Goal: Task Accomplishment & Management: Complete application form

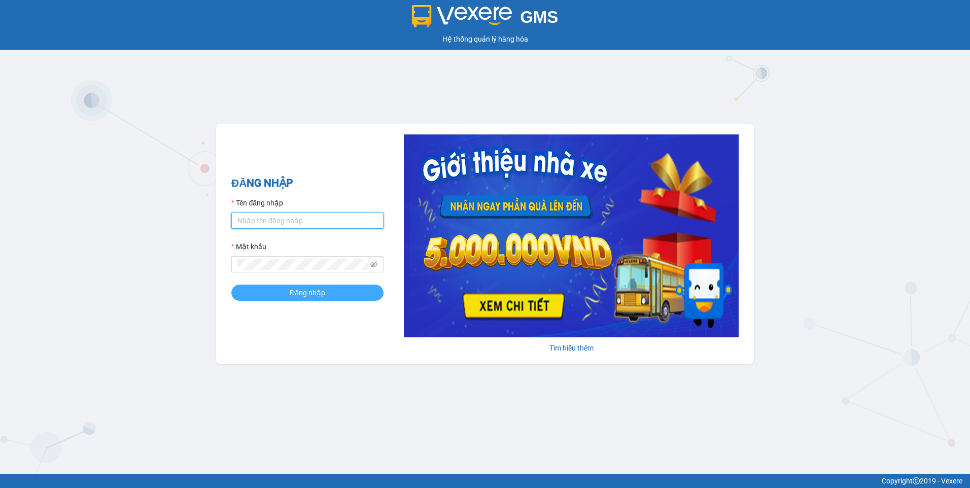
type input "dothilehang.vtp"
click at [345, 292] on button "Đăng nhập" at bounding box center [307, 293] width 152 height 16
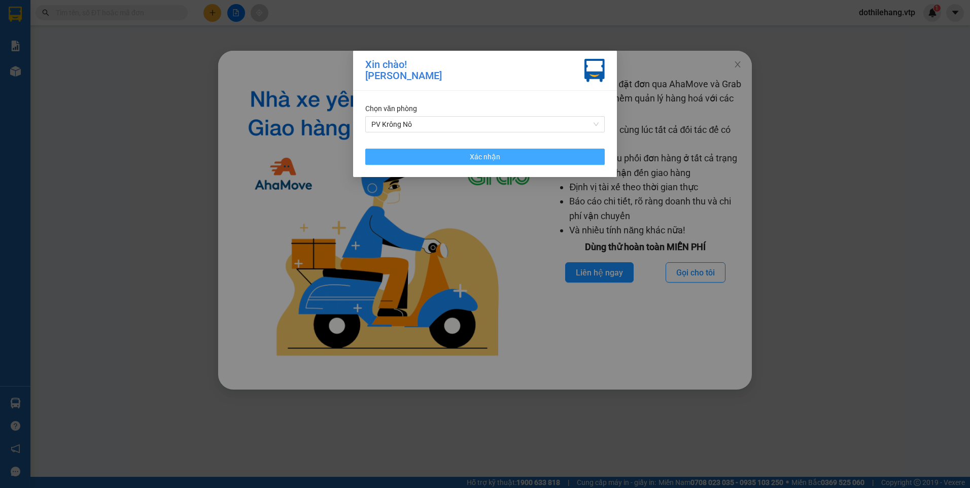
click at [507, 158] on button "Xác nhận" at bounding box center [484, 157] width 239 height 16
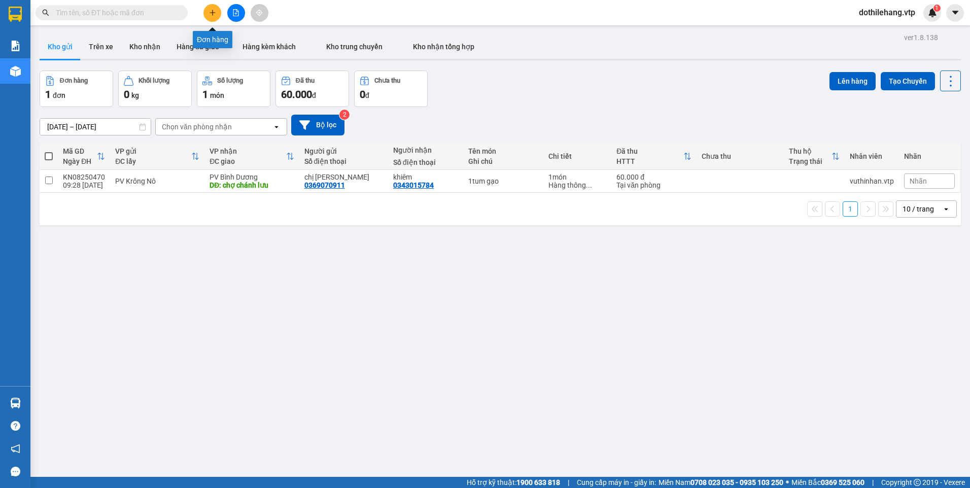
click at [214, 10] on icon "plus" at bounding box center [212, 12] width 7 height 7
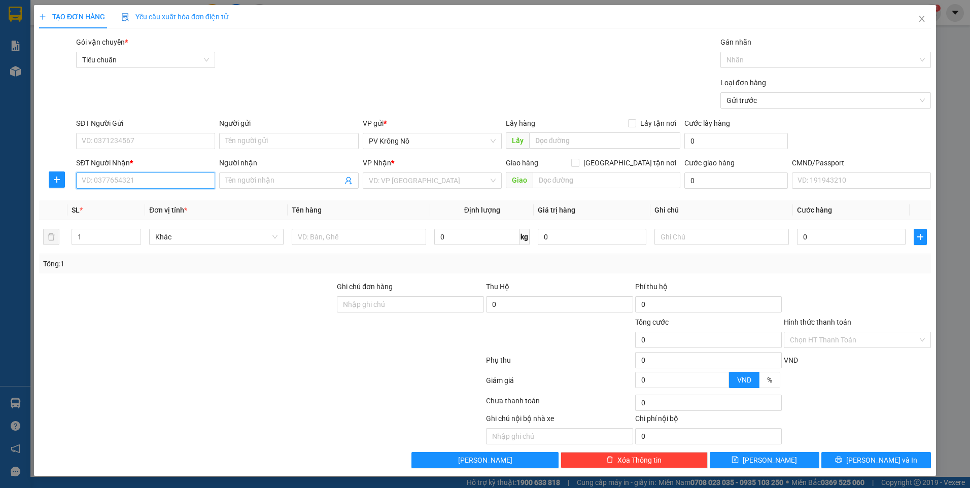
click at [122, 178] on input "SĐT Người Nhận *" at bounding box center [145, 180] width 139 height 16
type input "0988330490"
click at [260, 177] on input "Người nhận" at bounding box center [283, 180] width 117 height 11
type input "A"
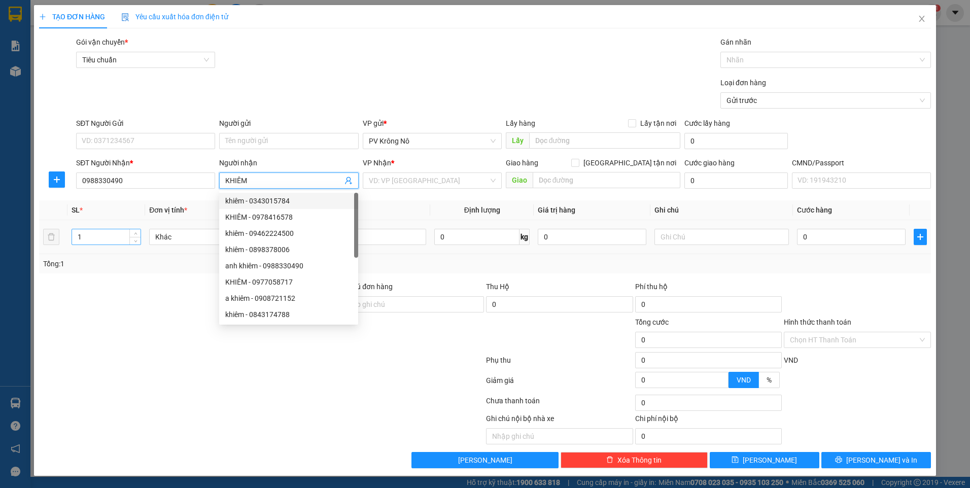
type input "KHIÊM"
click at [92, 237] on input "1" at bounding box center [106, 236] width 68 height 15
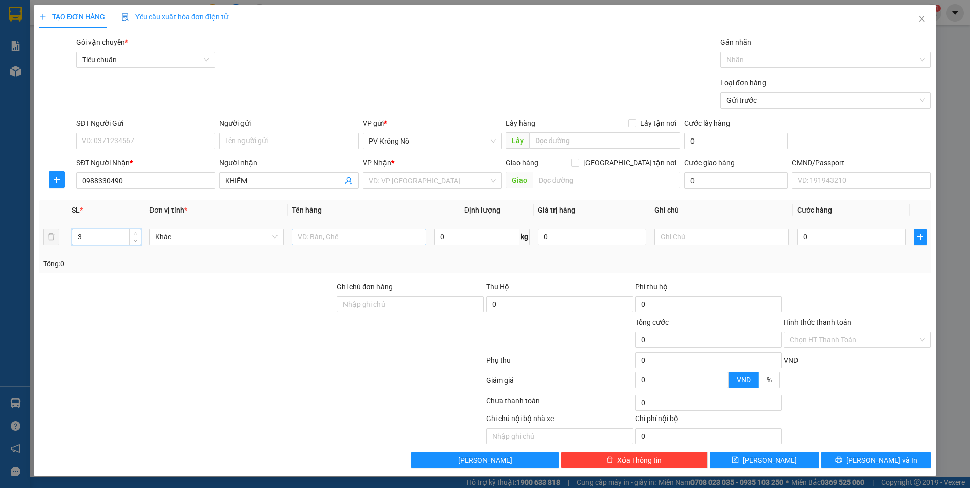
type input "3"
click at [309, 236] on input "text" at bounding box center [359, 237] width 134 height 16
type input "3TG SR"
click at [410, 180] on input "search" at bounding box center [429, 180] width 120 height 15
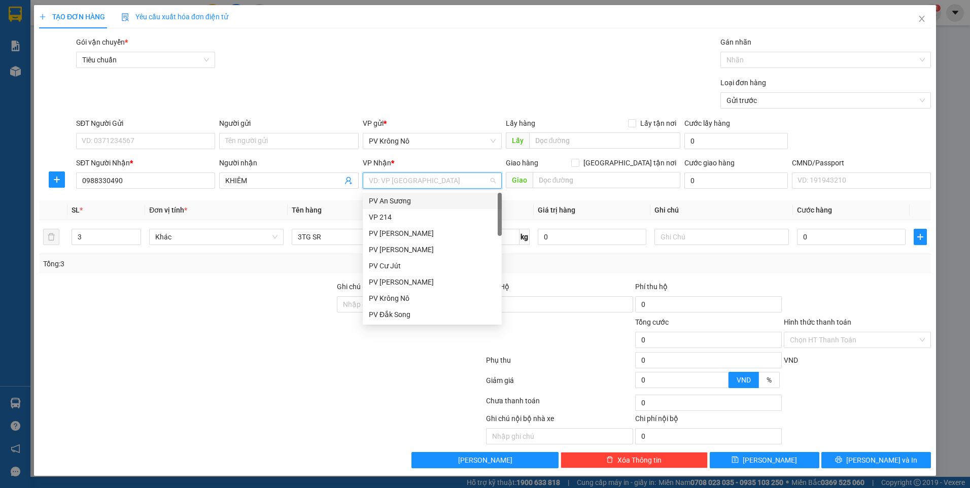
type input "D"
click at [411, 312] on div "PV Bình Dương" at bounding box center [432, 314] width 127 height 11
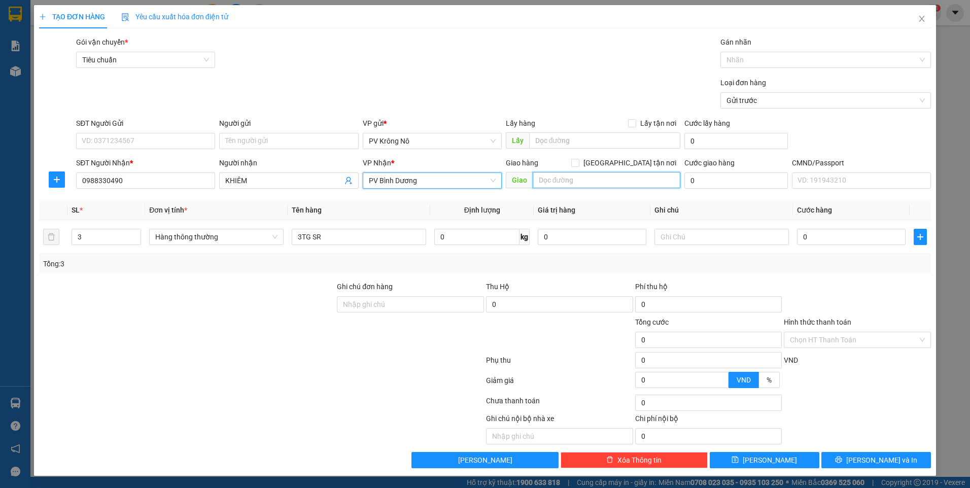
click at [562, 183] on input "text" at bounding box center [607, 180] width 148 height 16
type input "CẦU ÔNG BỐ"
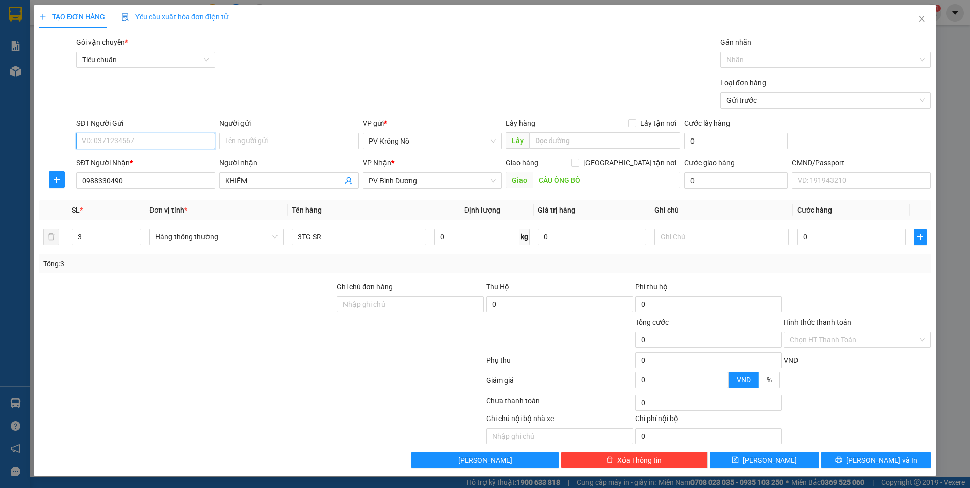
click at [105, 140] on input "SĐT Người Gửi" at bounding box center [145, 141] width 139 height 16
type input "0931183648"
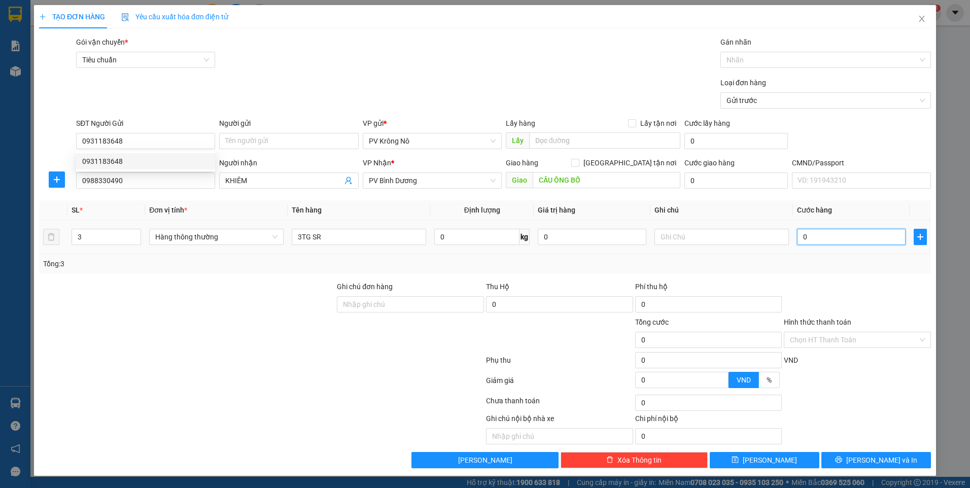
click at [814, 238] on input "0" at bounding box center [851, 237] width 109 height 16
type input "001"
type input "1"
type input "0.010"
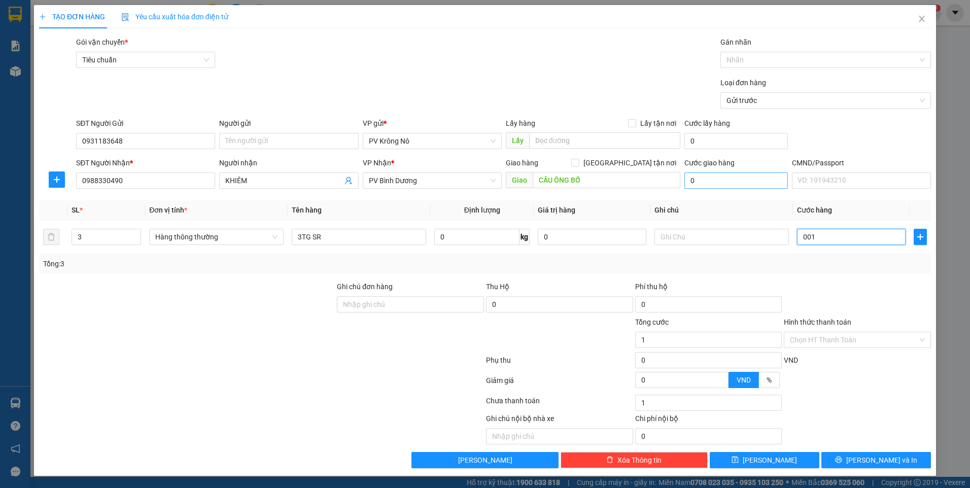
type input "10"
type input "00.100"
type input "100"
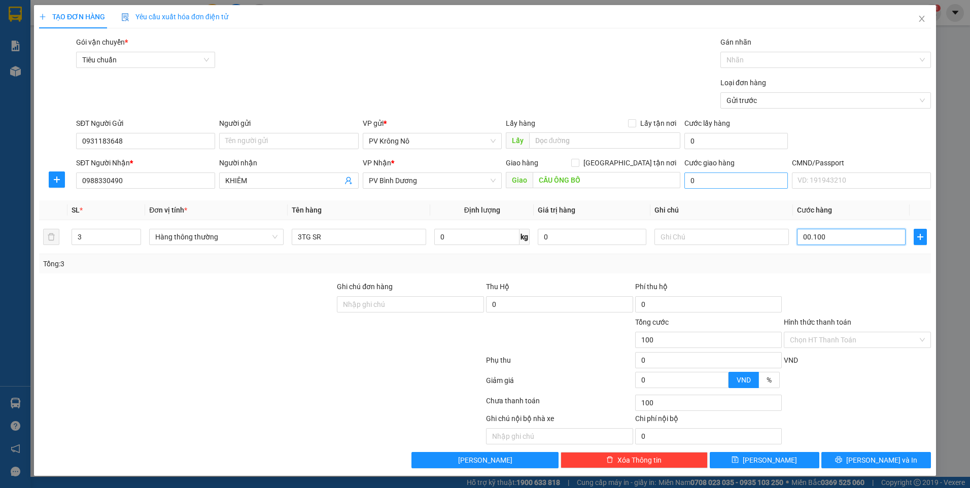
type input "0.001.000"
type input "1.000"
type input "000.010.000"
type input "10.000"
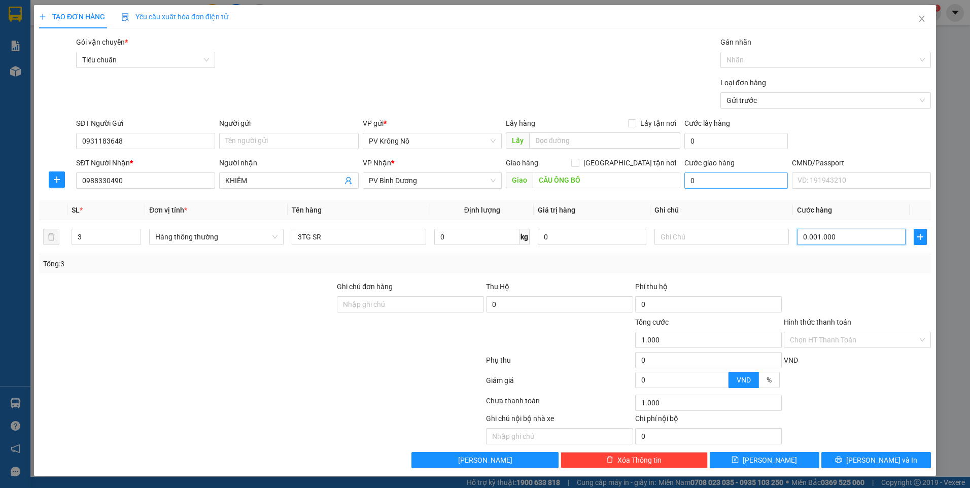
type input "10.000"
type input "00.000.100.000"
type input "100.000"
click at [770, 458] on span "[PERSON_NAME]" at bounding box center [770, 460] width 54 height 11
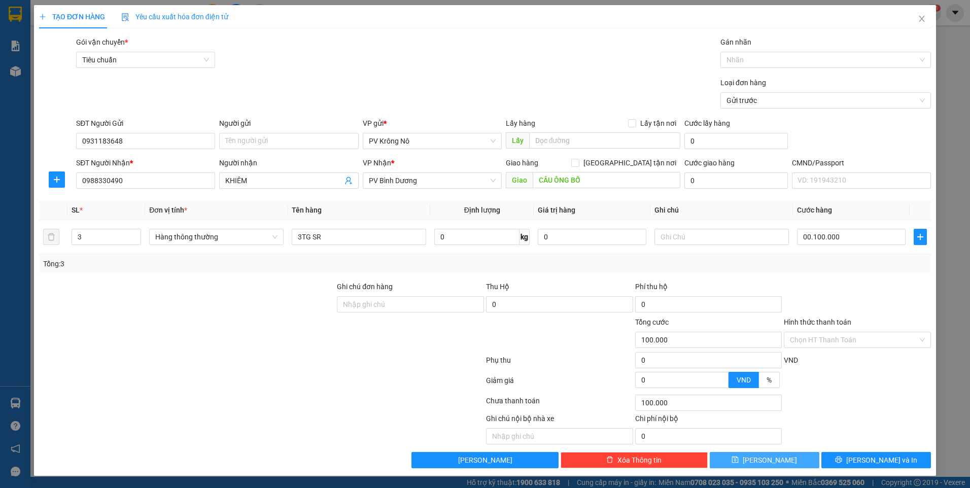
type input "100.000"
type input "1"
type input "0"
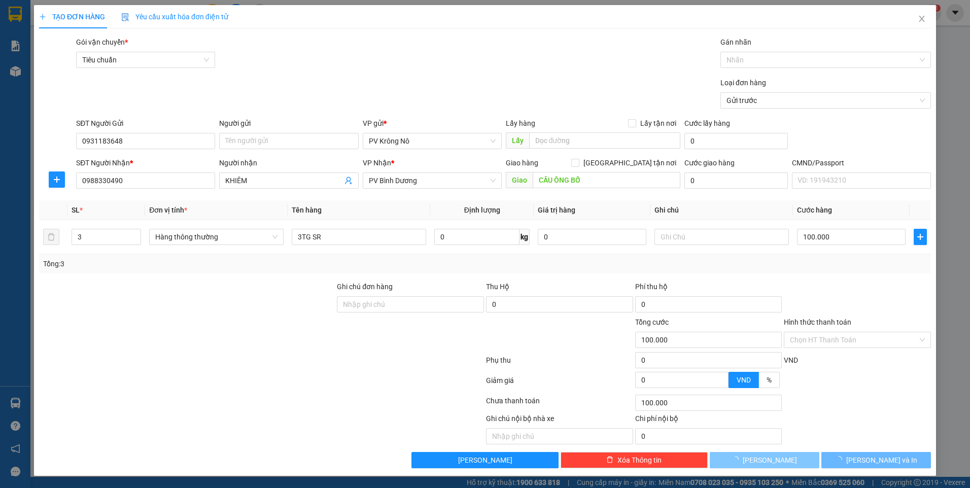
type input "0"
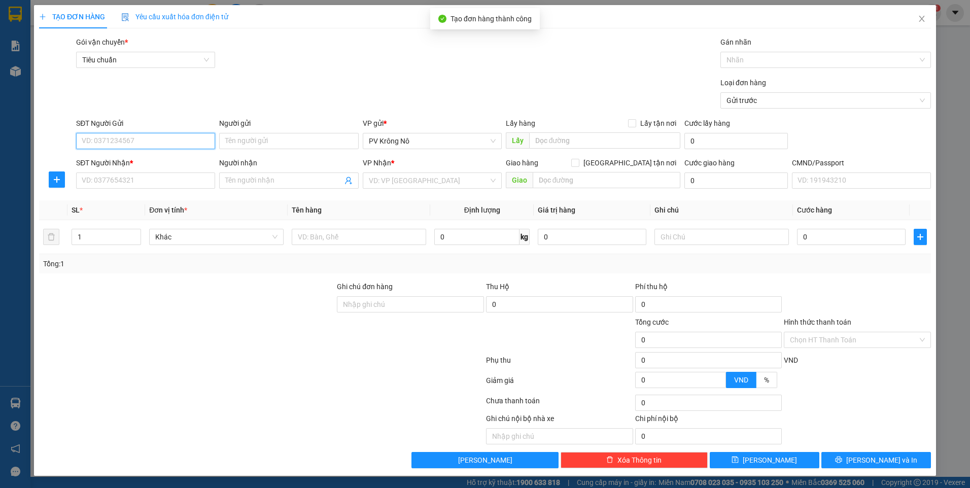
click at [127, 145] on input "SĐT Người Gửi" at bounding box center [145, 141] width 139 height 16
type input "0382547607"
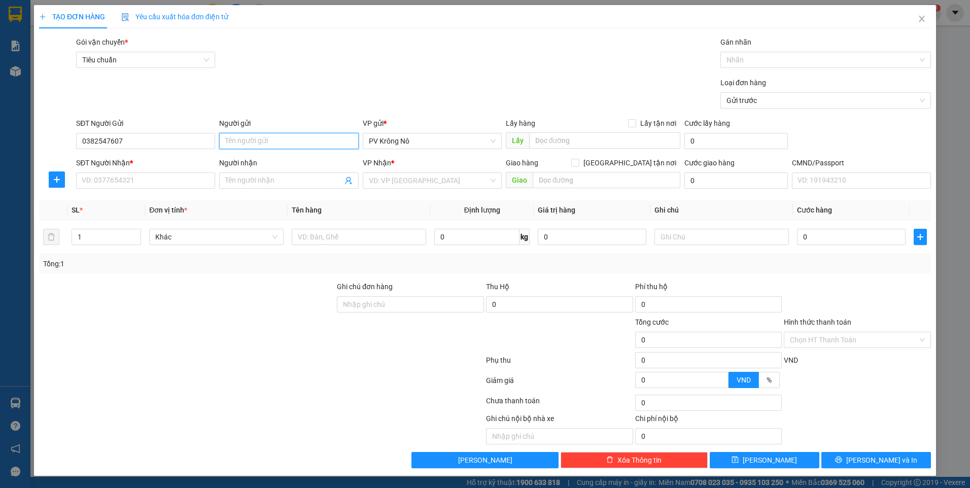
drag, startPoint x: 257, startPoint y: 144, endPoint x: 231, endPoint y: 83, distance: 65.5
click at [254, 133] on input "Người gửi" at bounding box center [288, 141] width 139 height 16
type input "chú sự"
click at [142, 179] on input "SĐT Người Nhận *" at bounding box center [145, 180] width 139 height 16
type input "0903697251"
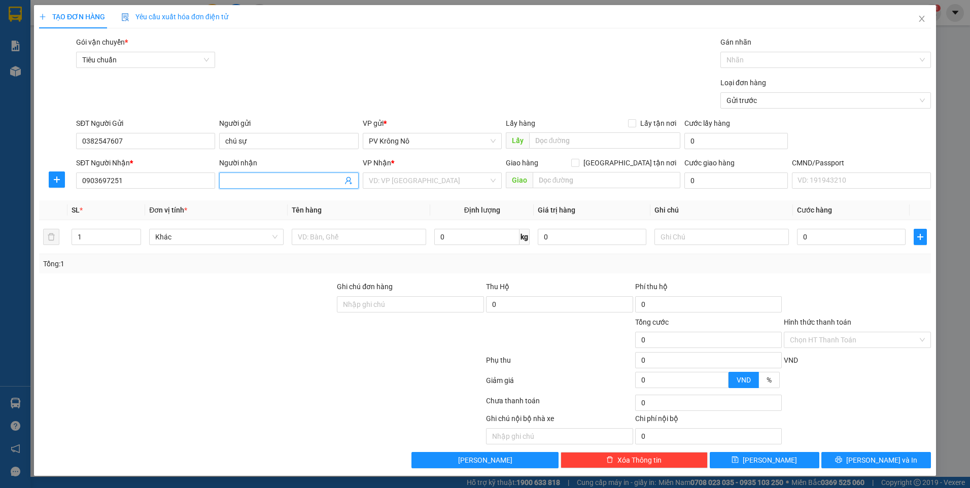
click at [263, 181] on input "Người nhận" at bounding box center [283, 180] width 117 height 11
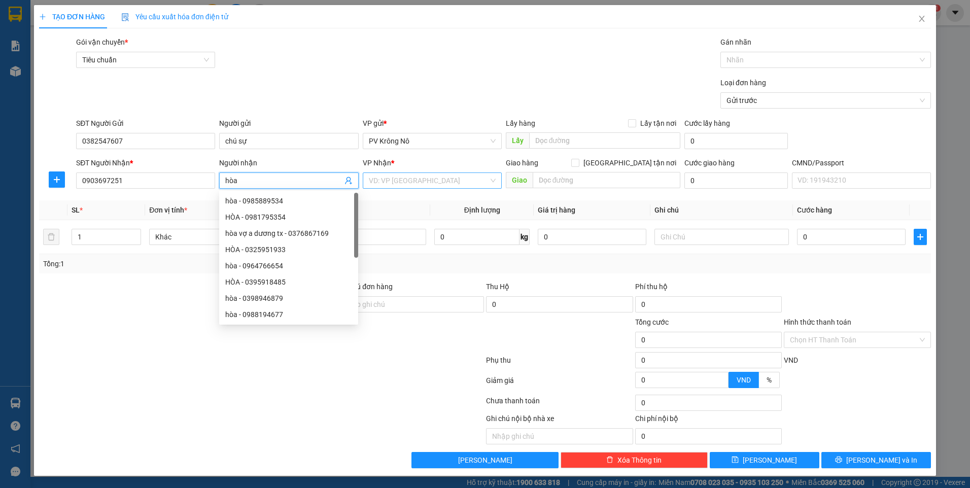
type input "hòa"
click at [439, 181] on input "search" at bounding box center [429, 180] width 120 height 15
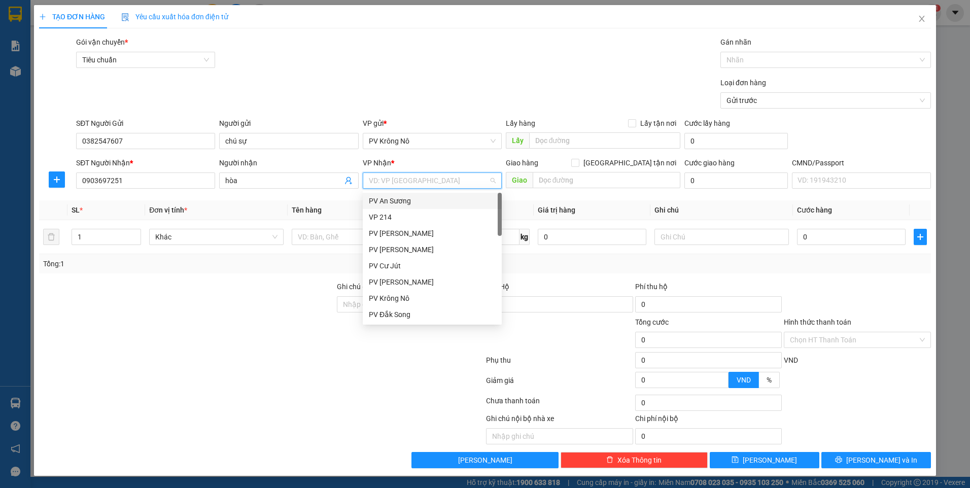
type input "4"
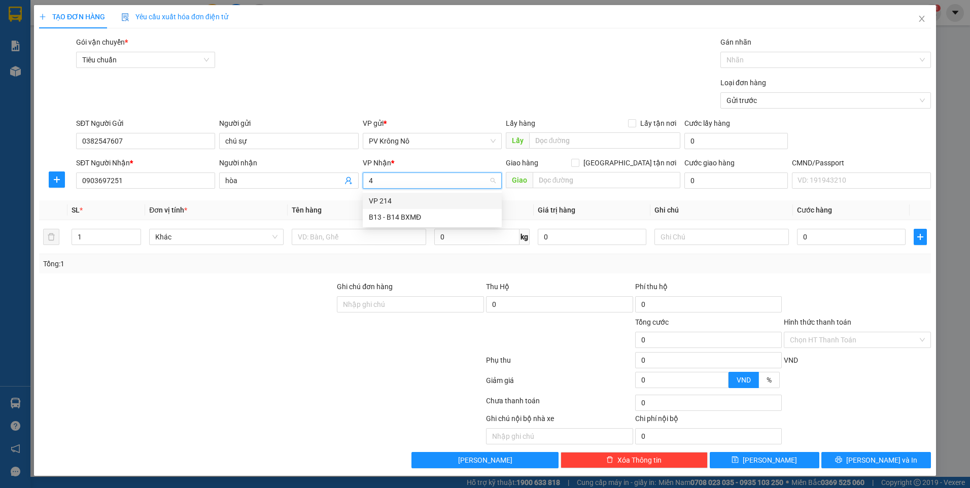
click at [416, 202] on div "VP 214" at bounding box center [432, 200] width 127 height 11
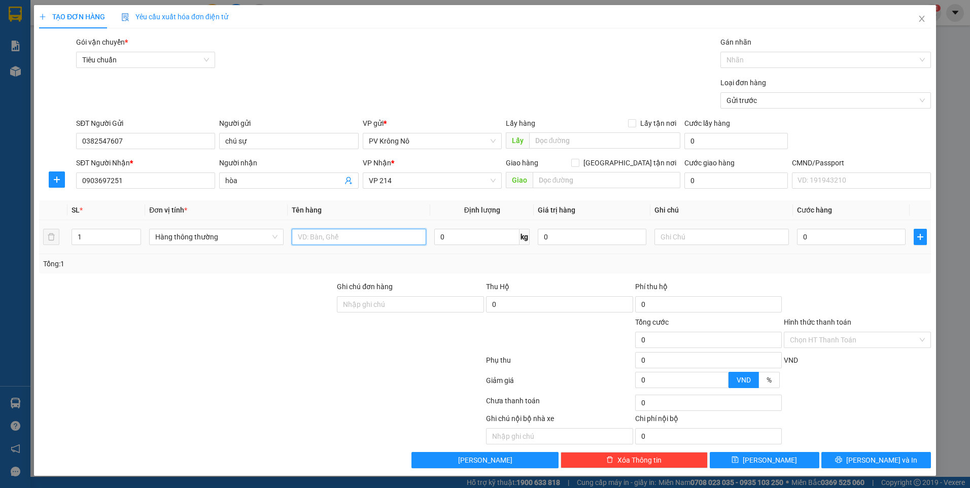
click at [361, 239] on input "text" at bounding box center [359, 237] width 134 height 16
type input "1 tg sr"
click at [825, 236] on input "0" at bounding box center [851, 237] width 109 height 16
type input "005"
type input "5"
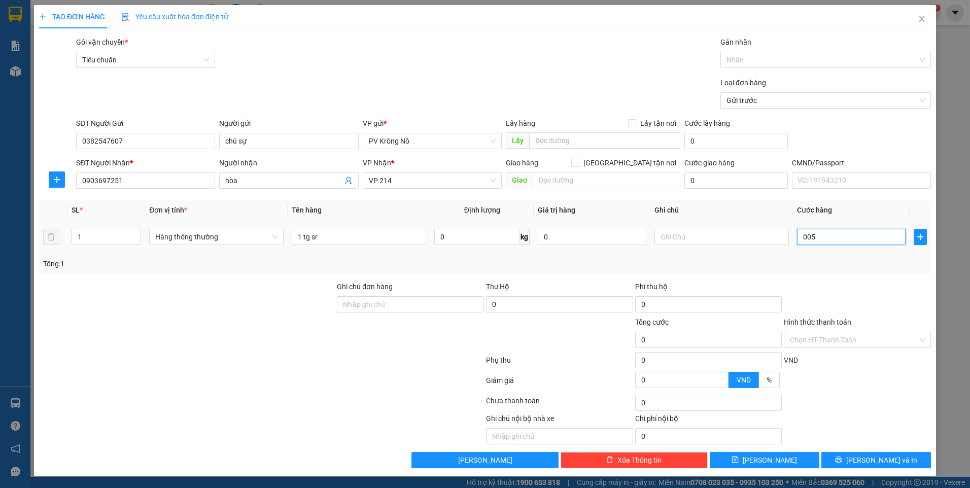
type input "5"
type input "0.050"
type input "50"
type input "00.500"
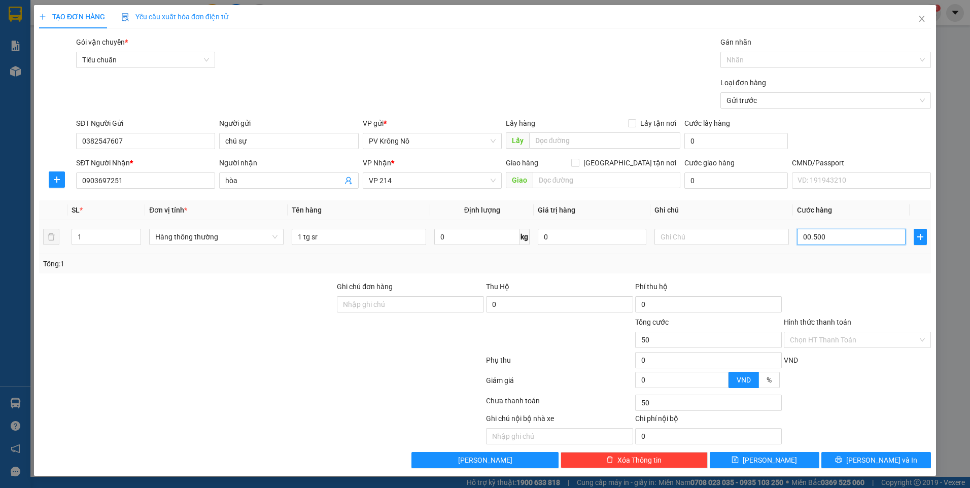
type input "500"
type input "0.005.000"
type input "5.000"
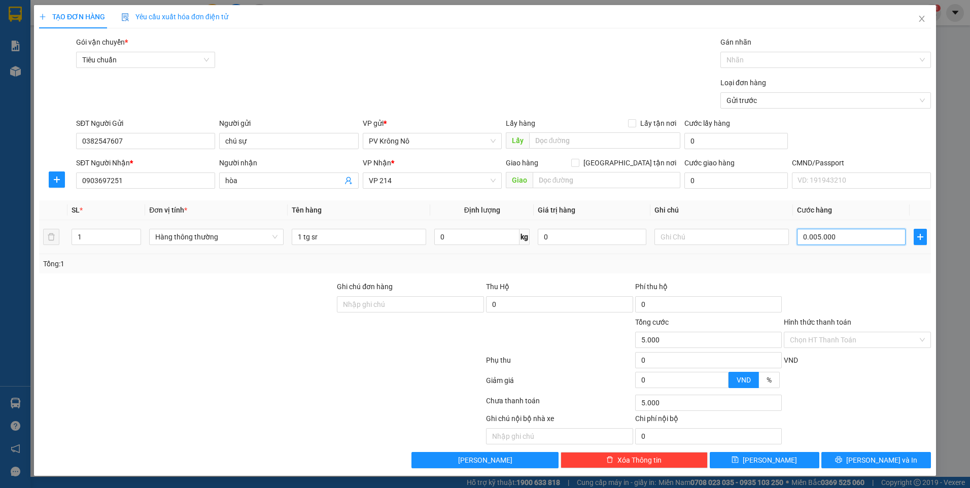
type input "000.050.000"
type input "50.000"
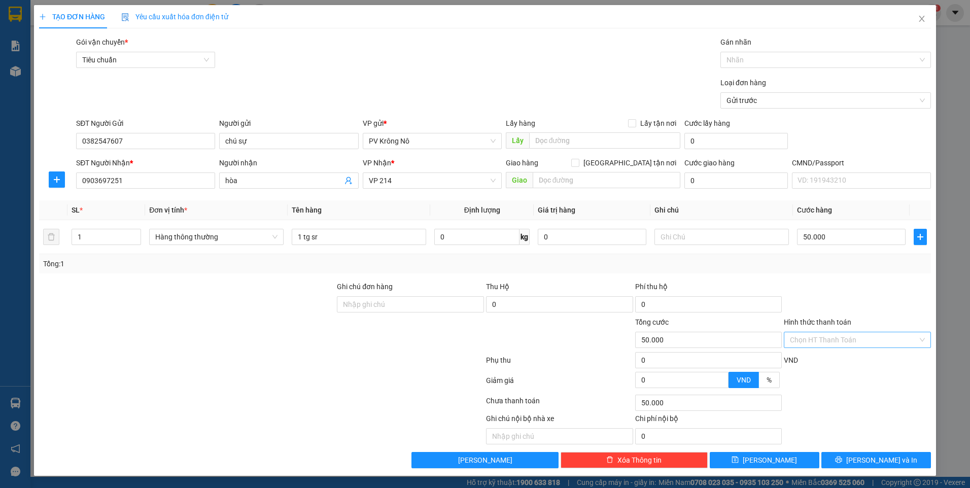
click at [819, 345] on input "Hình thức thanh toán" at bounding box center [854, 339] width 128 height 15
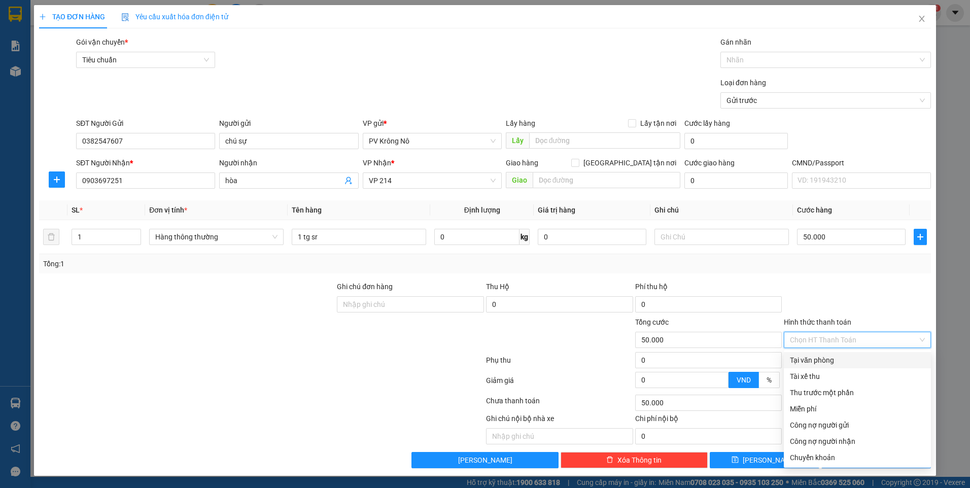
click at [819, 359] on div "Tại văn phòng" at bounding box center [857, 360] width 135 height 11
type input "0"
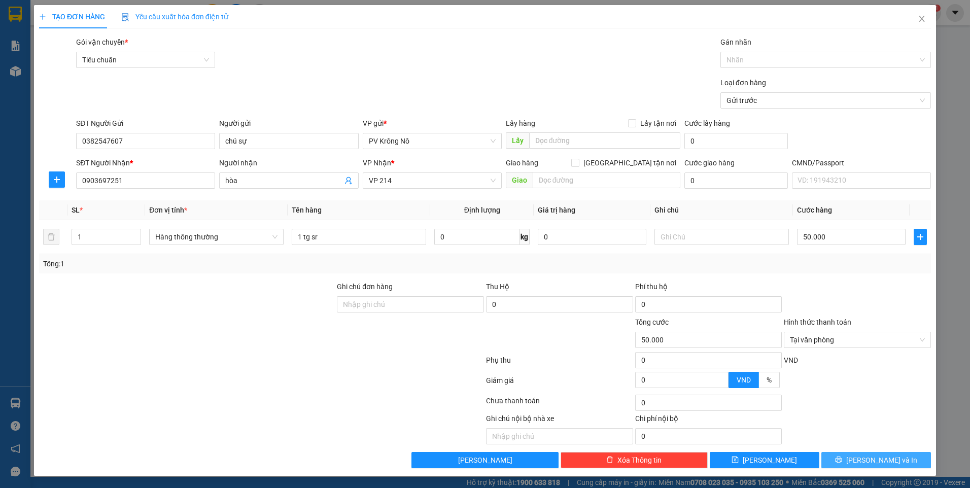
click at [835, 458] on button "[PERSON_NAME] và In" at bounding box center [876, 460] width 110 height 16
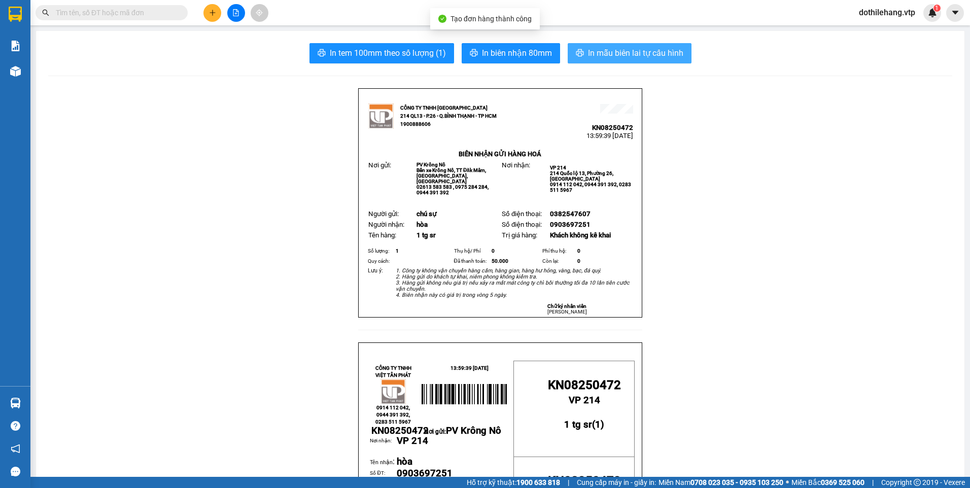
click at [588, 53] on span "In mẫu biên lai tự cấu hình" at bounding box center [635, 53] width 95 height 13
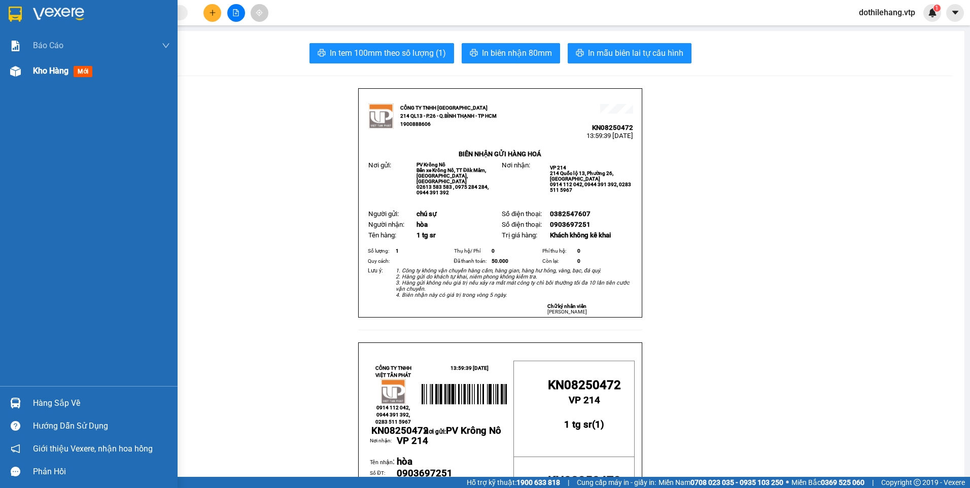
click at [29, 78] on div "Kho hàng mới" at bounding box center [89, 70] width 178 height 25
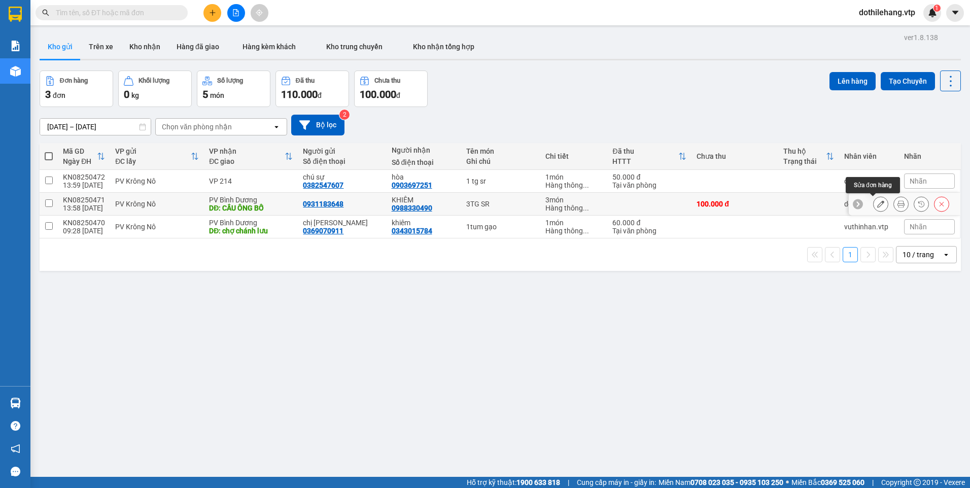
click at [877, 203] on icon at bounding box center [880, 203] width 7 height 7
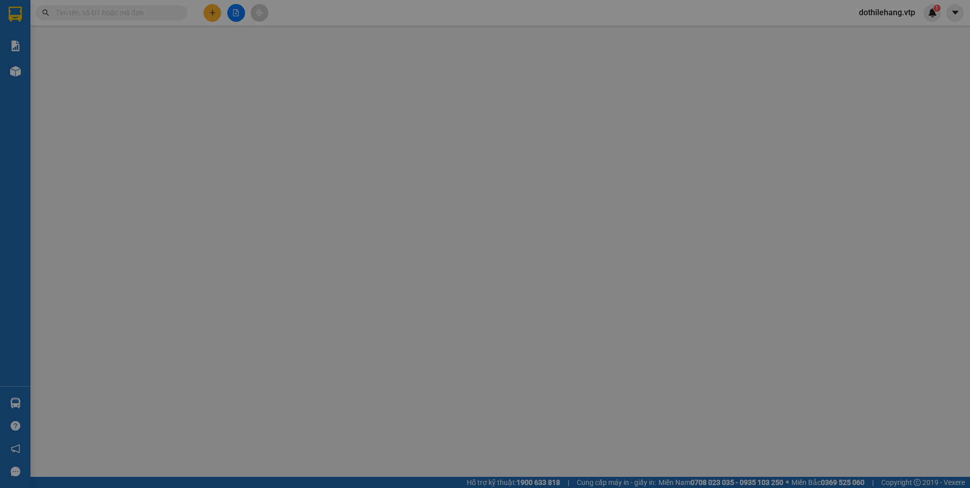
type input "0931183648"
type input "0988330490"
type input "KHIÊM"
type input "CẦU ÔNG BỐ"
type input "100.000"
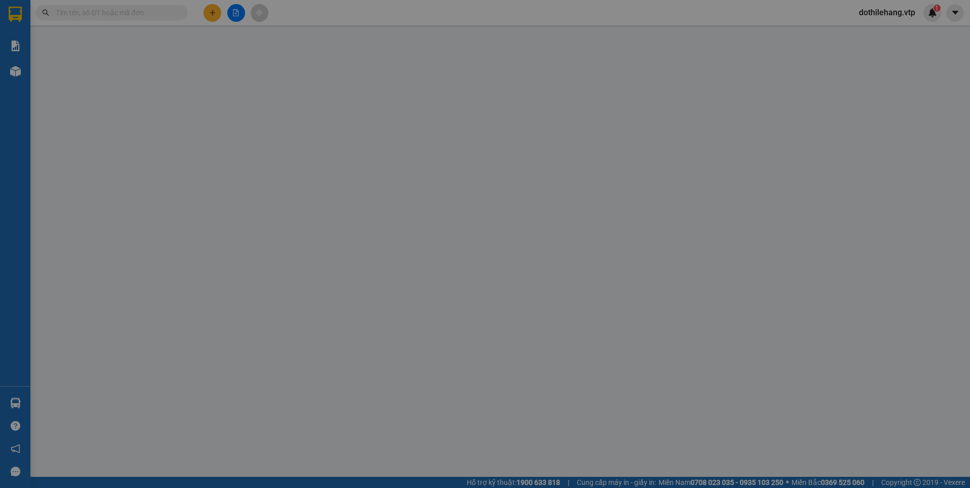
type input "100.000"
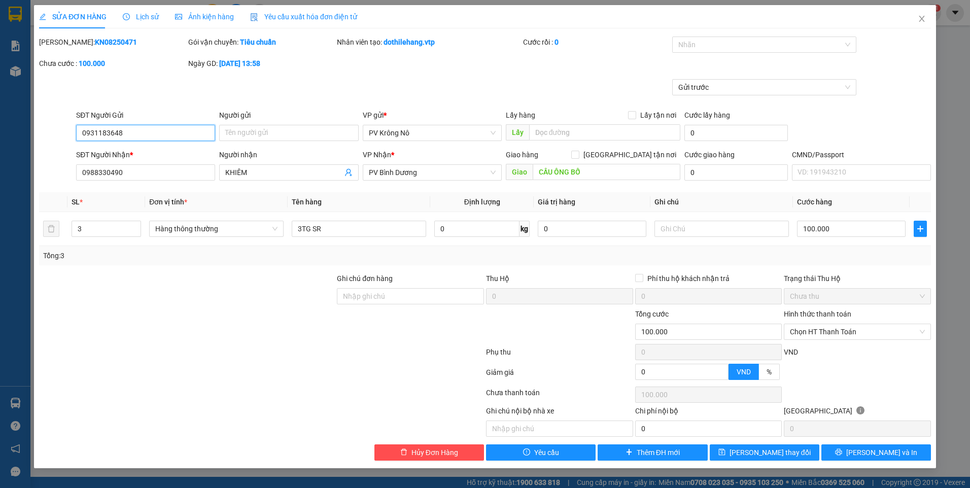
drag, startPoint x: 124, startPoint y: 130, endPoint x: 57, endPoint y: 126, distance: 66.6
click at [57, 126] on div "SĐT Người Gửi 0931183648 0931183648 Người gửi Tên người gửi VP gửi * PV Krông N…" at bounding box center [485, 128] width 894 height 36
click at [828, 225] on input "100.000" at bounding box center [851, 229] width 109 height 16
type input "0"
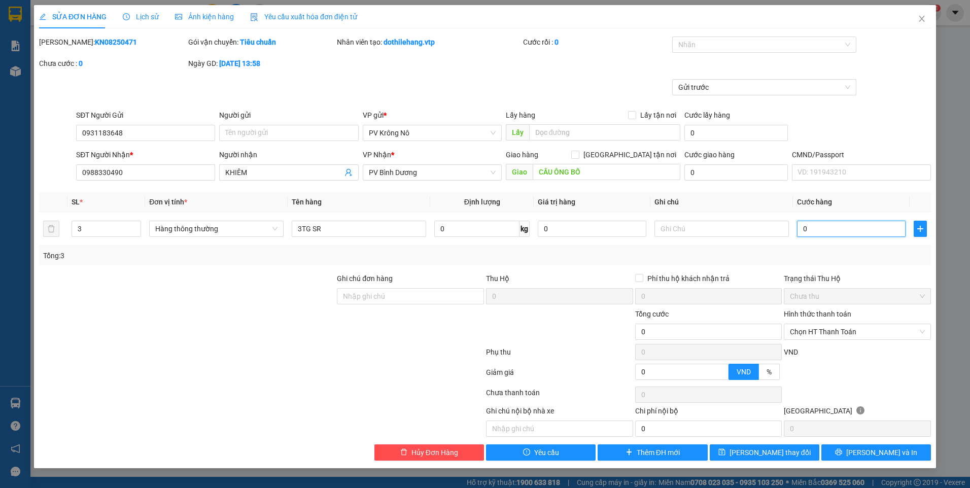
type input "001"
type input "1"
type input "15"
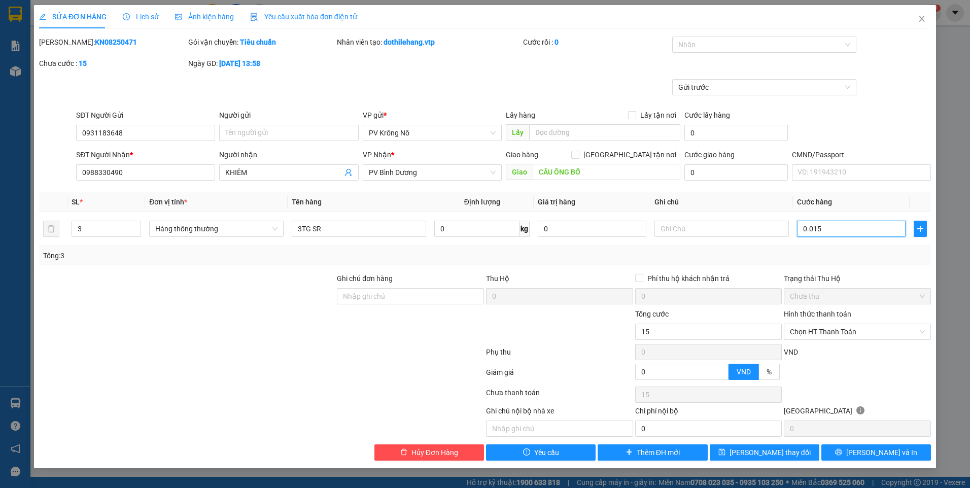
type input "00.150"
type input "150"
type input "1.500"
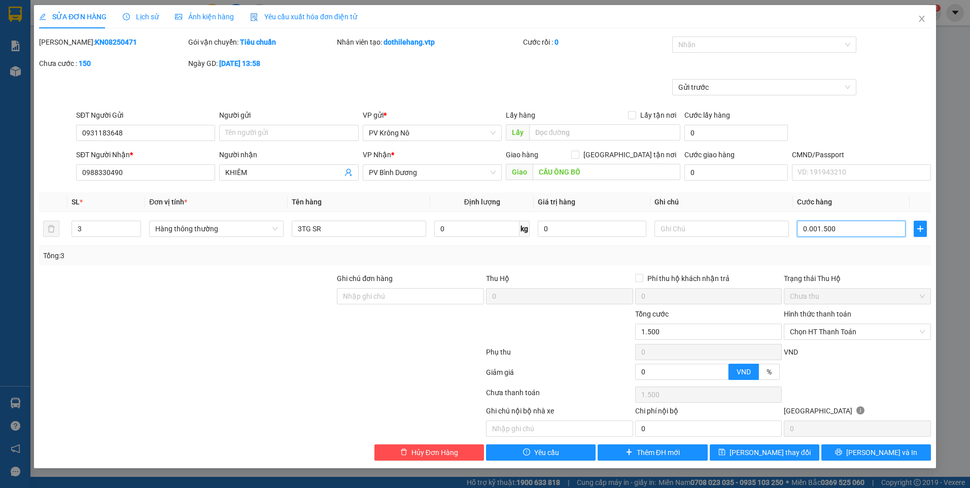
type input "000.015.000"
type input "15.000"
type input "150.000"
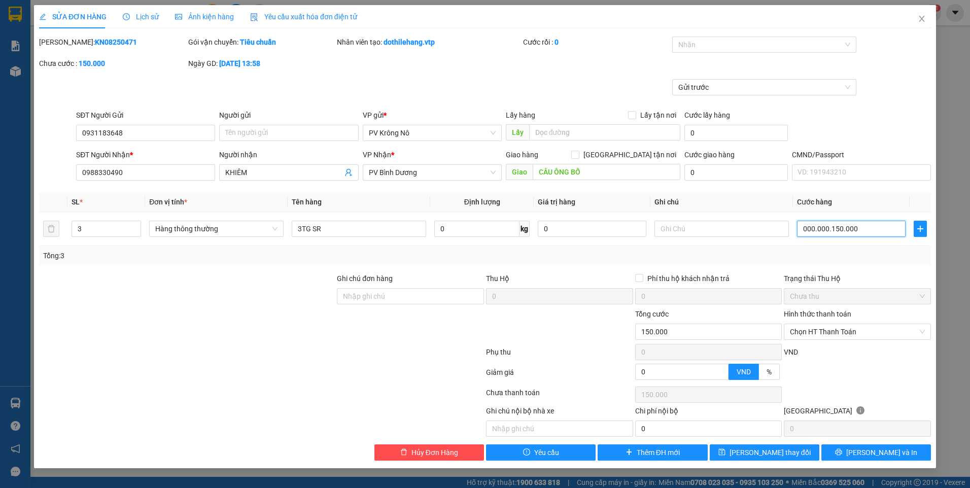
type input "000.000.150.000"
type input "150.000"
click at [748, 454] on button "[PERSON_NAME] thay đổi" at bounding box center [765, 452] width 110 height 16
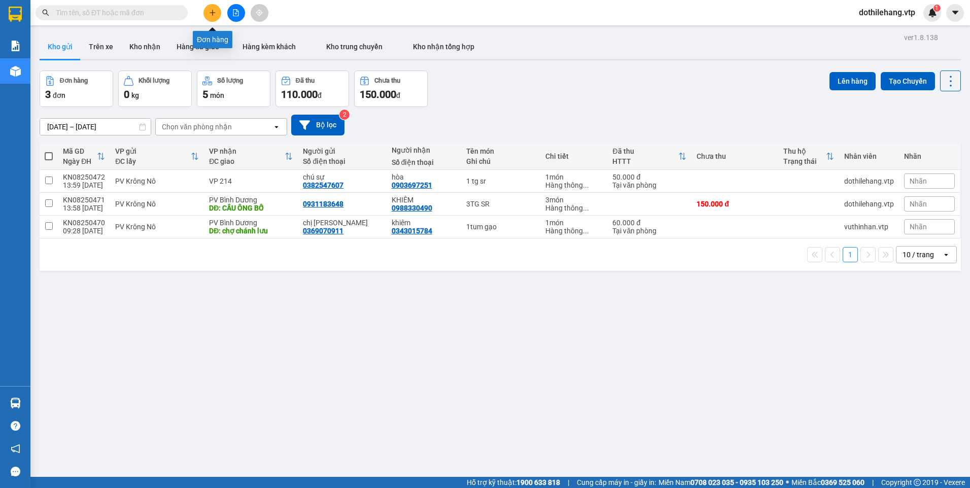
click at [210, 12] on icon "plus" at bounding box center [212, 12] width 7 height 7
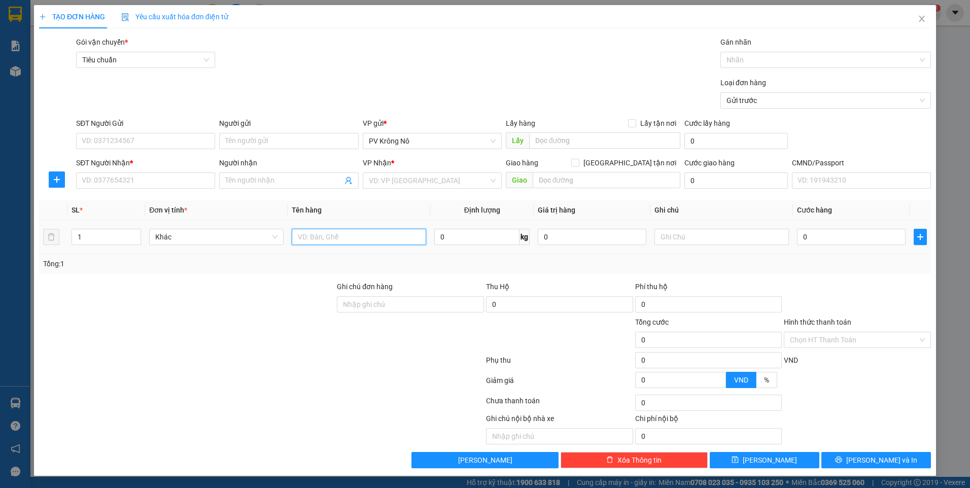
click at [337, 236] on input "text" at bounding box center [359, 237] width 134 height 16
type input "1 tg sr"
click at [175, 184] on input "SĐT Người Nhận *" at bounding box center [145, 180] width 139 height 16
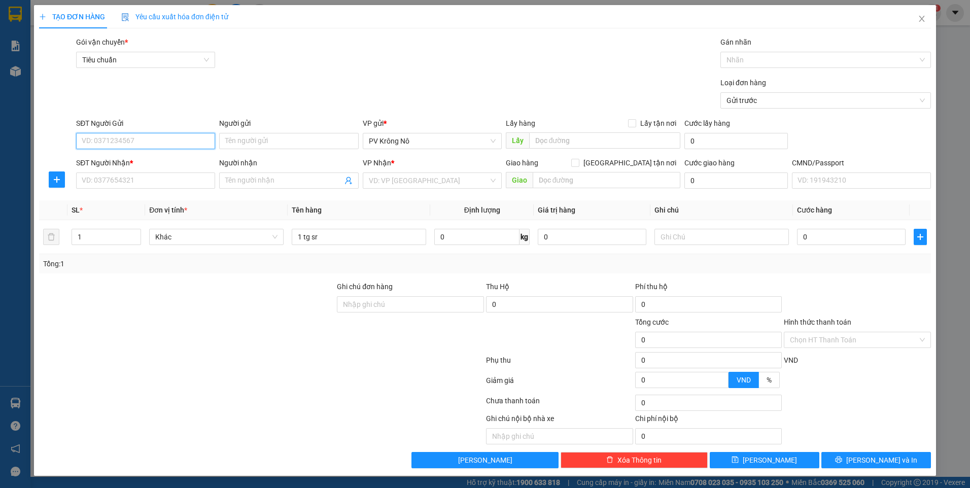
click at [171, 142] on input "SĐT Người Gửi" at bounding box center [145, 141] width 139 height 16
click at [166, 176] on input "SĐT Người Nhận *" at bounding box center [145, 180] width 139 height 16
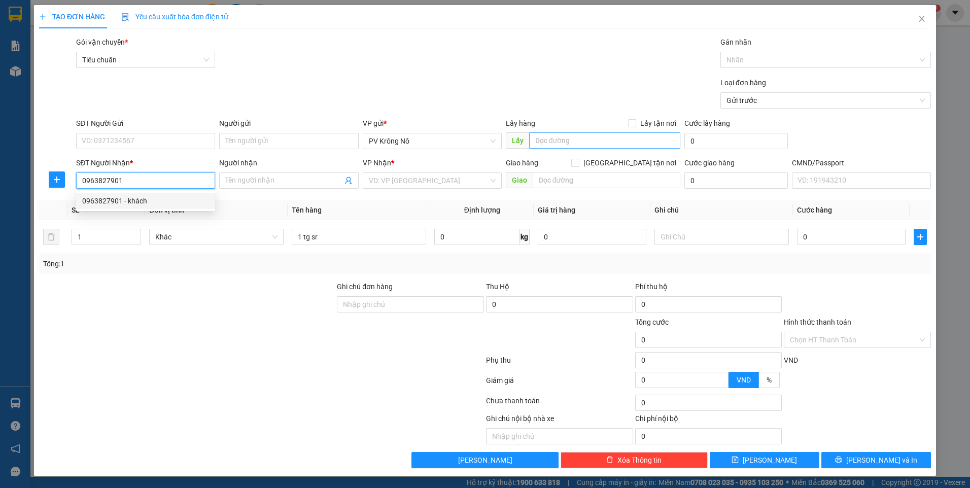
type input "0963827901"
click at [545, 144] on input "text" at bounding box center [605, 140] width 152 height 16
type input "34 NAM NIA("
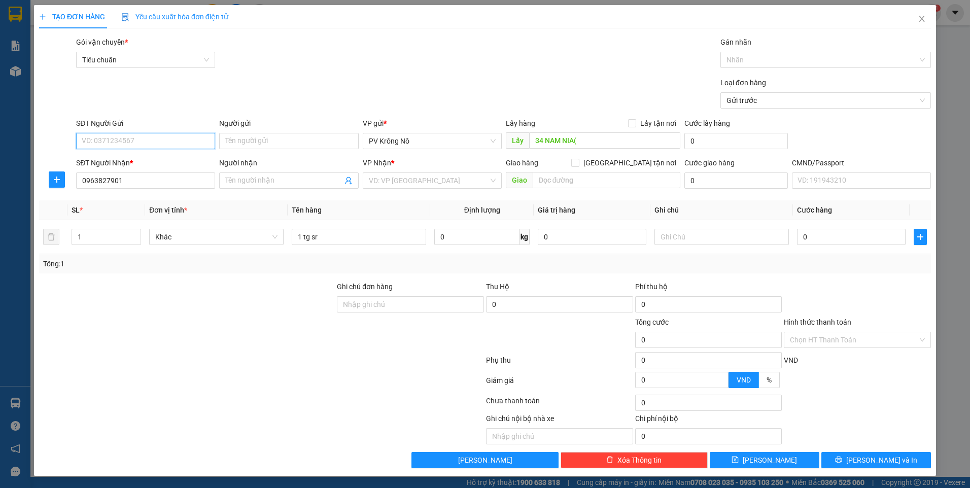
click at [127, 141] on input "SĐT Người Gửi" at bounding box center [145, 141] width 139 height 16
click at [125, 166] on div "0846025779 - c hòai" at bounding box center [145, 161] width 127 height 11
type input "0846025779"
type input "c hòai"
type input "34 nam nia về 214 (0389987576) 0846025779"
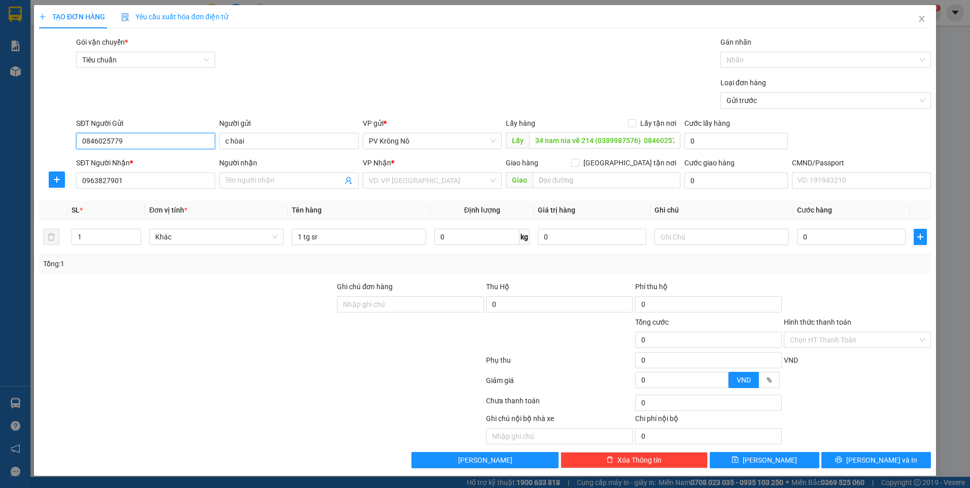
drag, startPoint x: 136, startPoint y: 142, endPoint x: 32, endPoint y: 131, distance: 104.0
click at [32, 131] on div "TẠO ĐƠN HÀNG Yêu cầu xuất hóa đơn điện tử Transit Pickup Surcharge Ids Transit …" at bounding box center [485, 244] width 970 height 488
click at [817, 234] on input "0" at bounding box center [851, 237] width 109 height 16
type input "006"
type input "6"
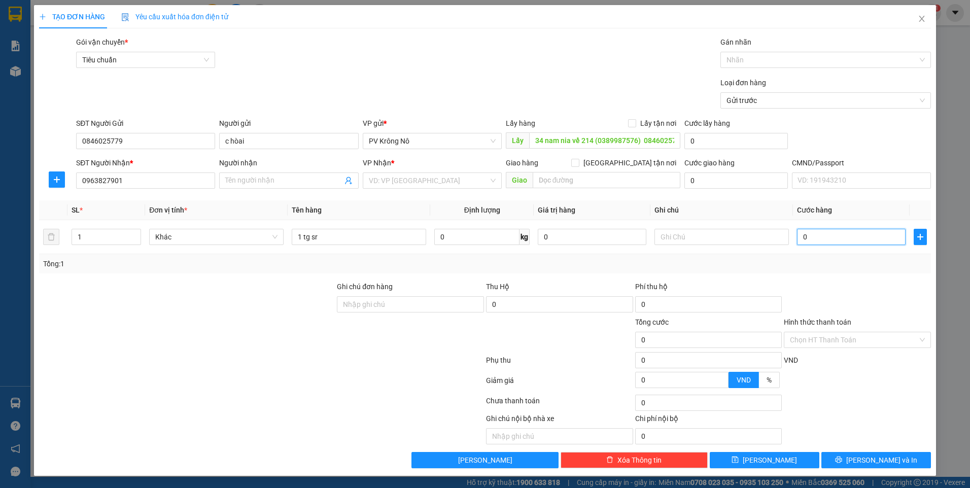
type input "6"
type input "0.060"
type input "60"
type input "00.600"
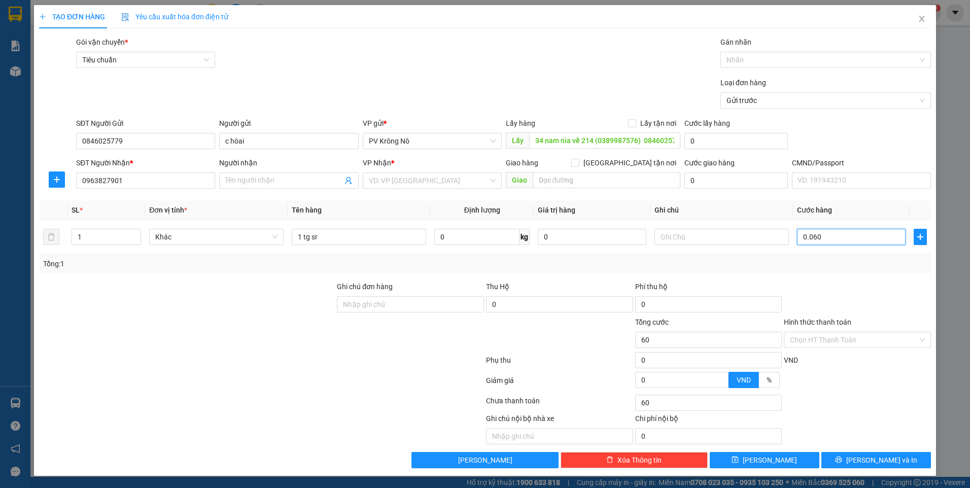
type input "600"
type input "0.006.000"
type input "6.000"
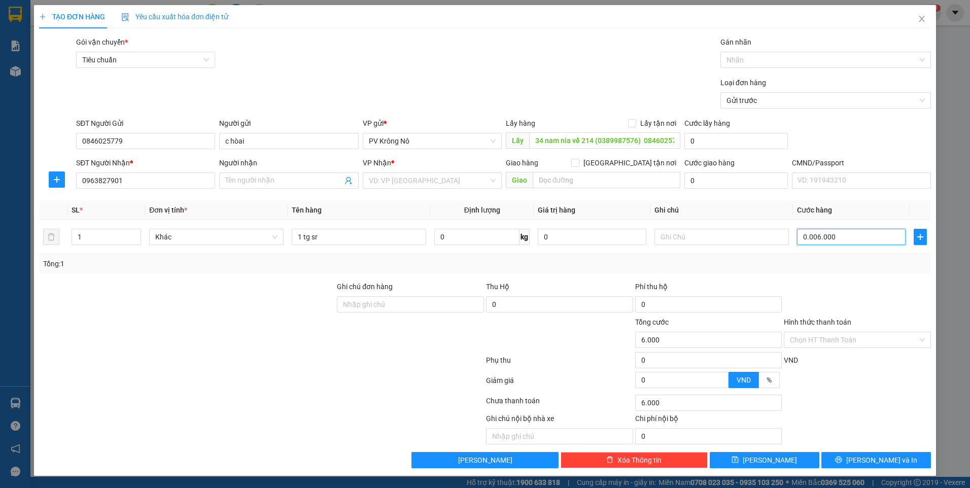
type input "000.060.000"
type input "60.000"
type input "0.000.060.000"
type input "060000`"
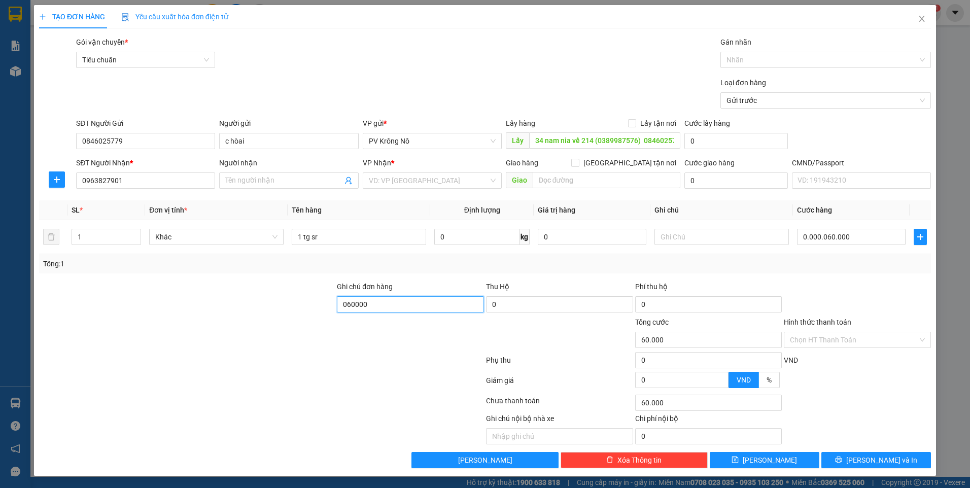
type input "60.000"
type input "060000`"
click at [642, 141] on input "34 nam nia về 214 (0389987576) 0846025779" at bounding box center [605, 140] width 152 height 16
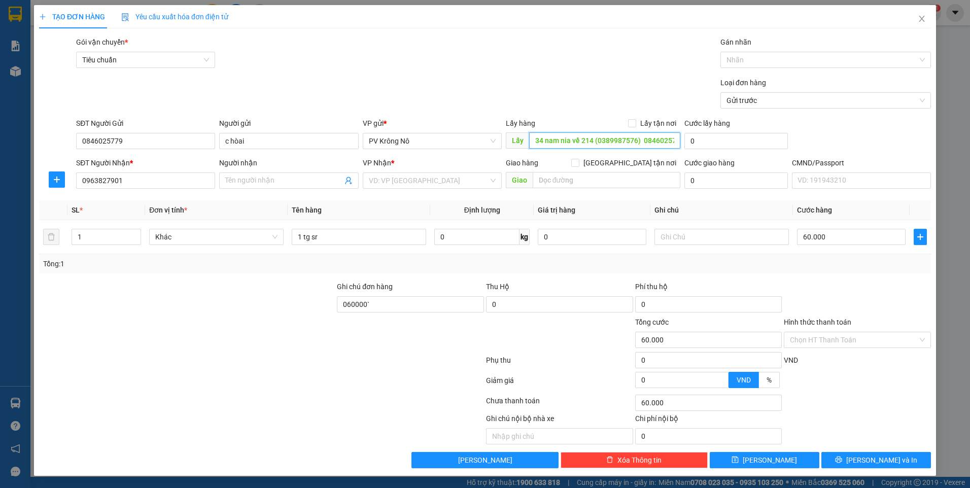
click at [642, 141] on input "34 nam nia về 214 (0389987576) 0846025779" at bounding box center [605, 140] width 152 height 16
drag, startPoint x: 571, startPoint y: 140, endPoint x: 680, endPoint y: 145, distance: 108.7
click at [680, 145] on input "34 nam nia về 214 (0389987576) 0846025779" at bounding box center [605, 140] width 152 height 16
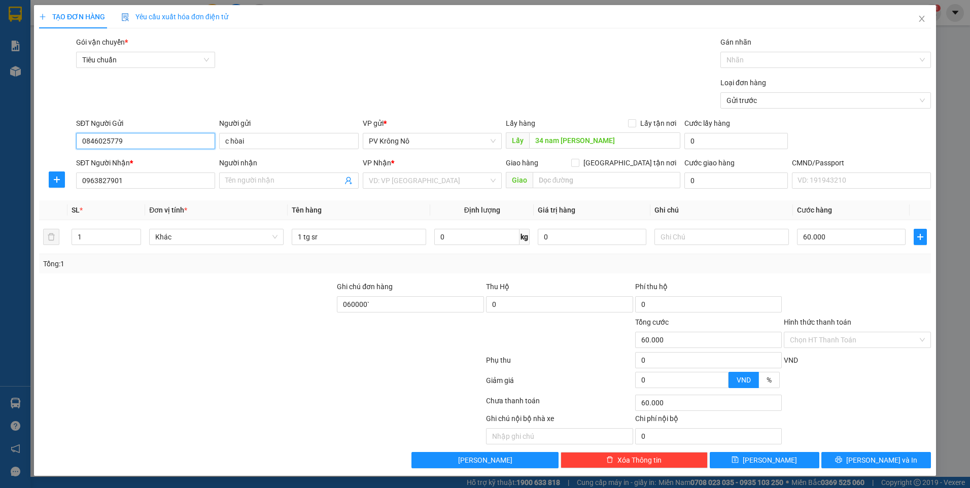
drag, startPoint x: 134, startPoint y: 141, endPoint x: 71, endPoint y: 133, distance: 63.9
click at [71, 133] on div "SĐT Người Gửi 0846025779 0846025779 Người gửi c hòai VP gửi * PV Krông Nô Lấy h…" at bounding box center [485, 136] width 894 height 36
click at [602, 138] on input "34 nam [PERSON_NAME]" at bounding box center [605, 140] width 152 height 16
click at [586, 138] on input "34 nam [PERSON_NAME]" at bounding box center [605, 140] width 152 height 16
paste input "0846025779"
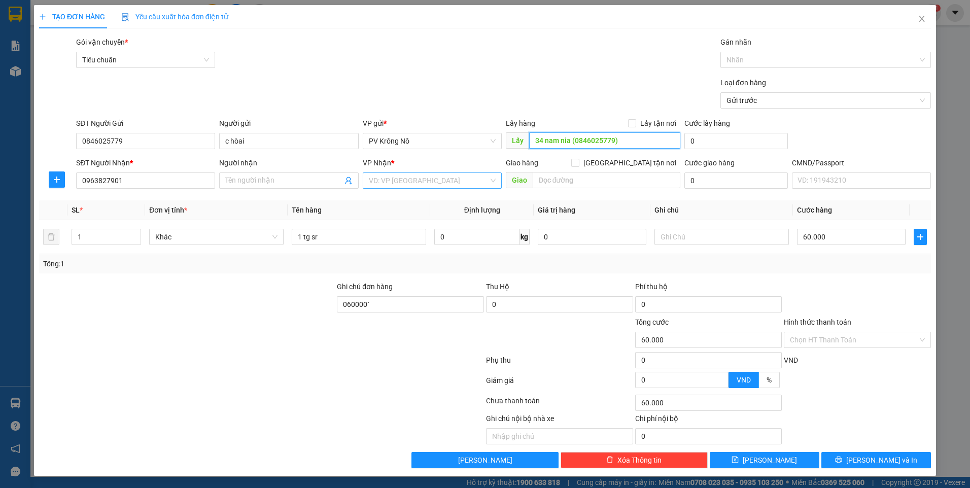
type input "34 nam nia (0846025779)"
click at [413, 179] on input "search" at bounding box center [429, 180] width 120 height 15
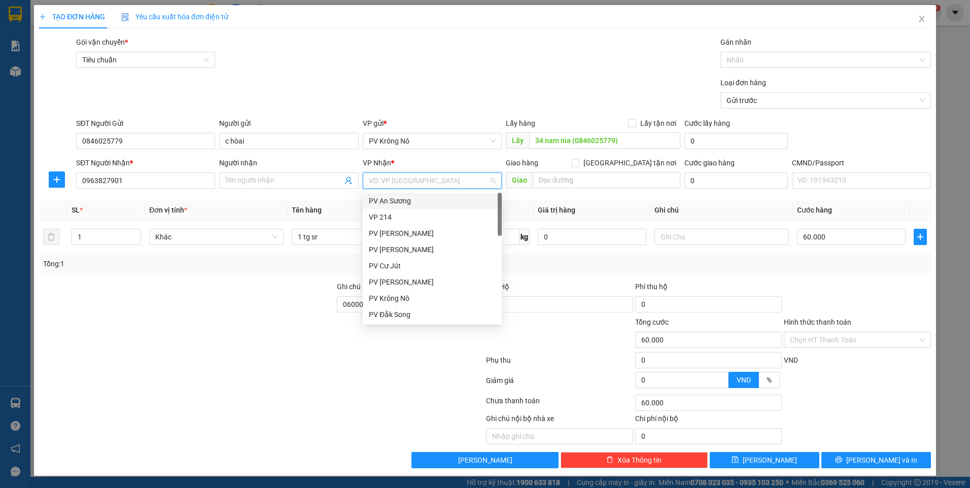
type input "4"
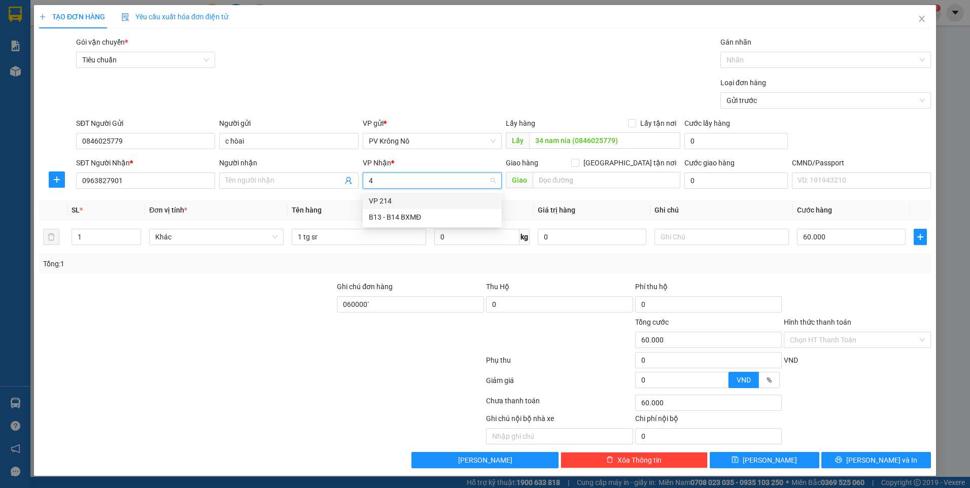
click at [411, 201] on div "VP 214" at bounding box center [432, 200] width 127 height 11
click at [746, 460] on button "[PERSON_NAME]" at bounding box center [765, 460] width 110 height 16
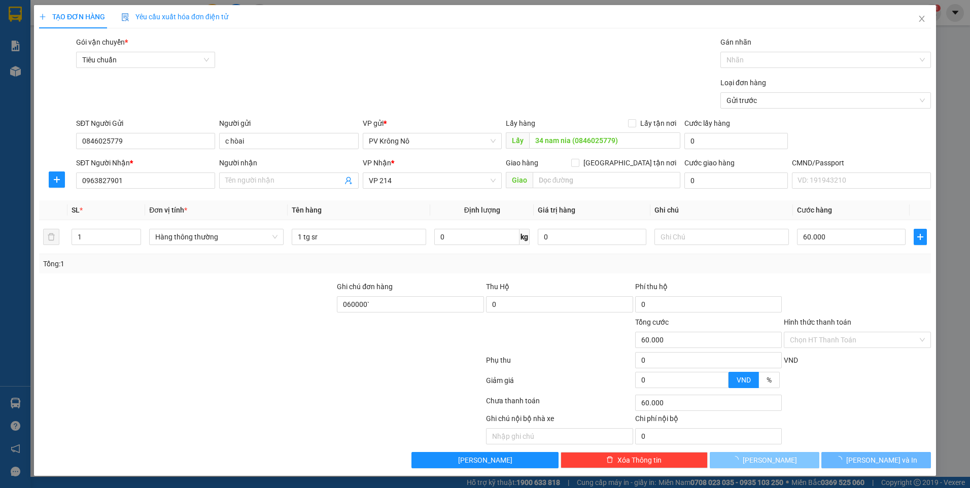
type input "0"
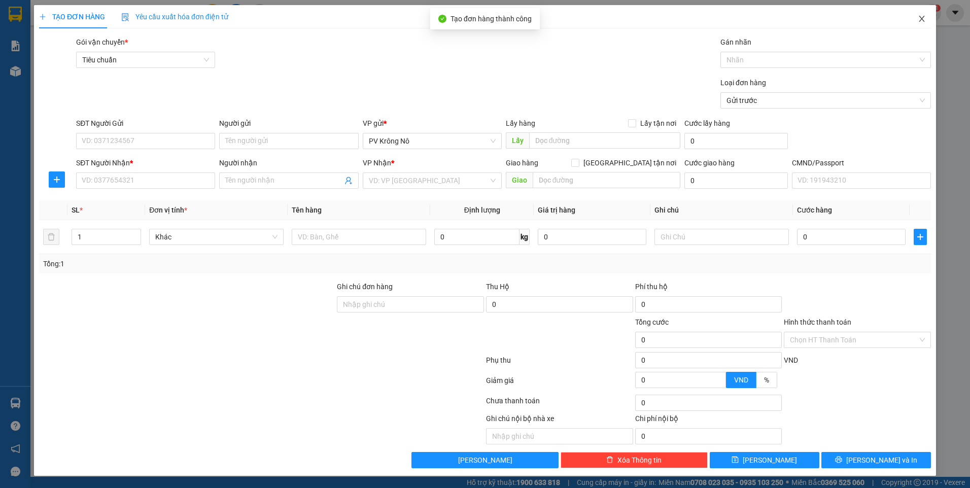
click at [919, 16] on icon "close" at bounding box center [922, 19] width 8 height 8
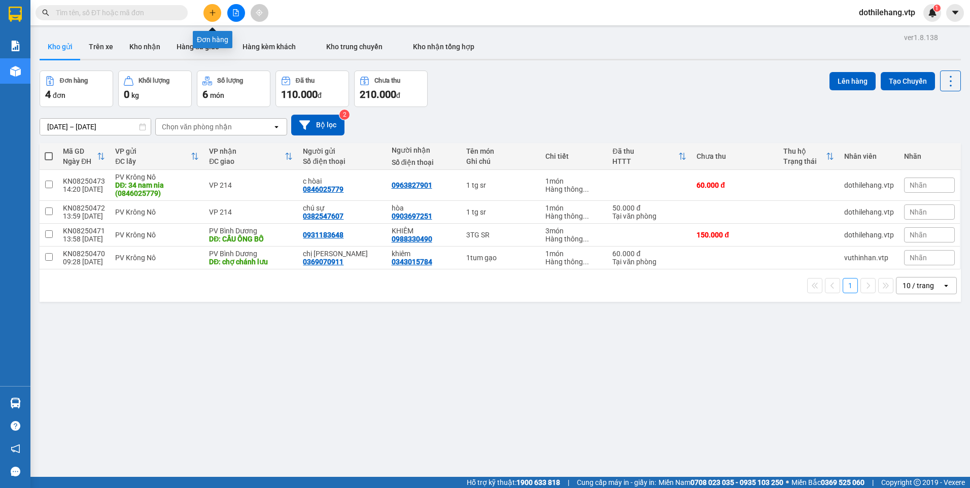
click at [215, 13] on icon "plus" at bounding box center [212, 12] width 7 height 7
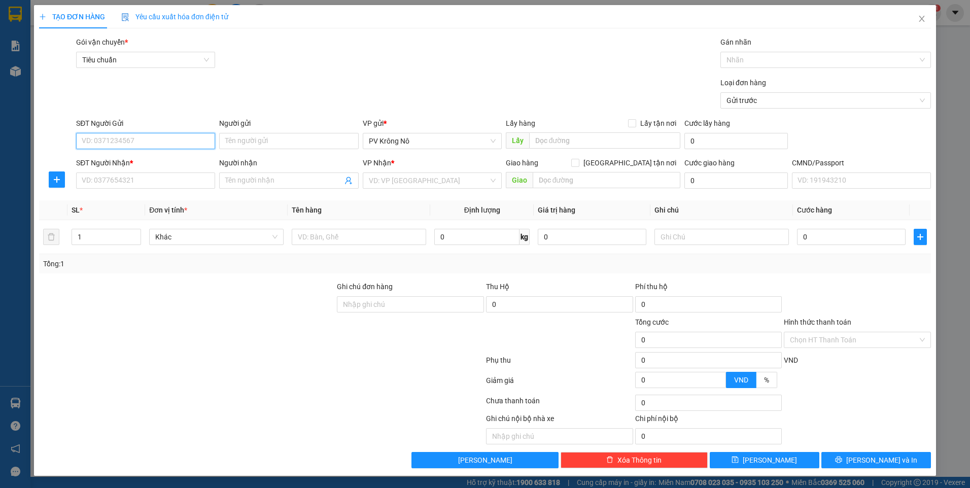
click at [112, 140] on input "SĐT Người Gửi" at bounding box center [145, 141] width 139 height 16
click at [132, 139] on input "SĐT Người Gửi" at bounding box center [145, 141] width 139 height 16
click at [127, 138] on input "SĐT Người Gửi" at bounding box center [145, 141] width 139 height 16
type input "0865074848"
click at [128, 185] on input "SĐT Người Nhận *" at bounding box center [145, 180] width 139 height 16
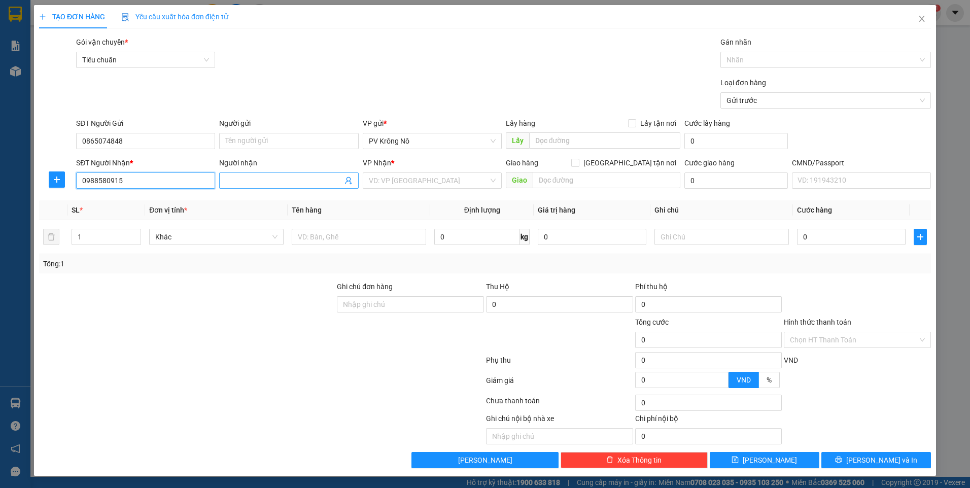
type input "0988580915"
click at [252, 182] on input "Người nhận" at bounding box center [283, 180] width 117 height 11
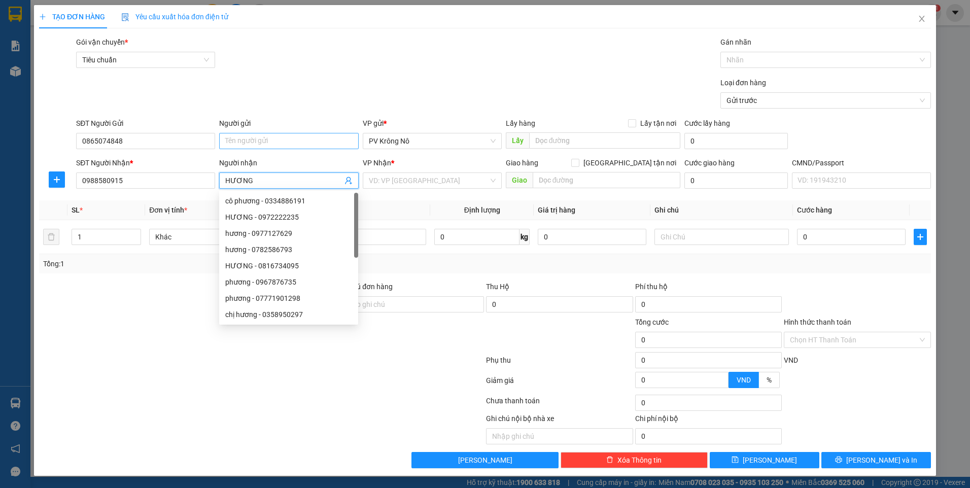
type input "HƯƠNG"
click at [263, 133] on input "Người gửi" at bounding box center [288, 141] width 139 height 16
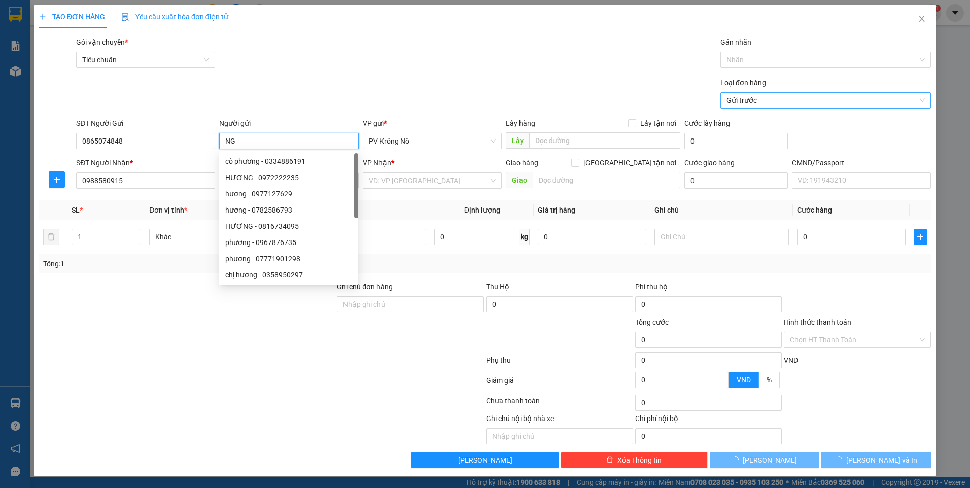
type input "N"
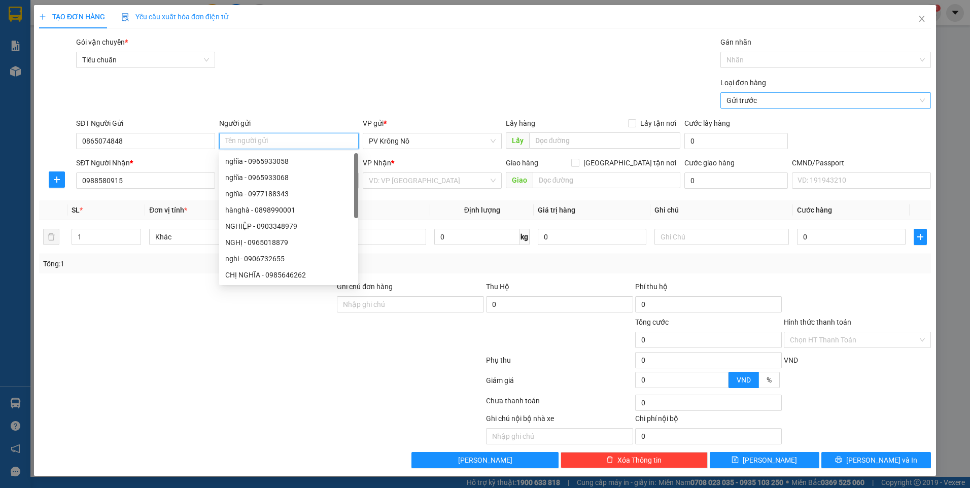
type input "V"
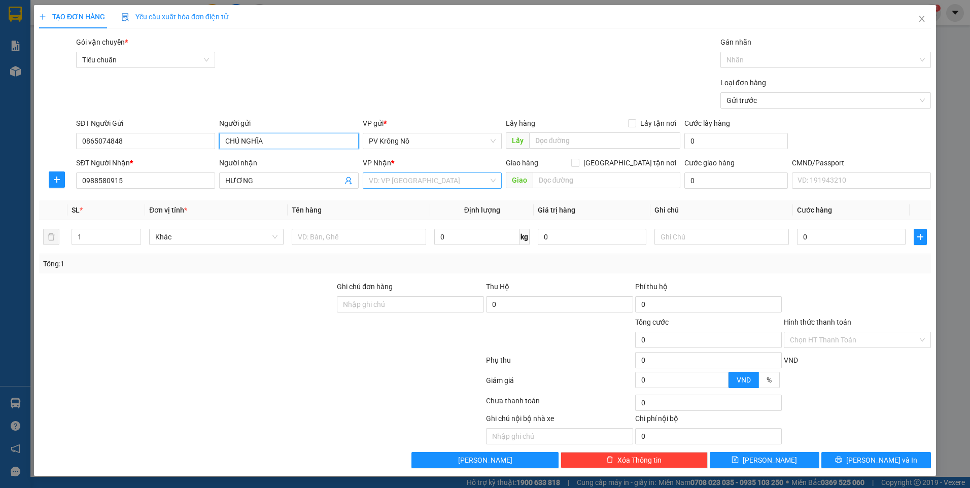
type input "CHÚ NGHĨA"
click at [399, 179] on input "search" at bounding box center [429, 180] width 120 height 15
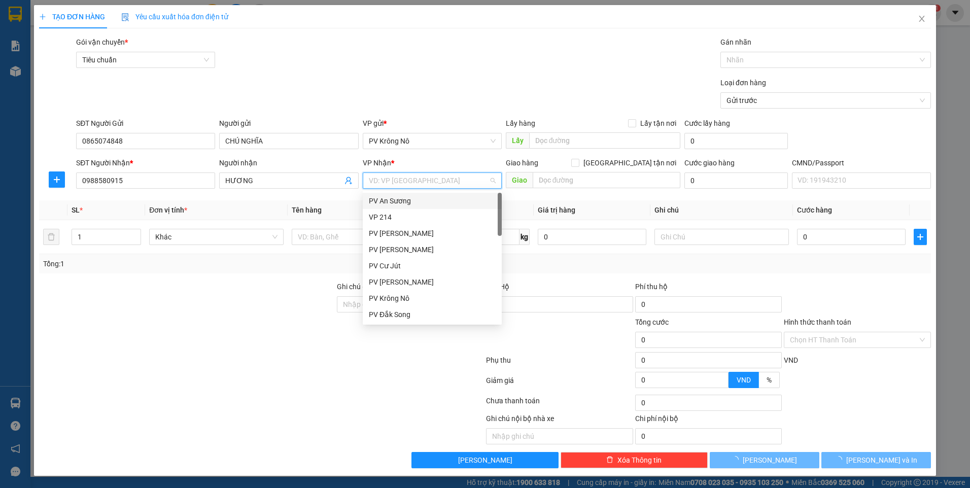
type input "D"
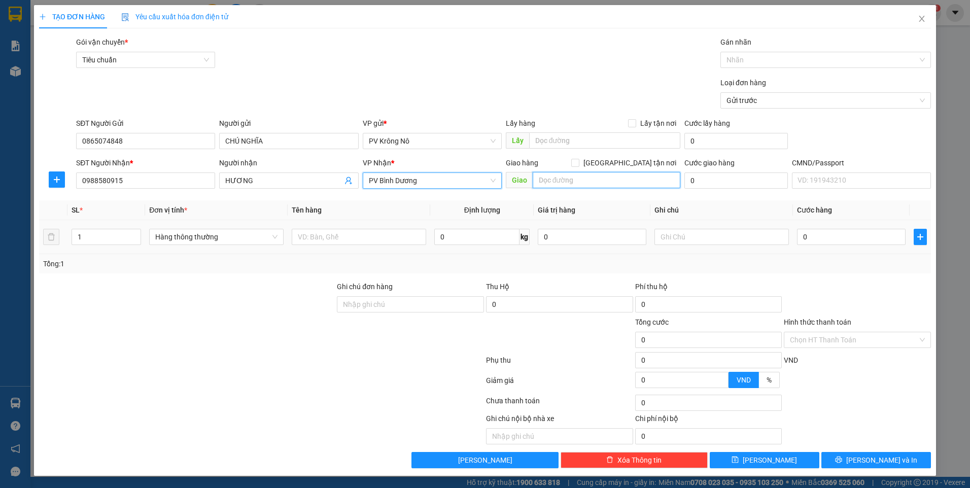
click at [554, 172] on input "text" at bounding box center [607, 180] width 148 height 16
type input "CCBD"
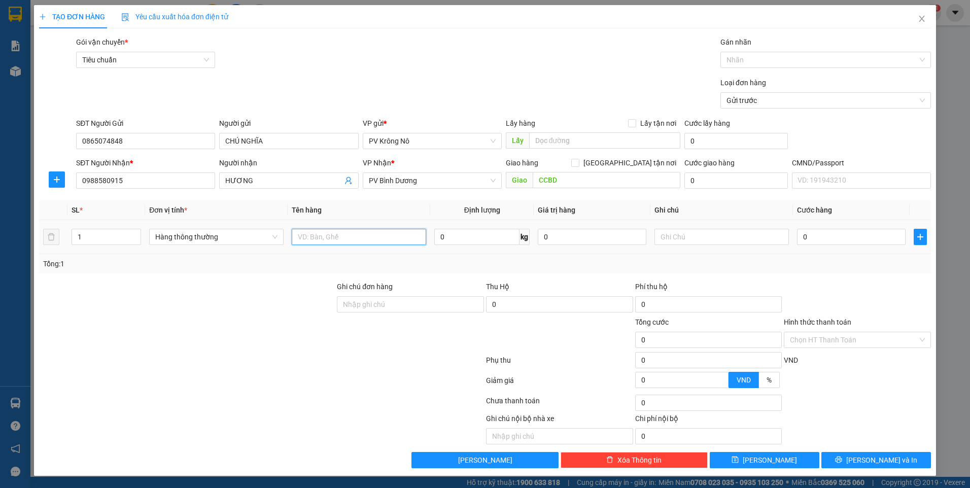
click at [298, 237] on input "text" at bounding box center [359, 237] width 134 height 16
type input "1B HỒ SƠ"
click at [833, 228] on div "0" at bounding box center [851, 237] width 109 height 20
click at [835, 236] on input "0" at bounding box center [851, 237] width 109 height 16
type input "003"
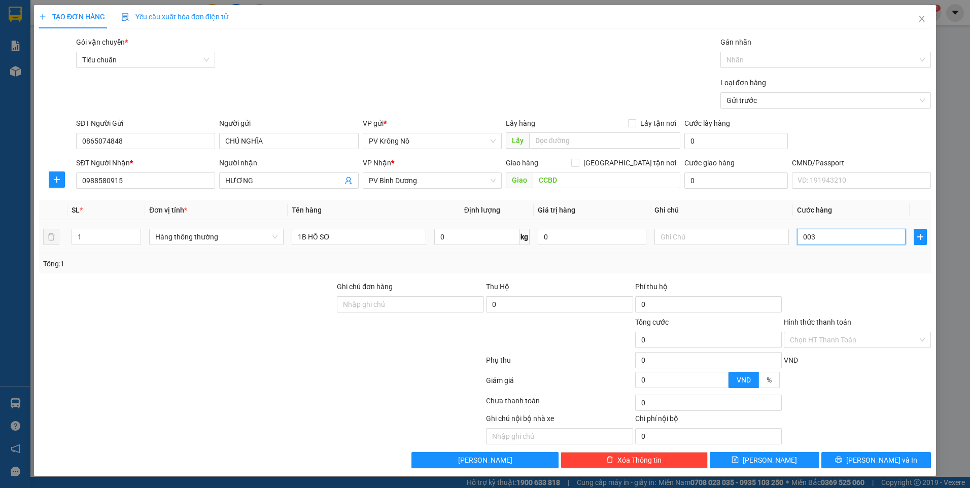
type input "3"
type input "0.030"
type input "30"
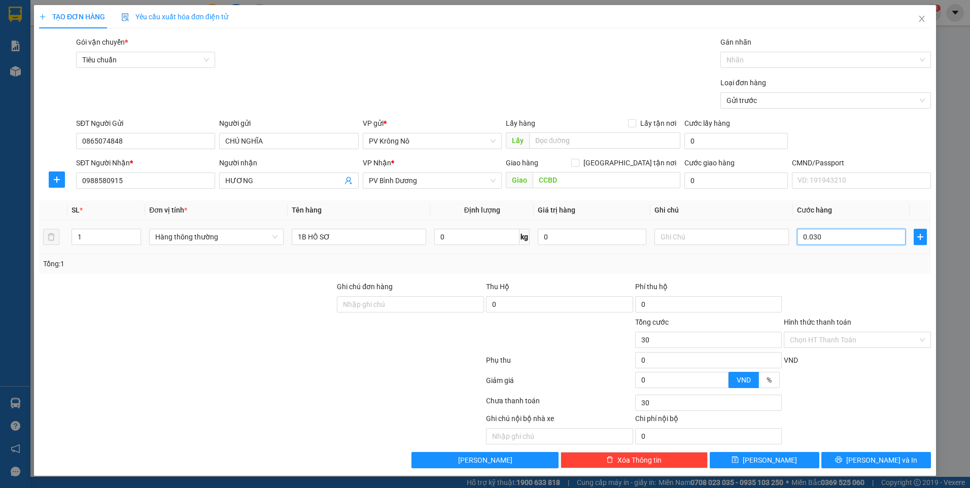
type input "00.300"
type input "300"
type input "0.003.000"
type input "3.000"
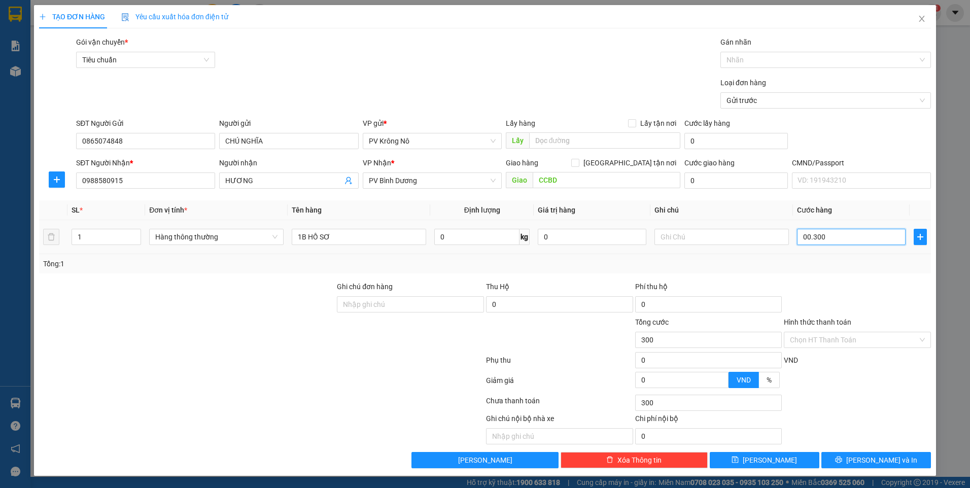
type input "3.000"
type input "000.030.000"
type input "30.000"
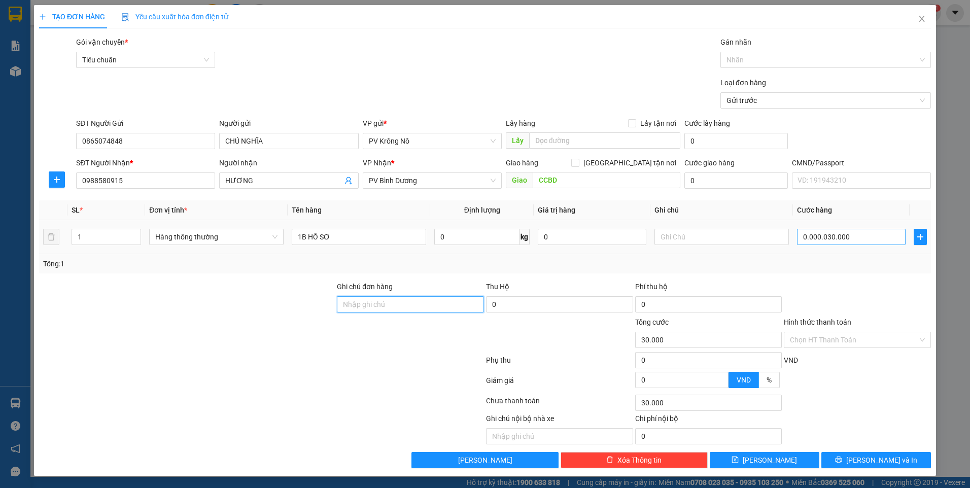
type input "30.000"
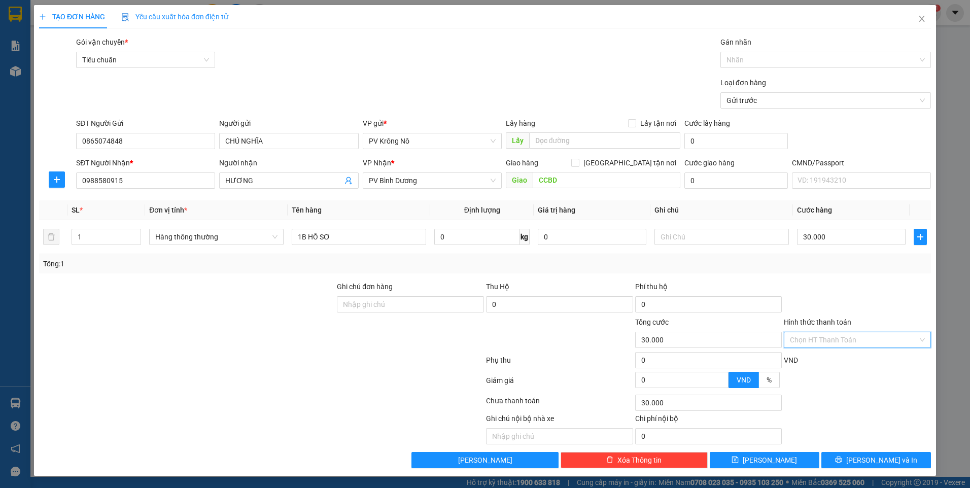
drag, startPoint x: 825, startPoint y: 339, endPoint x: 829, endPoint y: 348, distance: 9.3
click at [824, 339] on input "Hình thức thanh toán" at bounding box center [854, 339] width 128 height 15
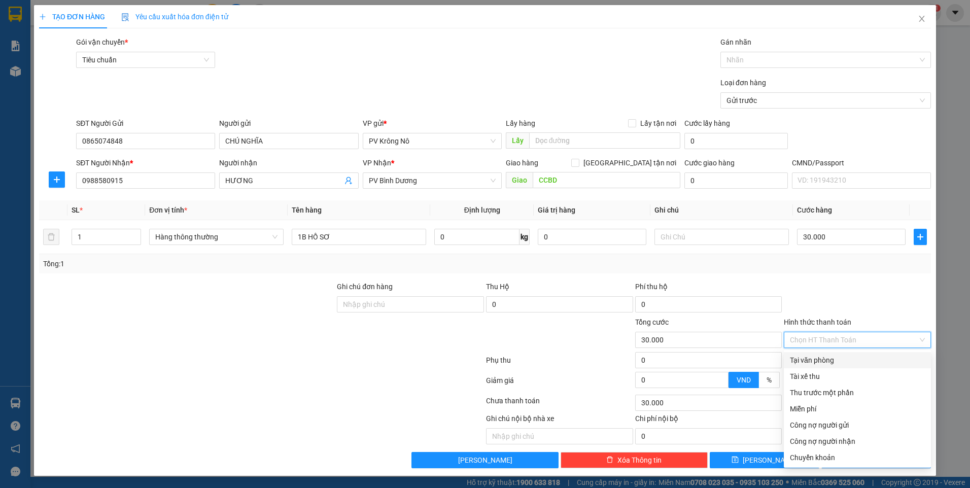
click at [828, 362] on div "Tại văn phòng" at bounding box center [857, 360] width 135 height 11
type input "0"
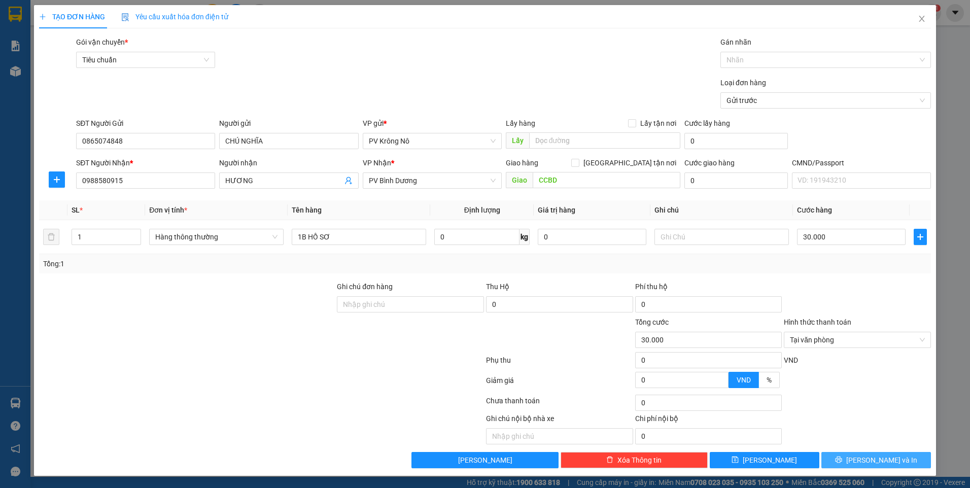
click at [841, 464] on button "[PERSON_NAME] và In" at bounding box center [876, 460] width 110 height 16
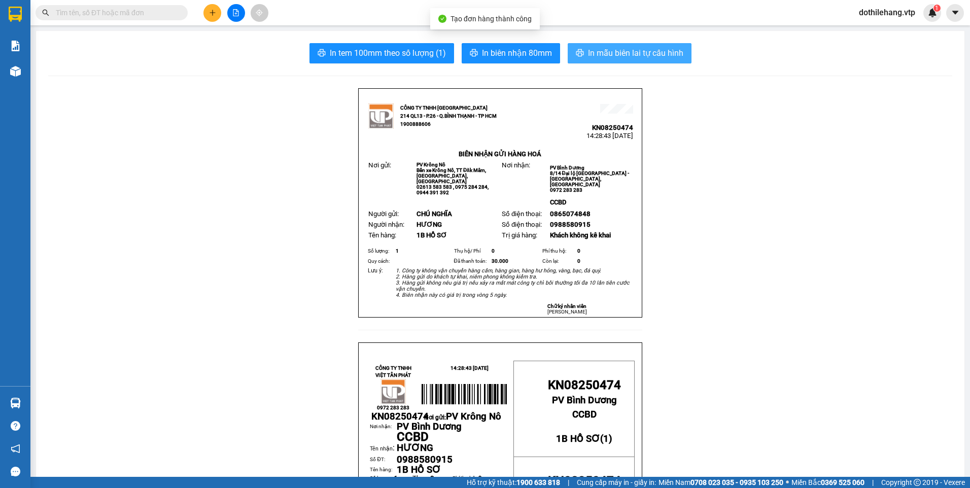
click at [581, 58] on button "In mẫu biên lai tự cấu hình" at bounding box center [630, 53] width 124 height 20
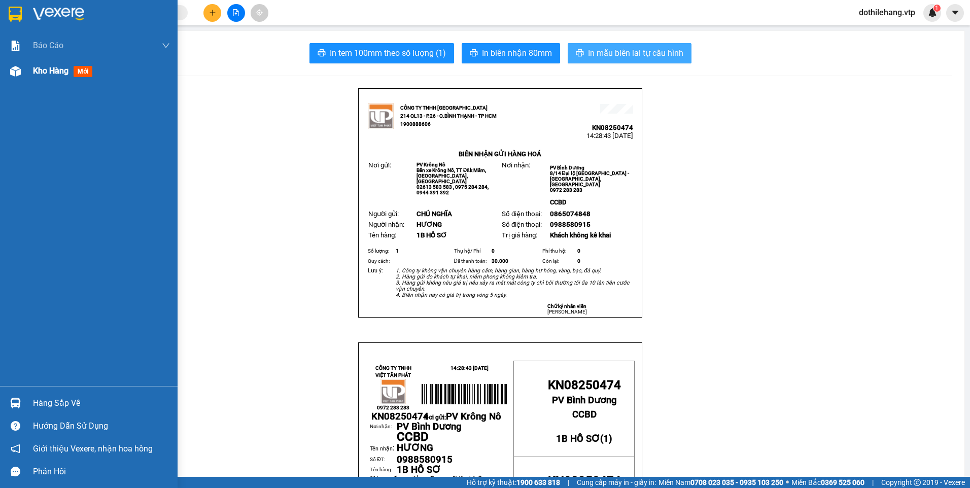
click at [20, 74] on img at bounding box center [15, 71] width 11 height 11
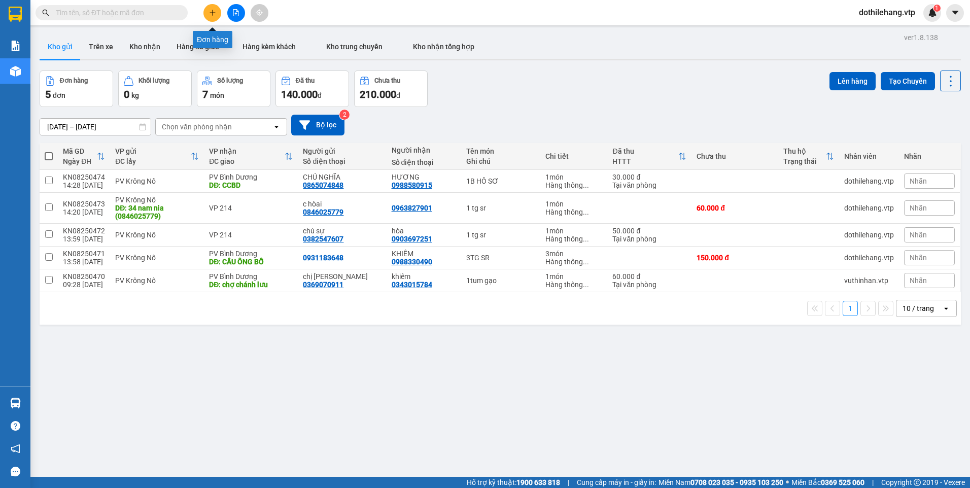
click at [214, 20] on button at bounding box center [212, 13] width 18 height 18
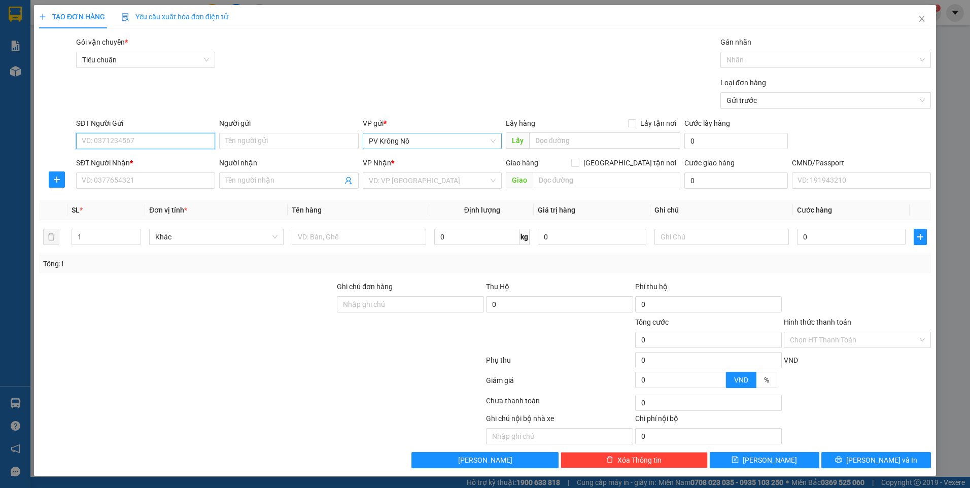
click at [446, 136] on span "PV Krông Nô" at bounding box center [432, 140] width 127 height 15
paste input "0793622847"
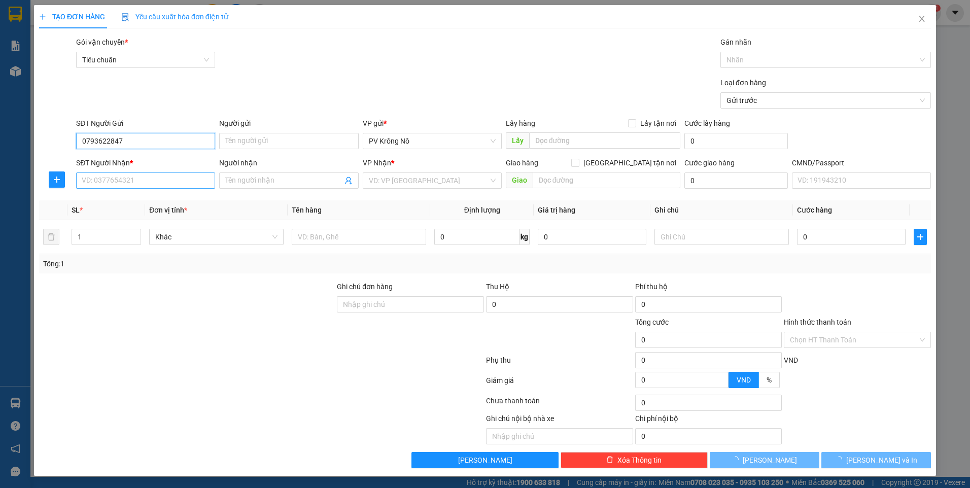
type input "0793622847"
click at [174, 177] on input "SĐT Người Nhận *" at bounding box center [145, 180] width 139 height 16
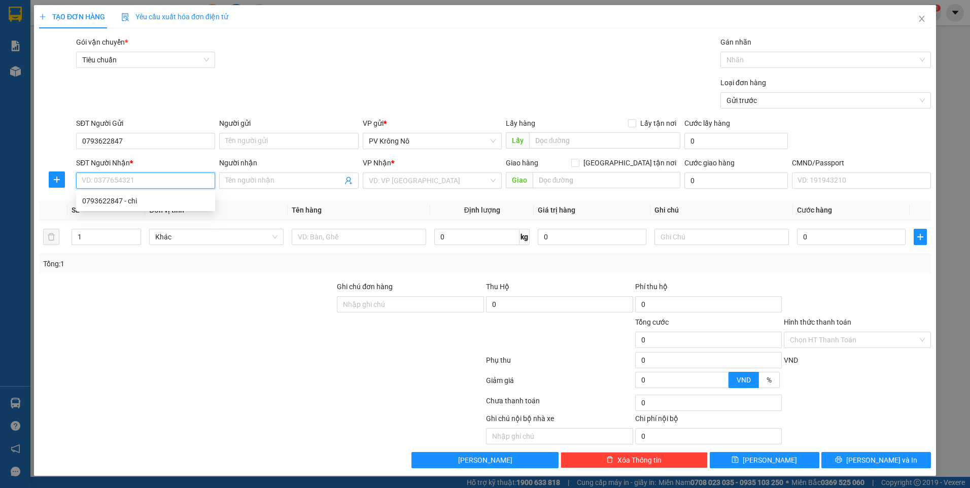
paste input "0793622847"
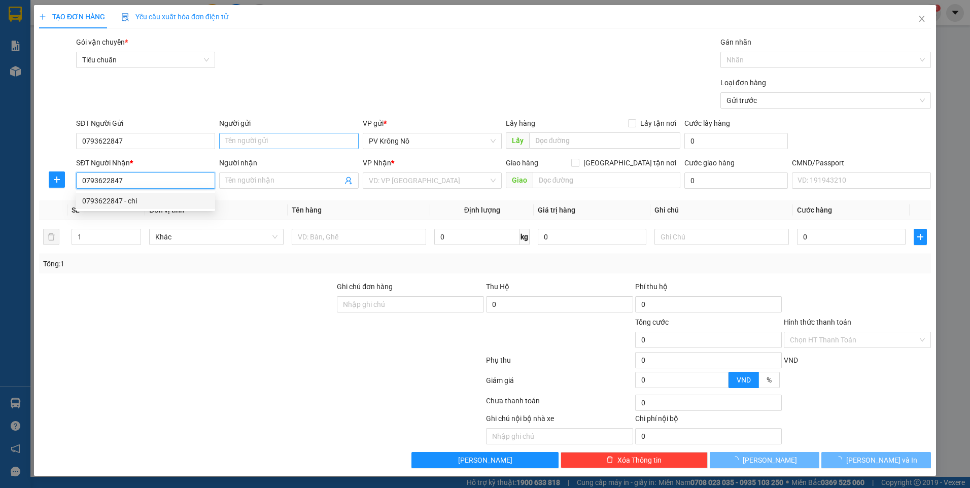
type input "0793622847"
click at [247, 139] on input "Người gửi" at bounding box center [288, 141] width 139 height 16
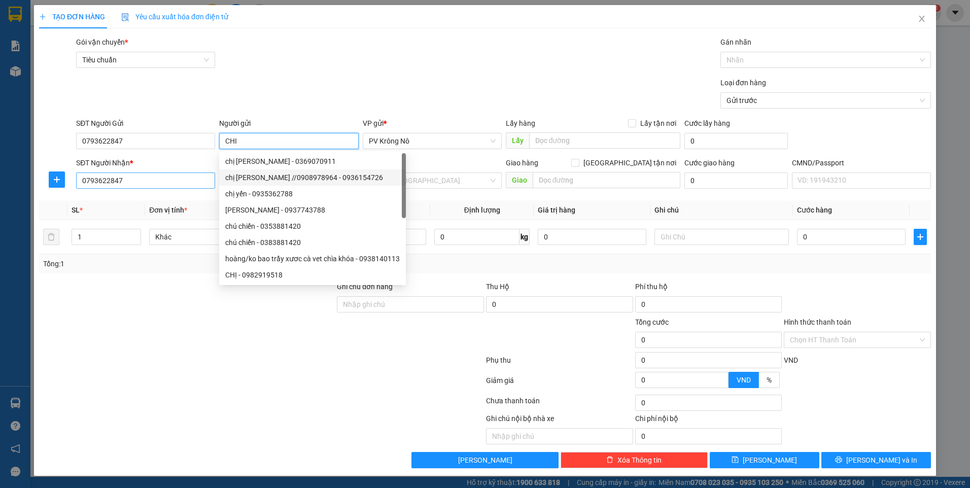
type input "CHI"
click at [150, 187] on input "0793622847" at bounding box center [145, 180] width 139 height 16
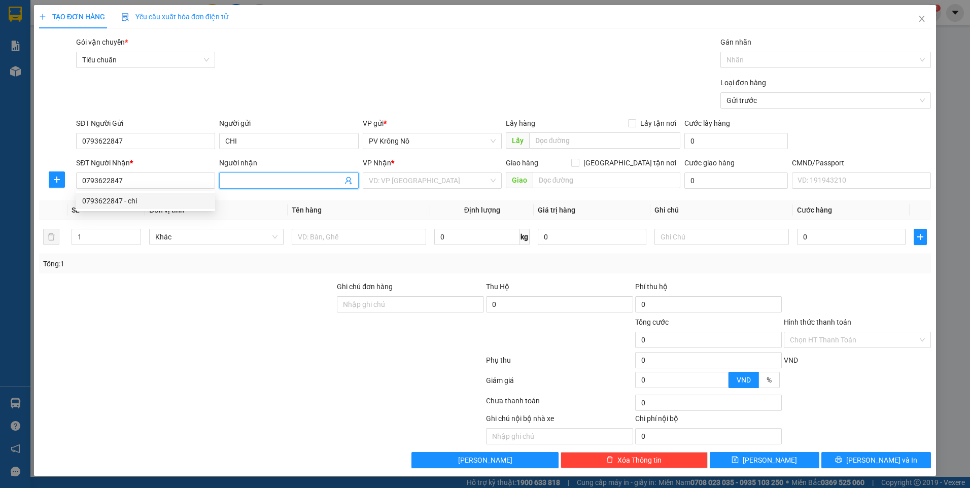
click at [241, 183] on input "Người nhận" at bounding box center [283, 180] width 117 height 11
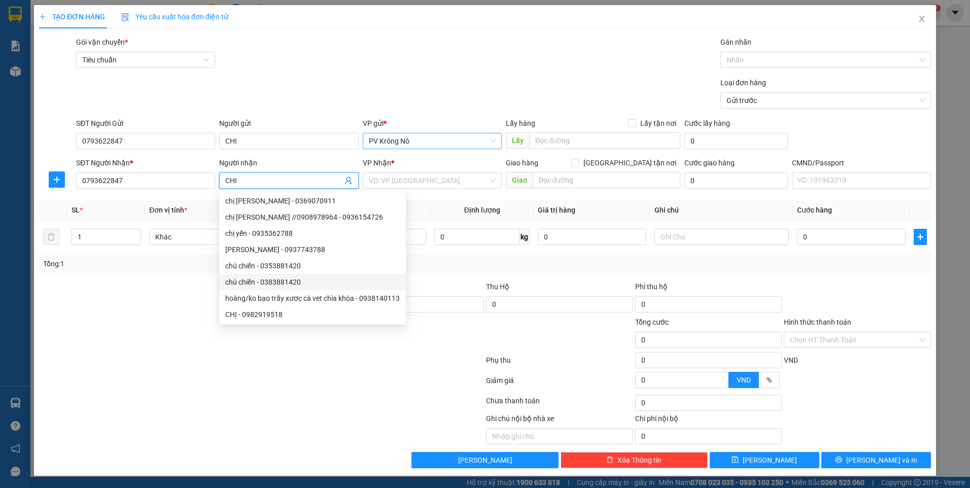
click at [430, 140] on span "PV Krông Nô" at bounding box center [432, 140] width 127 height 15
type input "CHI"
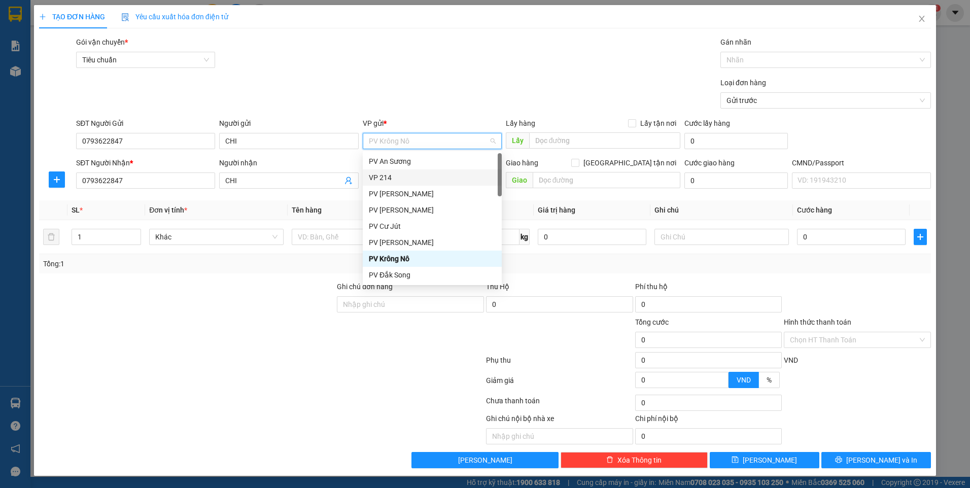
click at [429, 177] on div "VP 214" at bounding box center [432, 177] width 127 height 11
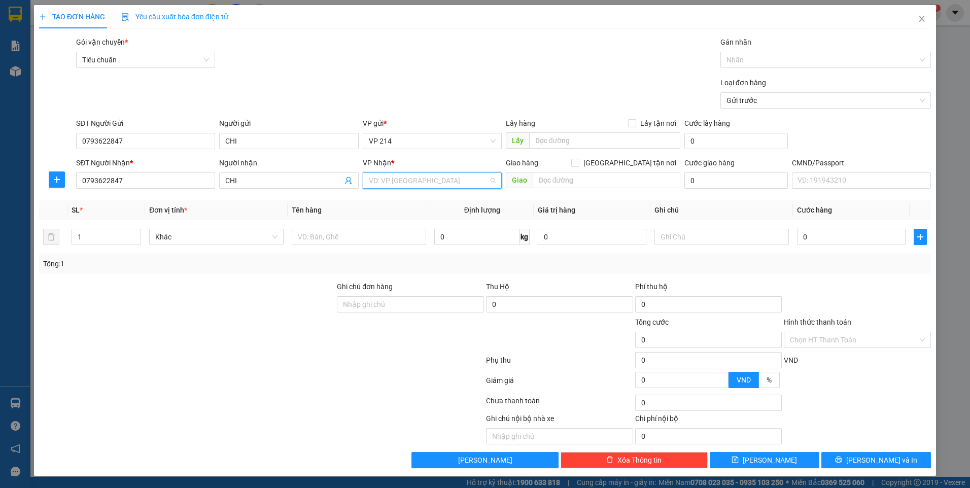
click at [424, 176] on input "search" at bounding box center [429, 180] width 120 height 15
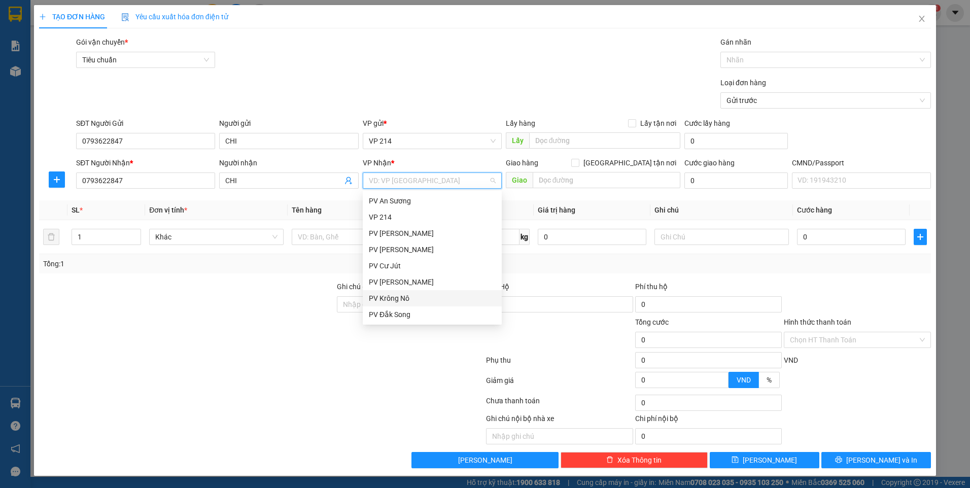
click at [408, 297] on div "PV Krông Nô" at bounding box center [432, 298] width 127 height 11
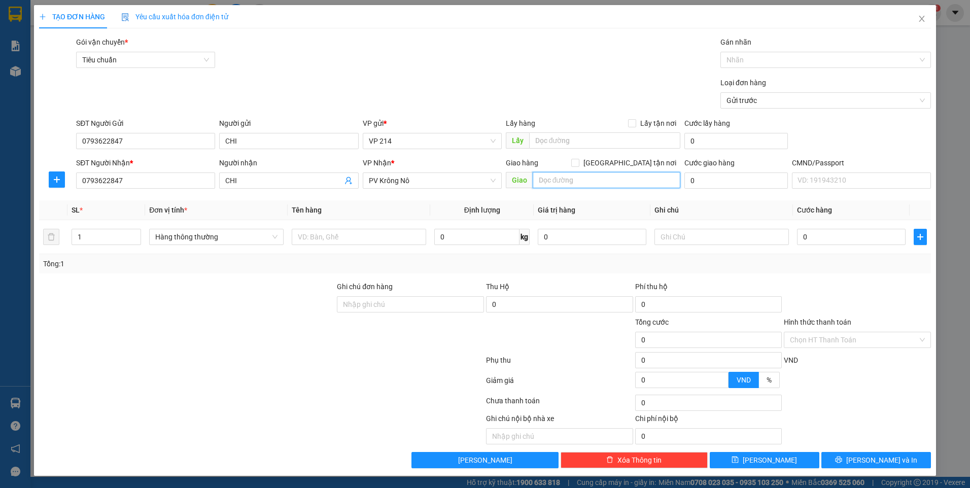
click at [551, 179] on input "text" at bounding box center [607, 180] width 148 height 16
click at [323, 239] on input "text" at bounding box center [359, 237] width 134 height 16
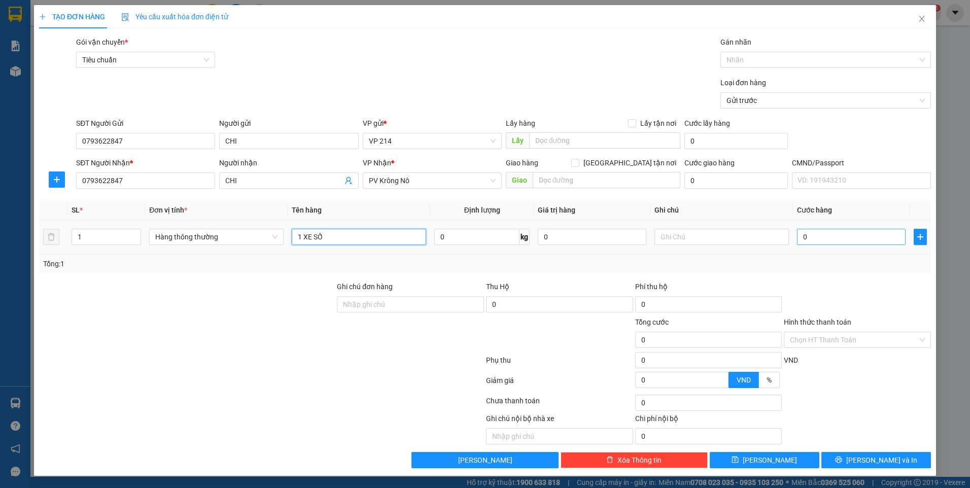
type input "1 XE SỐ"
drag, startPoint x: 834, startPoint y: 241, endPoint x: 757, endPoint y: 270, distance: 82.4
click at [834, 241] on input "0" at bounding box center [851, 237] width 109 height 16
type input "003"
type input "3"
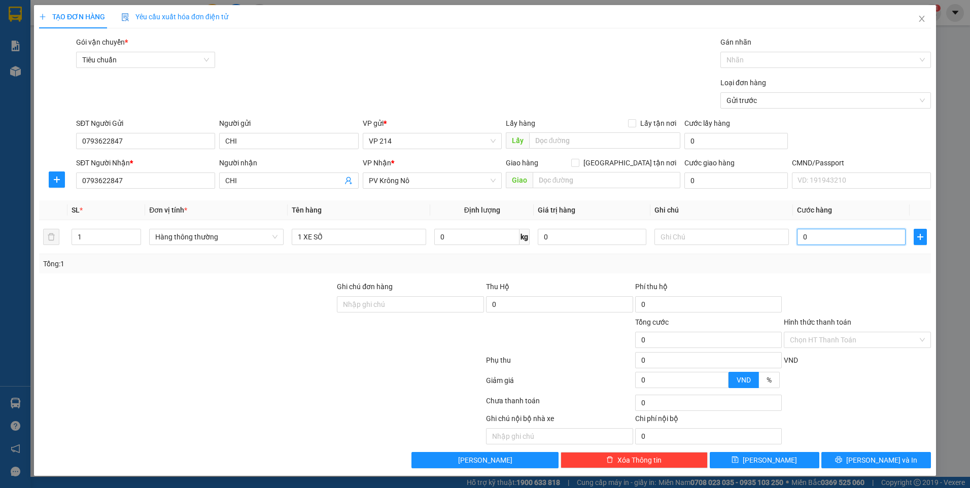
type input "3"
type input "0.030"
type input "30"
type input "00.300"
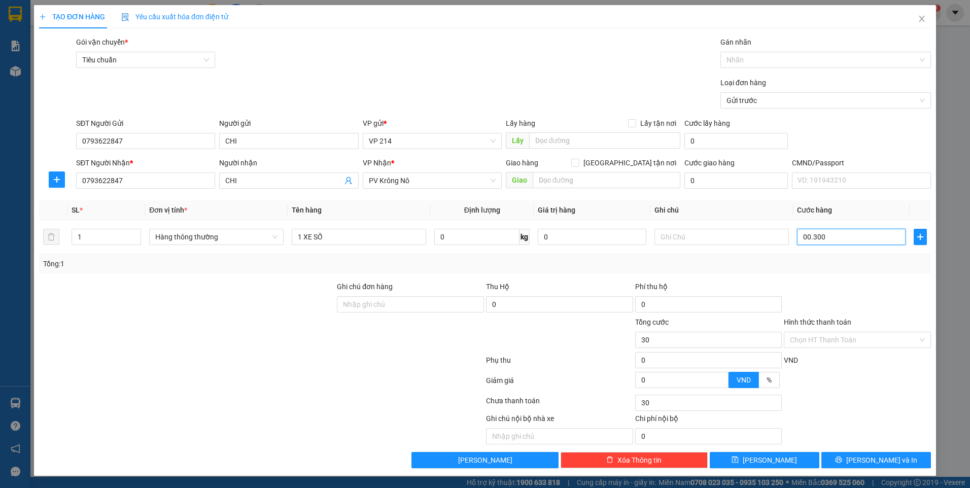
type input "300"
type input "00.003.000"
type input "3.000"
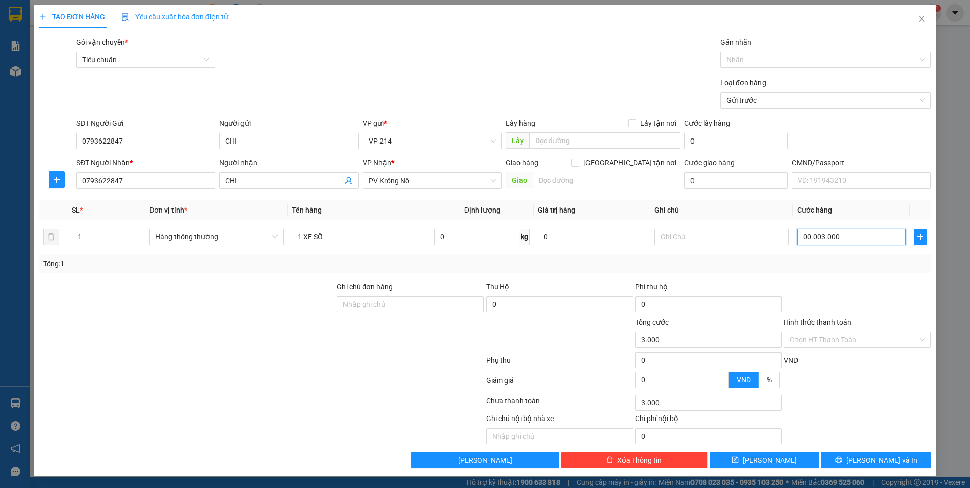
type input "000.030.000"
type input "30.000"
type input "300.000"
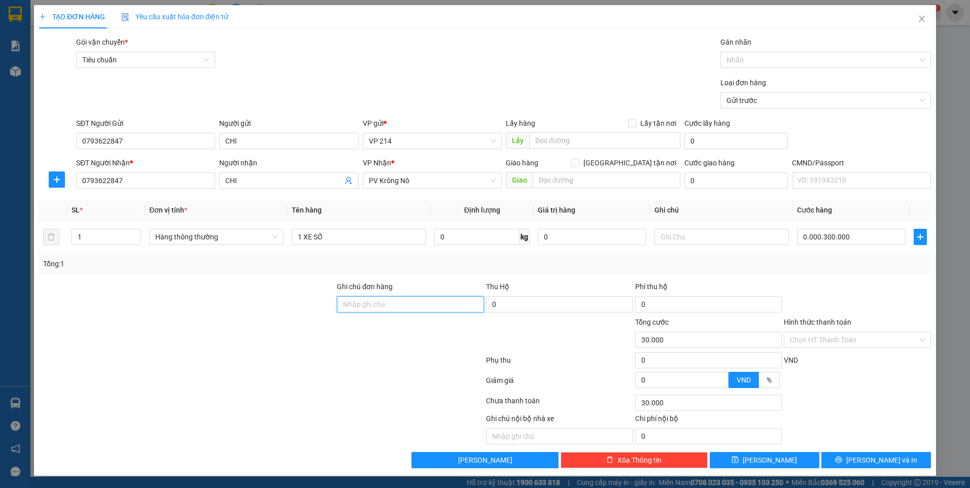
type input "300.000"
click at [826, 235] on input "300.000" at bounding box center [851, 237] width 109 height 16
click at [738, 457] on button "[PERSON_NAME]" at bounding box center [765, 460] width 110 height 16
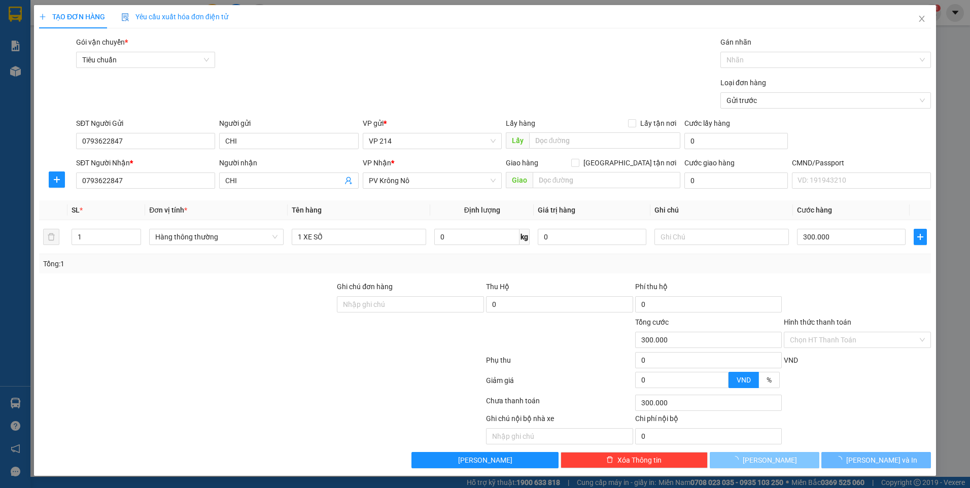
type input "0"
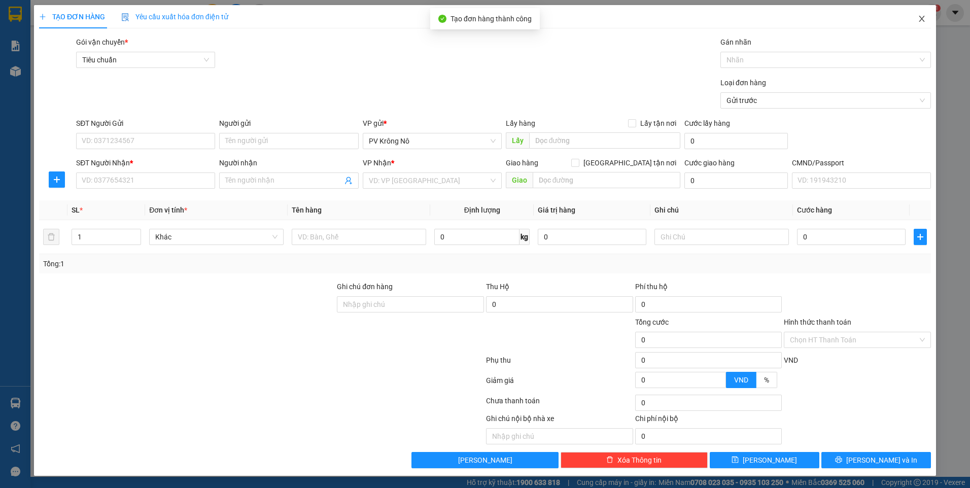
click at [919, 21] on icon "close" at bounding box center [922, 19] width 8 height 8
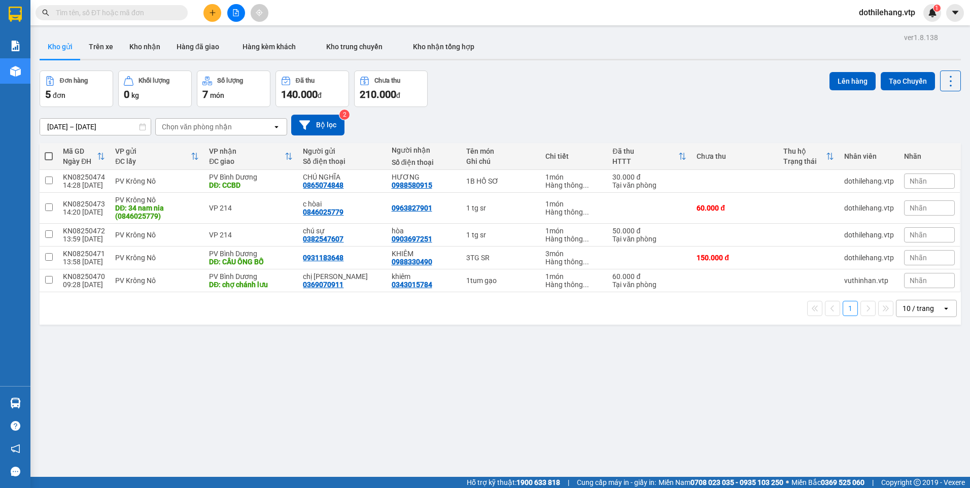
click at [74, 15] on input "text" at bounding box center [116, 12] width 120 height 11
paste input "0793622847"
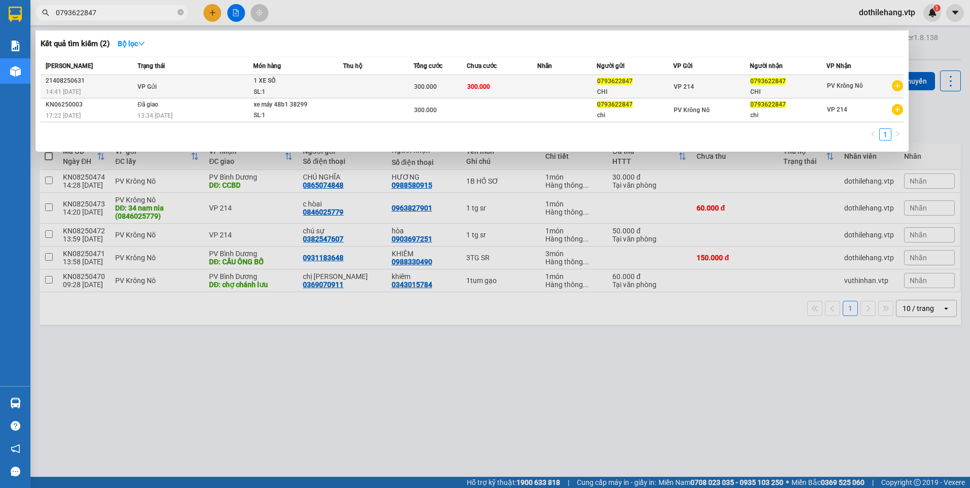
type input "0793622847"
click at [804, 90] on div "CHI" at bounding box center [788, 92] width 76 height 11
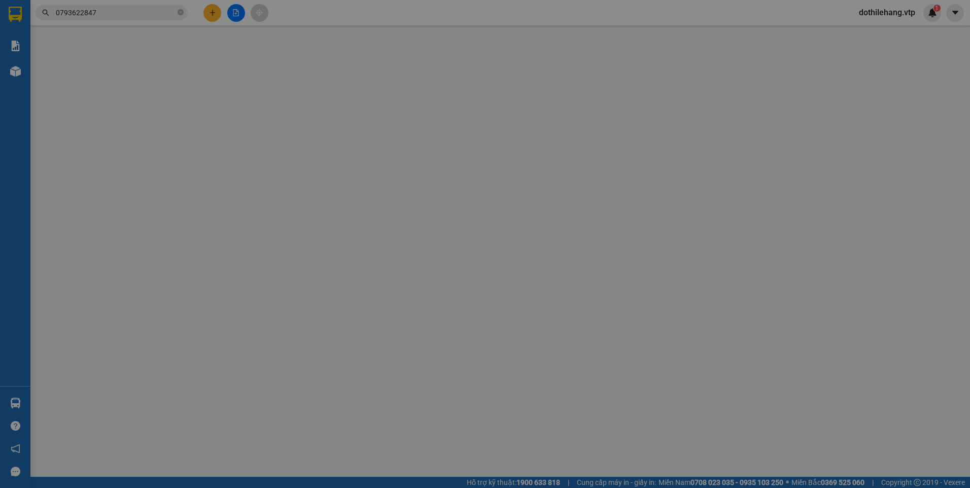
type input "0793622847"
type input "CHI"
type input "0793622847"
type input "CHI"
type input "300.000"
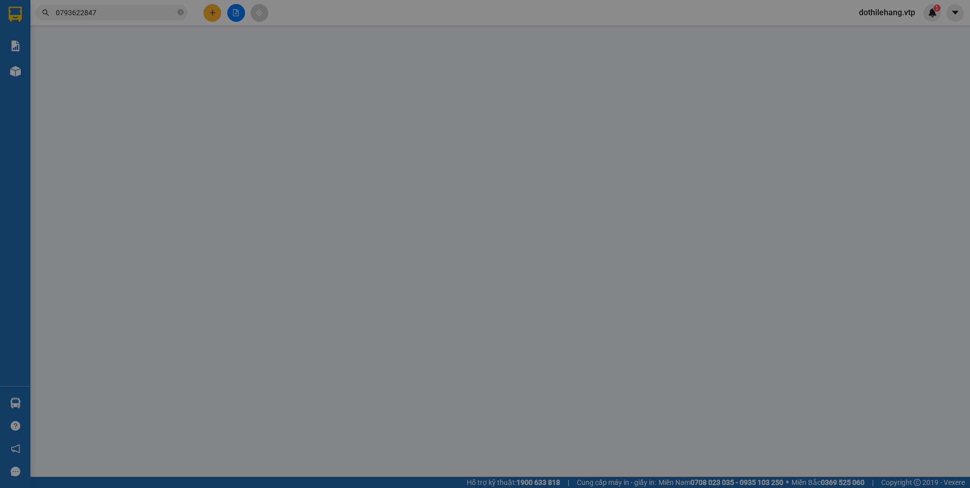
type input "300.000"
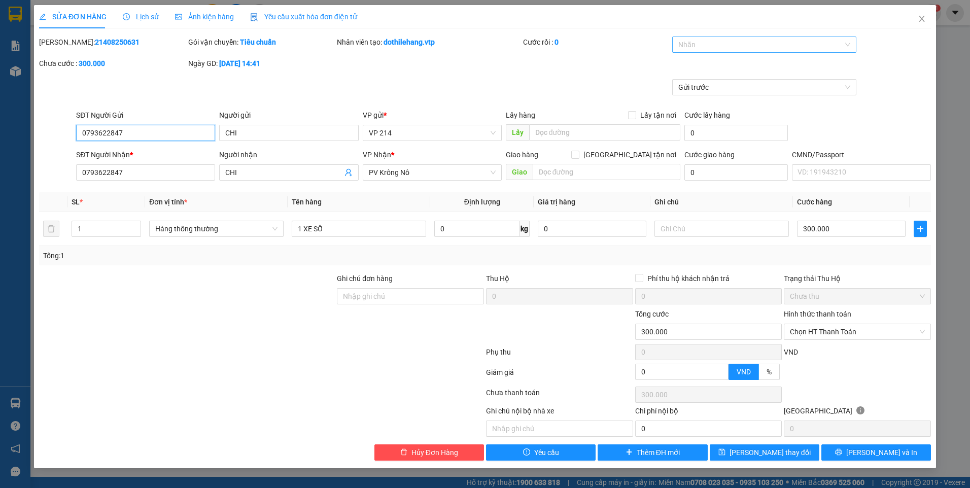
click at [695, 44] on div at bounding box center [759, 45] width 169 height 12
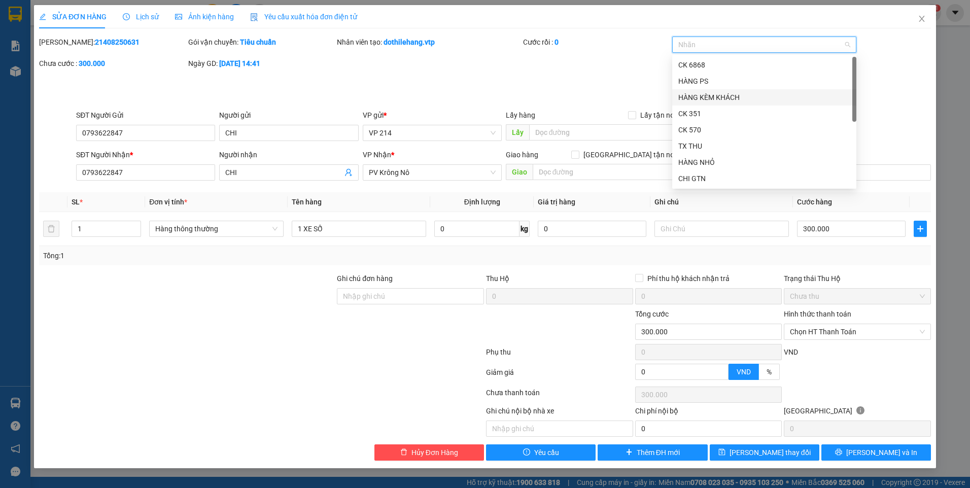
click at [697, 98] on div "HÀNG KÈM KHÁCH" at bounding box center [764, 97] width 172 height 11
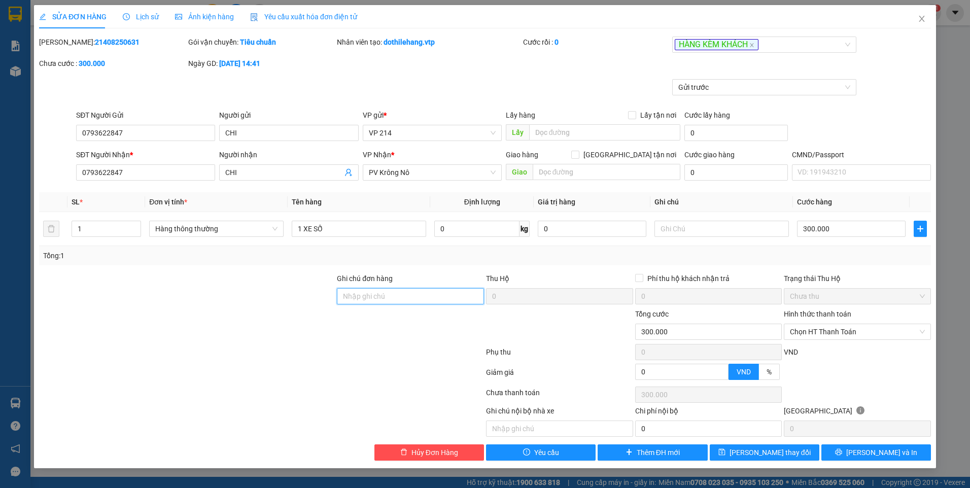
click at [394, 294] on input "Ghi chú đơn hàng" at bounding box center [410, 296] width 147 height 16
click at [357, 231] on input "1 XE SỐ" at bounding box center [359, 229] width 134 height 16
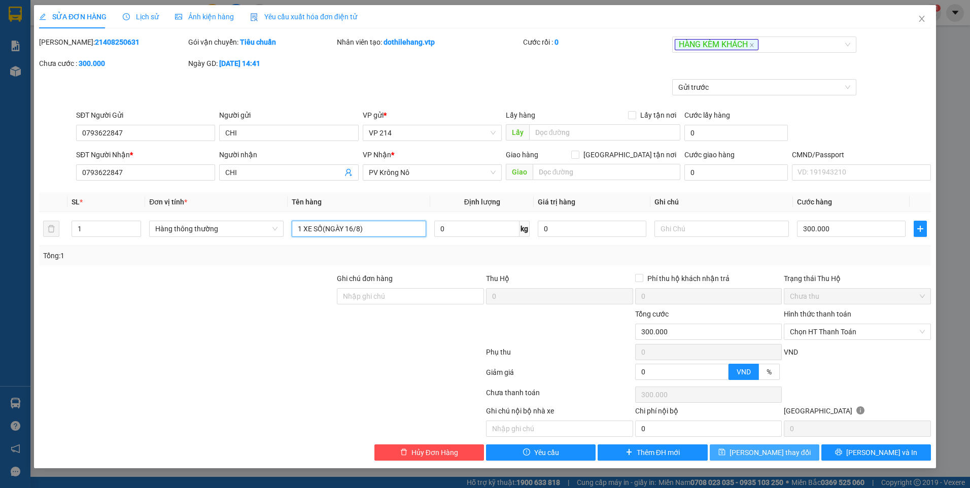
type input "1 XE SỐ(NGÀY 16/8)"
click at [723, 450] on button "[PERSON_NAME] thay đổi" at bounding box center [765, 452] width 110 height 16
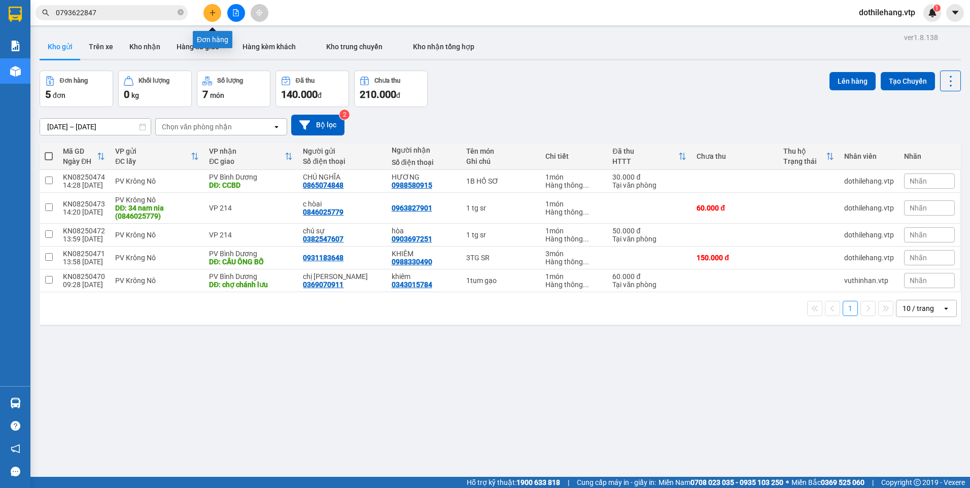
click at [211, 11] on icon "plus" at bounding box center [212, 12] width 7 height 7
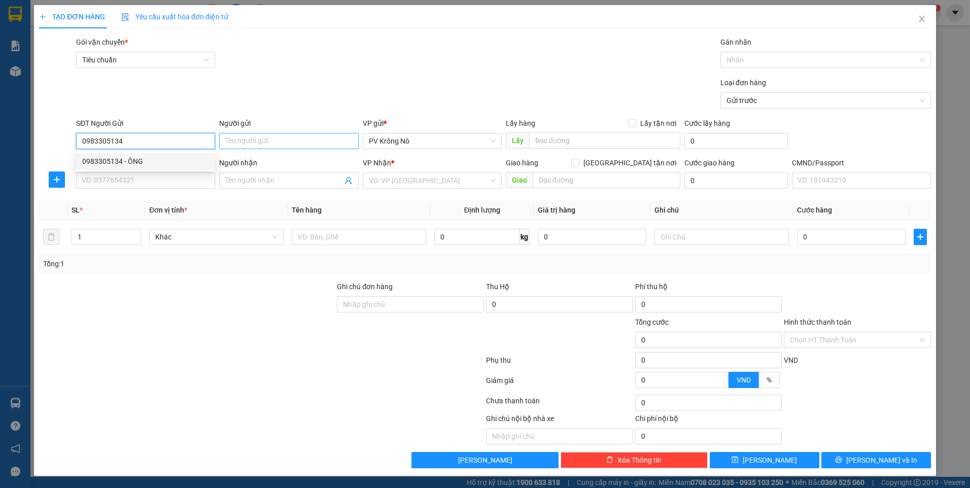
type input "0983305134"
click at [236, 135] on input "Người gửi" at bounding box center [288, 141] width 139 height 16
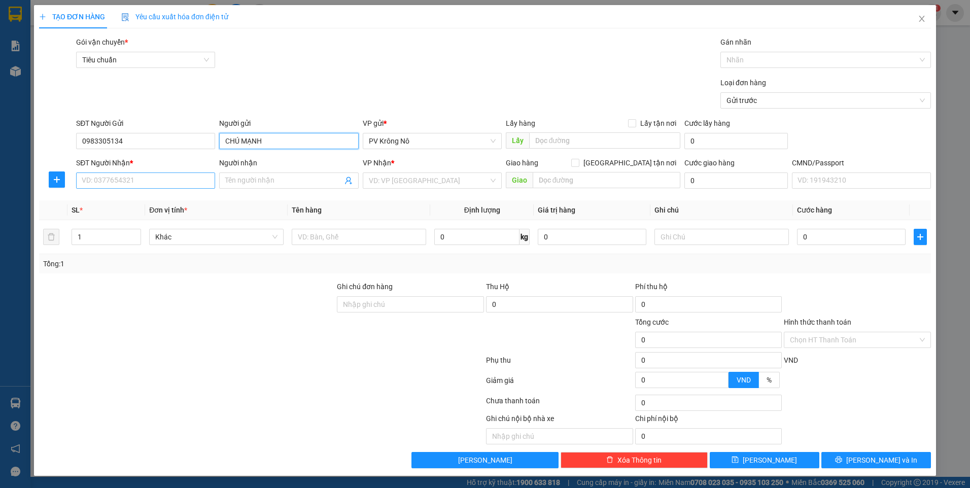
type input "CHÚ MẠNH"
click at [124, 179] on input "SĐT Người Nhận *" at bounding box center [145, 180] width 139 height 16
type input "0978974427"
click at [251, 183] on input "Người nhận" at bounding box center [283, 180] width 117 height 11
click at [390, 181] on input "search" at bounding box center [429, 180] width 120 height 15
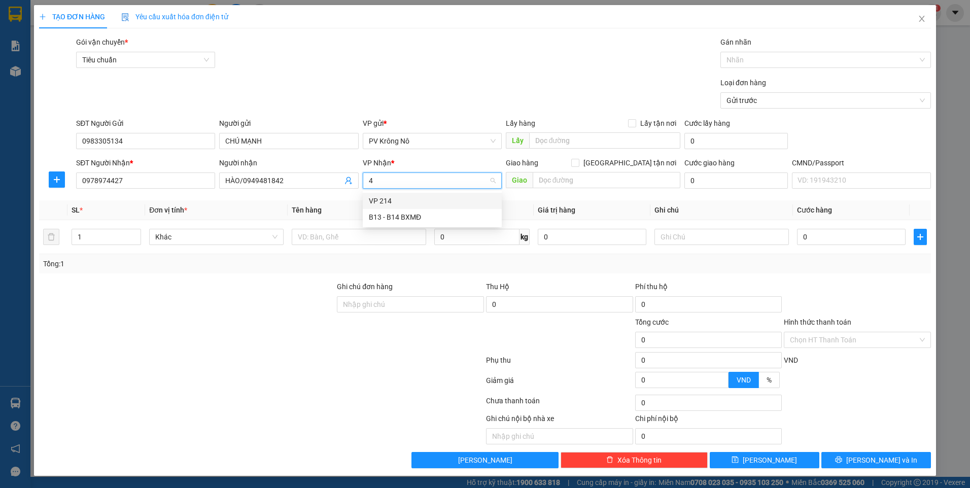
click at [384, 203] on div "VP 214" at bounding box center [432, 200] width 127 height 11
click at [361, 233] on input "text" at bounding box center [359, 237] width 134 height 16
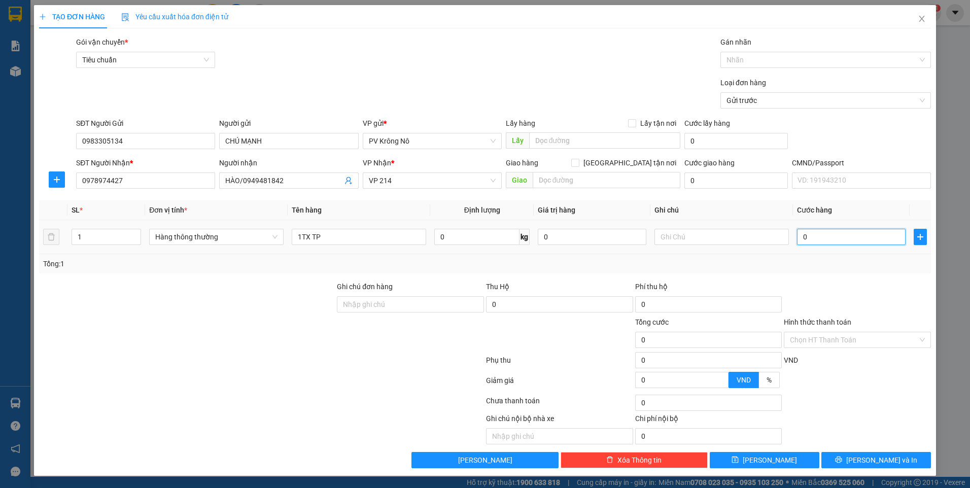
click at [826, 234] on input "0" at bounding box center [851, 237] width 109 height 16
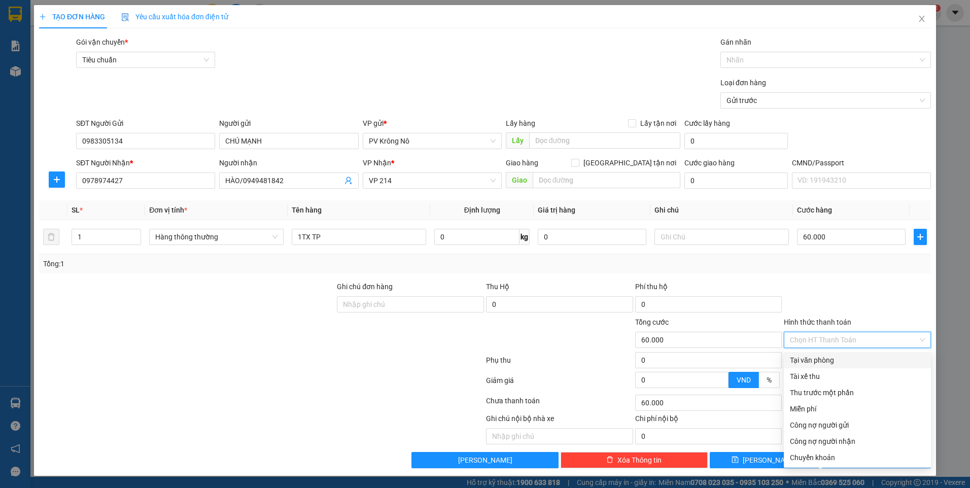
click at [811, 338] on input "Hình thức thanh toán" at bounding box center [854, 339] width 128 height 15
click at [811, 358] on div "Tại văn phòng" at bounding box center [857, 360] width 135 height 11
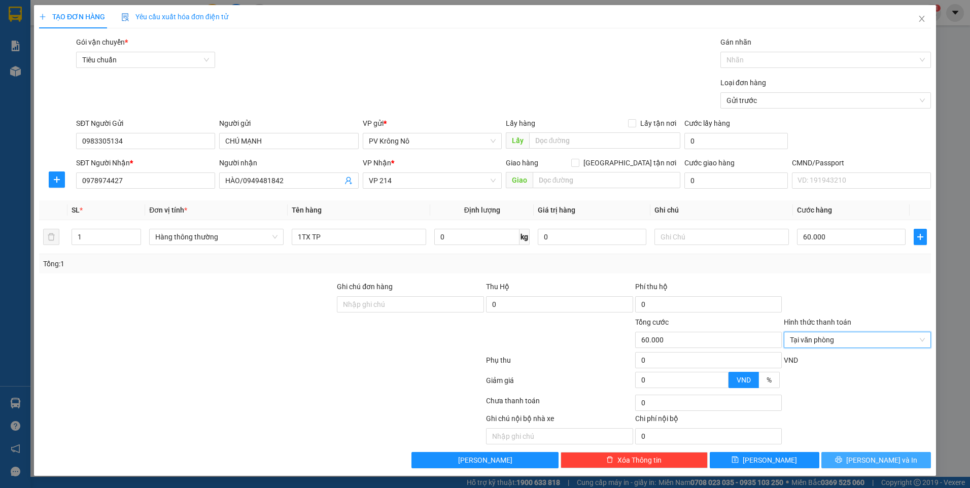
click at [844, 459] on button "[PERSON_NAME] và In" at bounding box center [876, 460] width 110 height 16
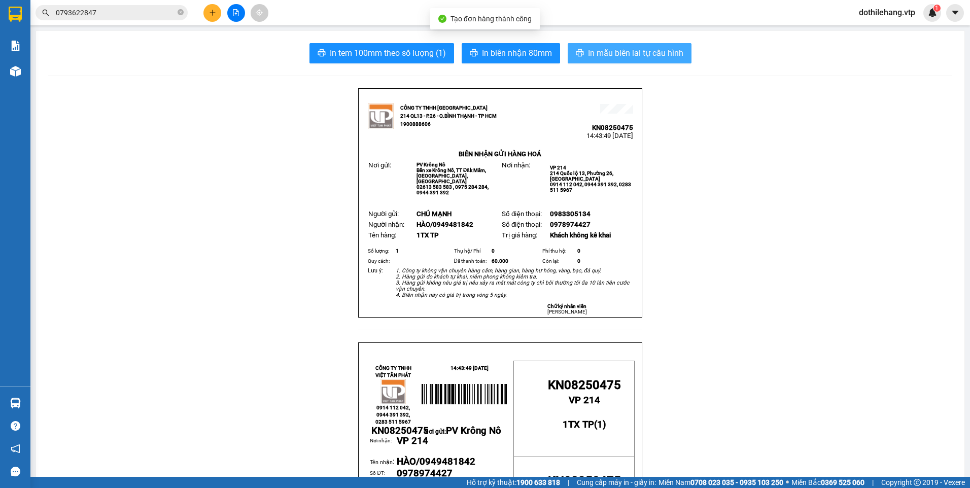
click at [632, 50] on span "In mẫu biên lai tự cấu hình" at bounding box center [635, 53] width 95 height 13
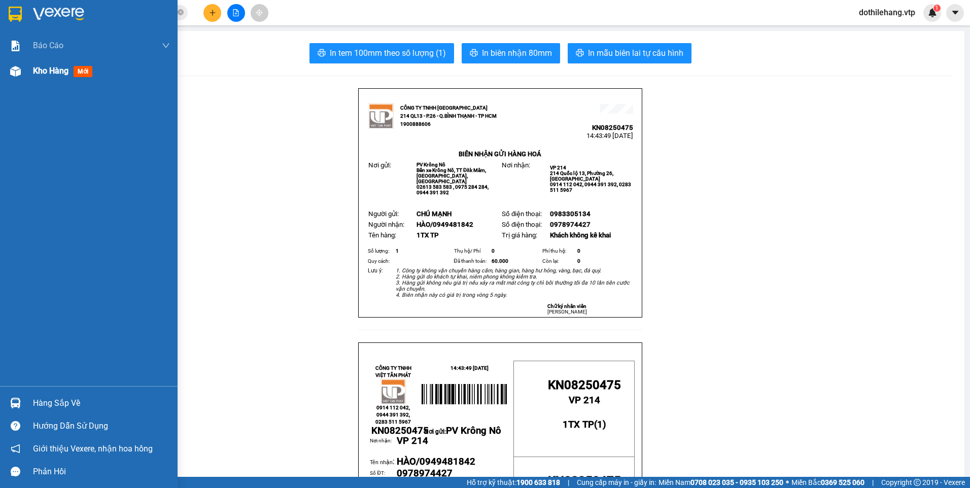
click at [29, 66] on div "Kho hàng mới" at bounding box center [89, 70] width 178 height 25
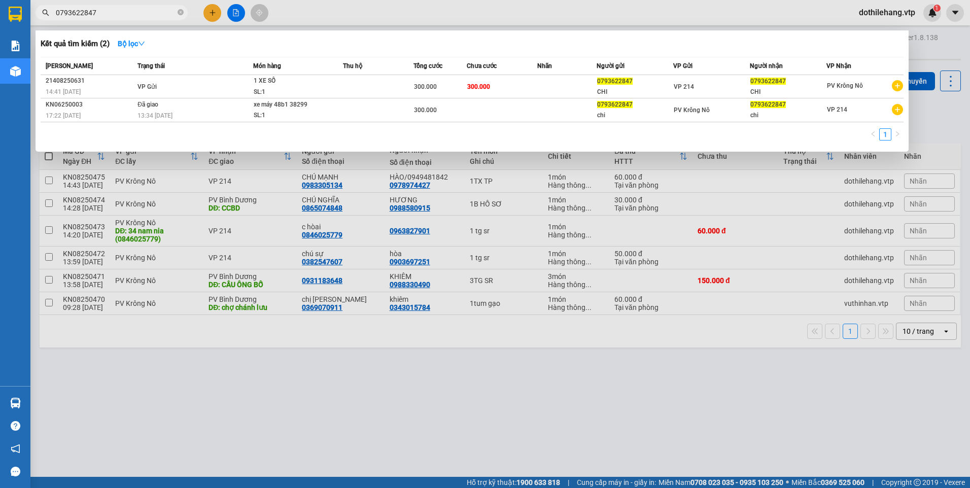
click at [153, 7] on input "0793622847" at bounding box center [116, 12] width 120 height 11
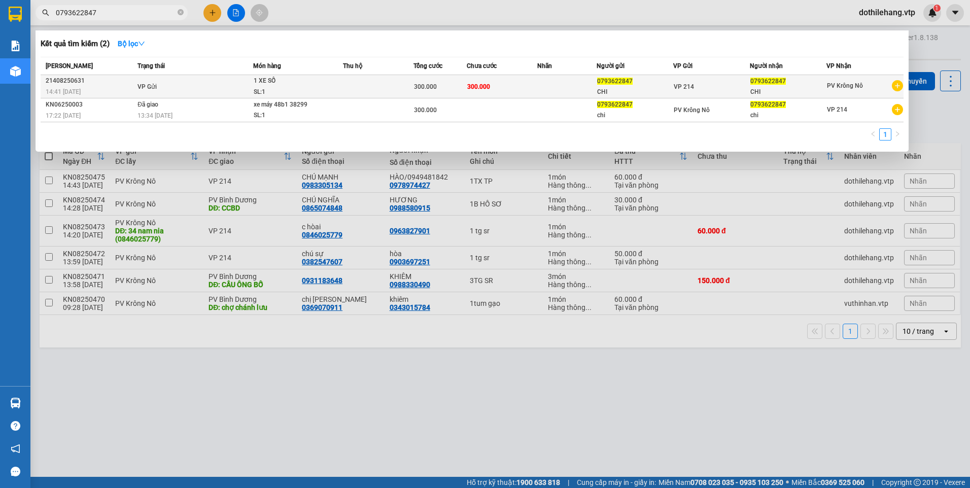
click at [435, 89] on span "300.000" at bounding box center [425, 86] width 23 height 7
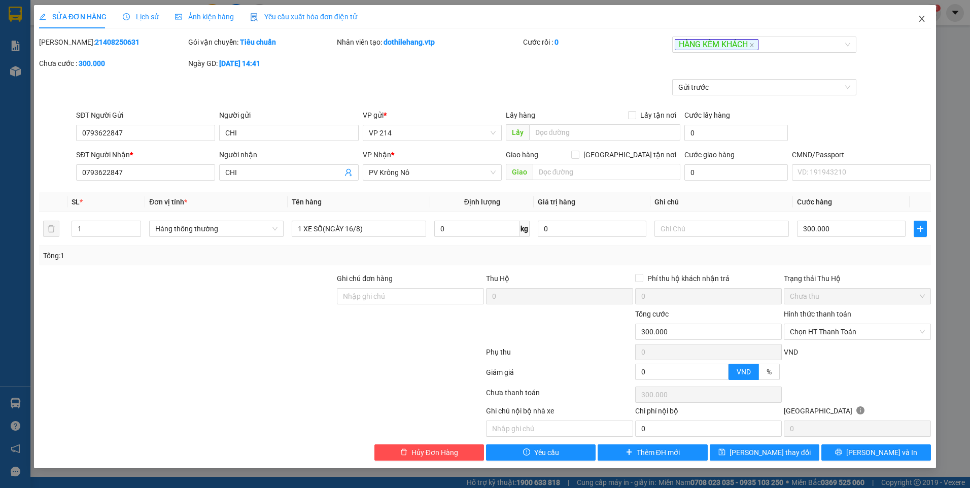
click at [921, 18] on icon "close" at bounding box center [922, 19] width 6 height 6
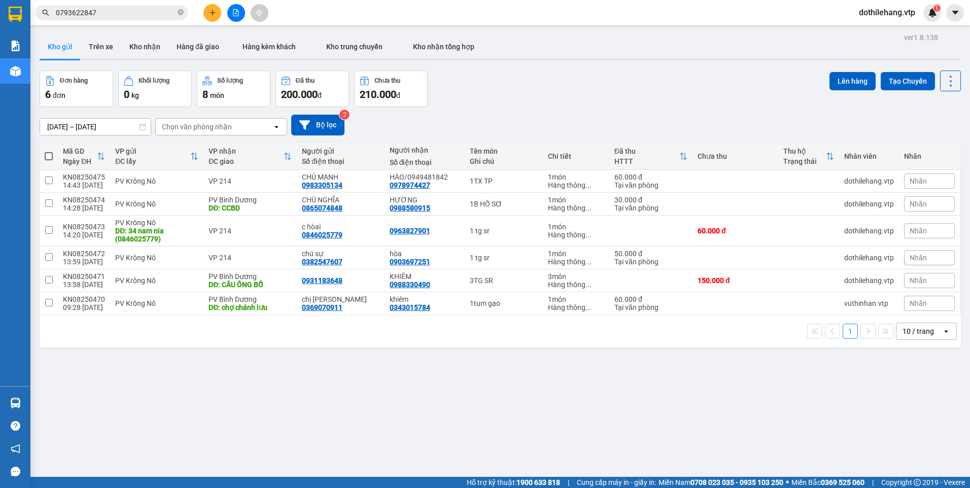
click at [184, 125] on div "Chọn văn phòng nhận" at bounding box center [197, 127] width 70 height 10
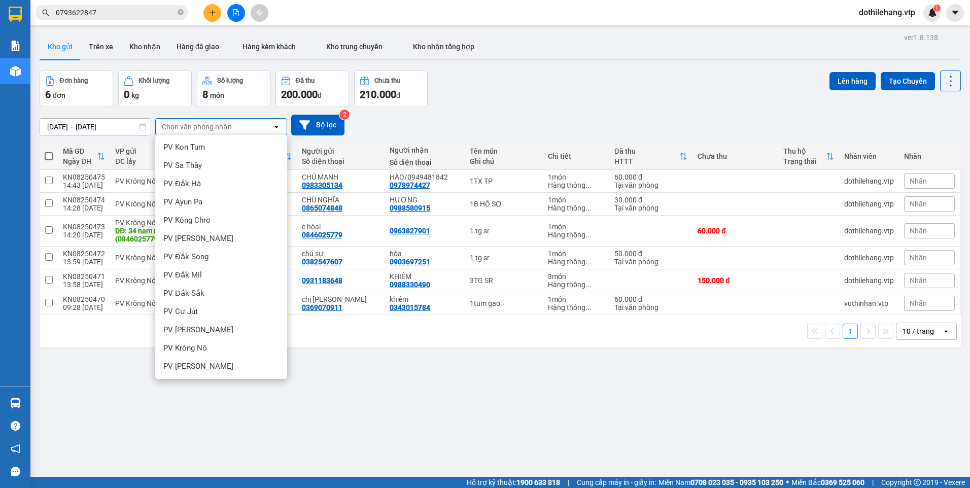
scroll to position [203, 0]
click at [205, 269] on span "PV [PERSON_NAME]" at bounding box center [198, 274] width 70 height 10
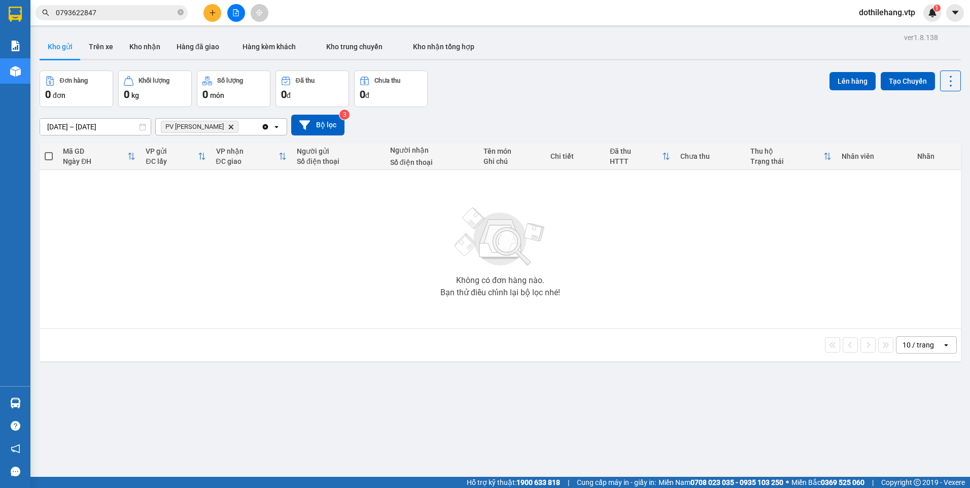
click at [228, 127] on icon "Delete" at bounding box center [231, 127] width 6 height 6
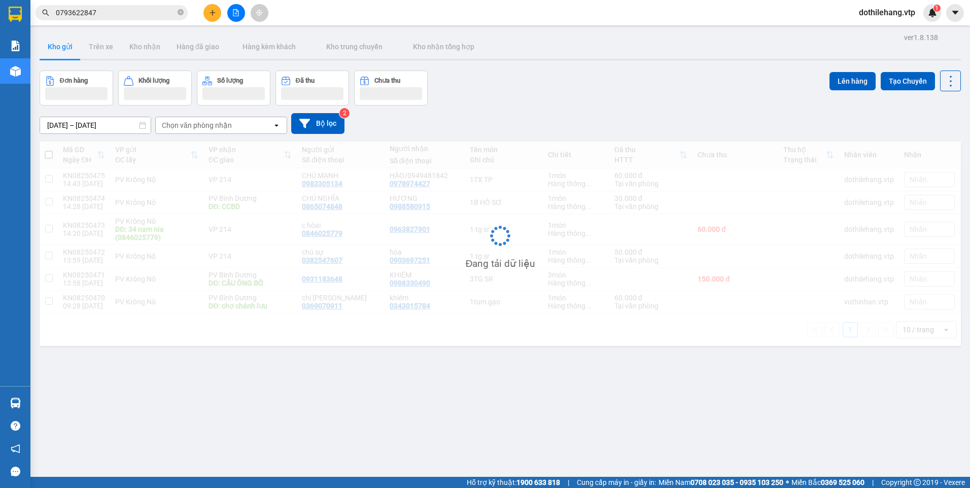
click at [213, 127] on div "Chọn văn phòng nhận" at bounding box center [197, 125] width 70 height 10
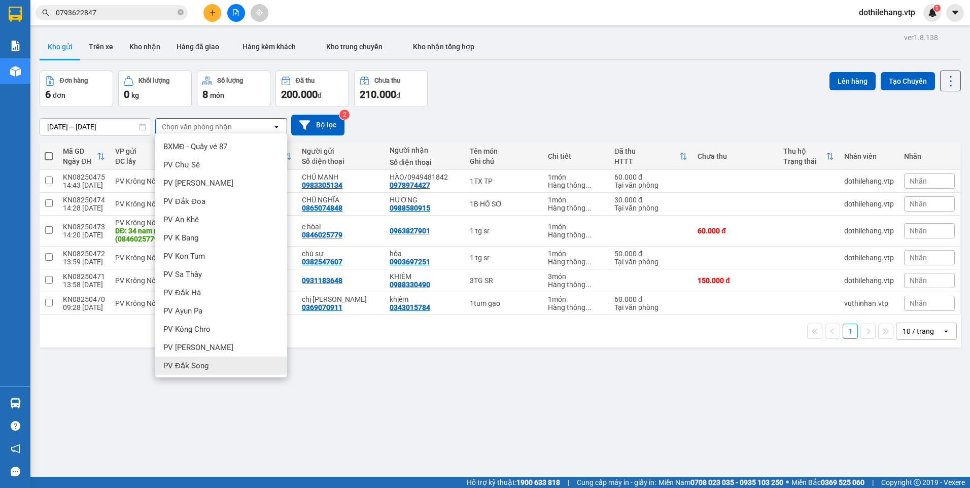
scroll to position [152, 0]
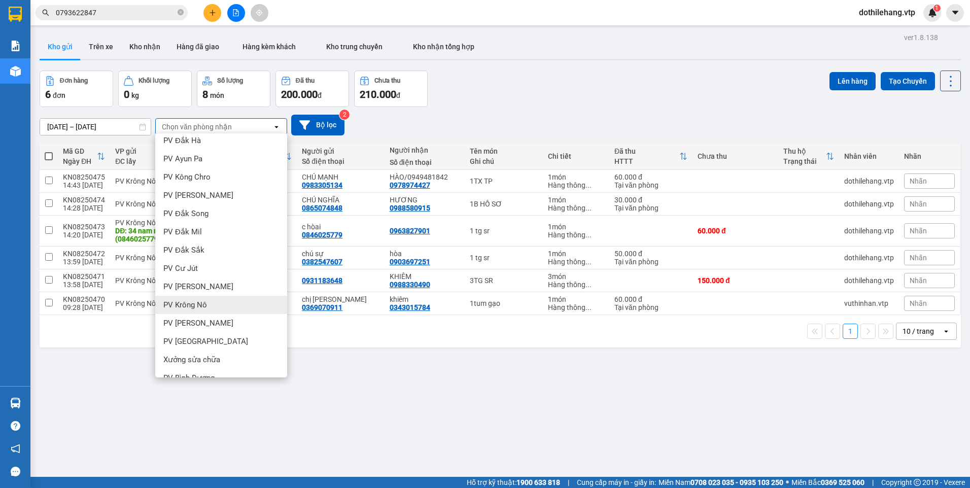
click at [213, 299] on div "PV Krông Nô" at bounding box center [221, 305] width 132 height 18
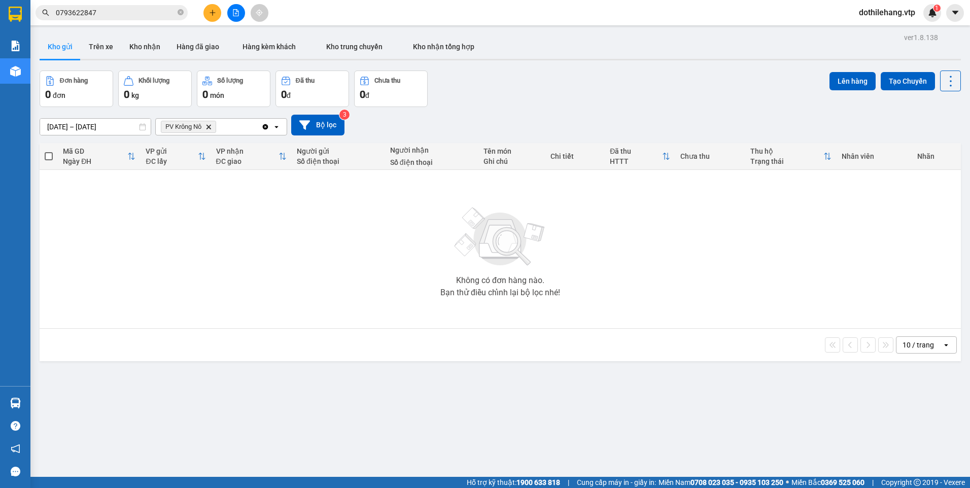
click at [130, 125] on input "[DATE] – [DATE]" at bounding box center [95, 127] width 111 height 16
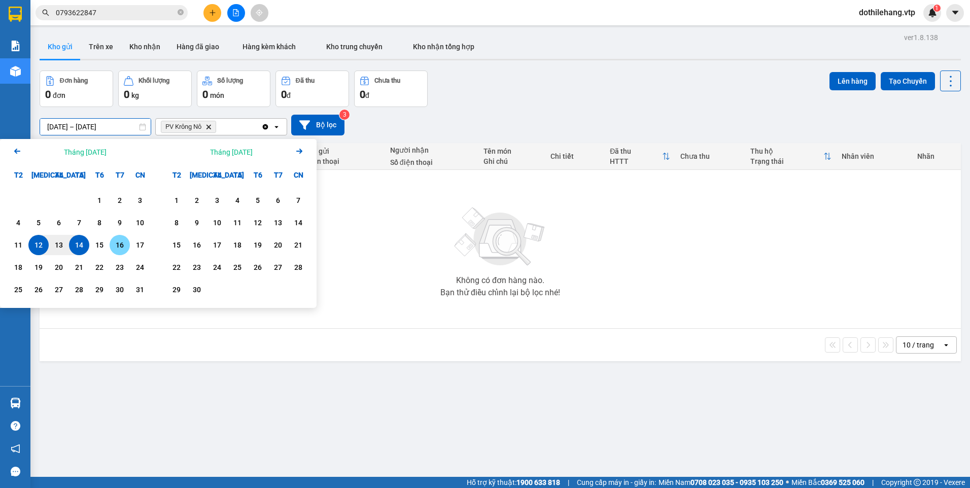
click at [116, 247] on div "16" at bounding box center [120, 245] width 14 height 12
click at [42, 239] on div "12" at bounding box center [38, 245] width 20 height 20
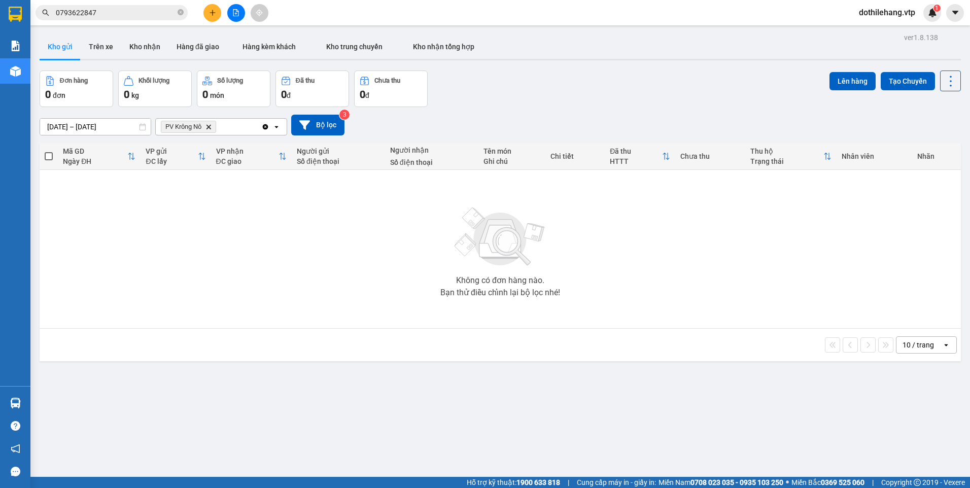
click at [210, 126] on icon "PV Krông Nô, close by backspace" at bounding box center [208, 126] width 5 height 5
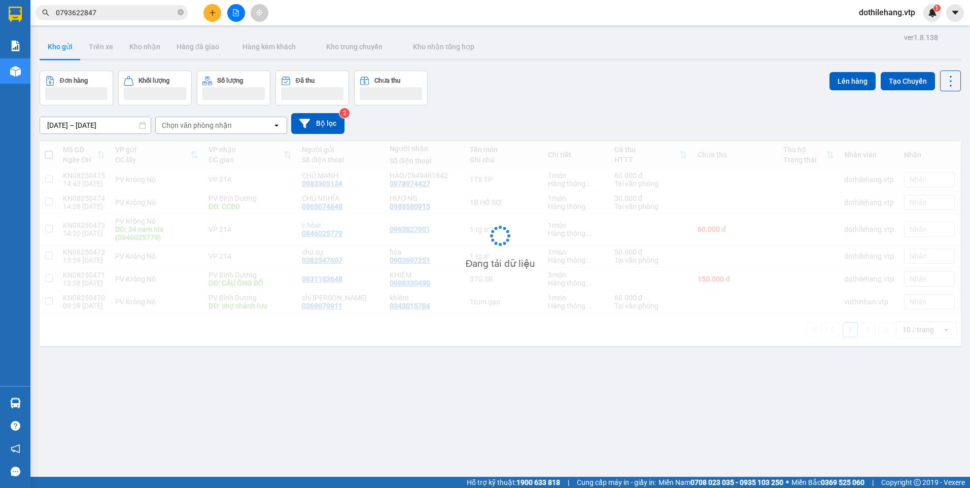
click at [210, 126] on div "Chọn văn phòng nhận" at bounding box center [197, 125] width 70 height 10
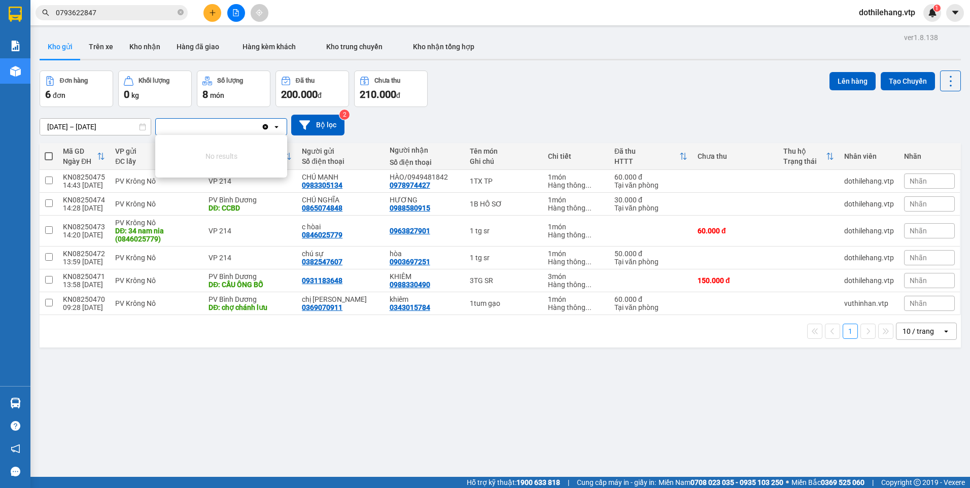
scroll to position [0, 0]
click at [211, 130] on div "Chọn văn phòng nhận" at bounding box center [197, 127] width 70 height 10
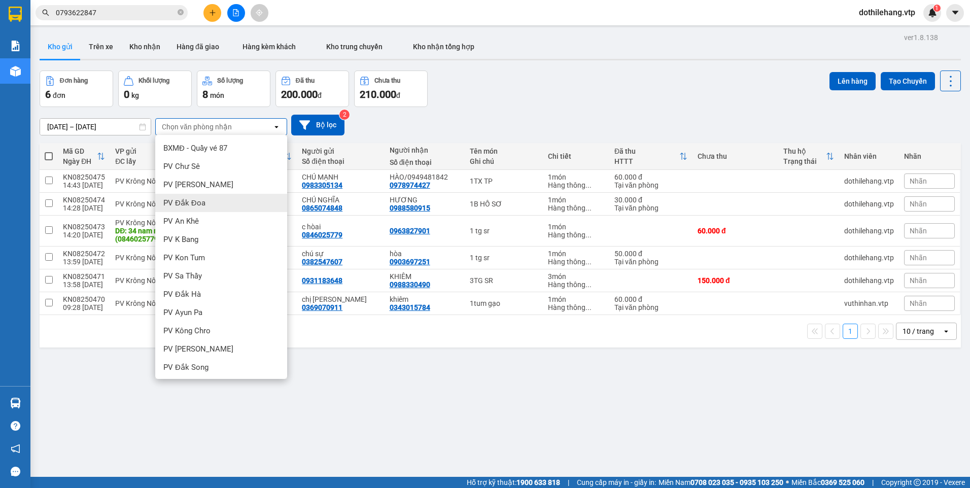
click at [363, 122] on div "[DATE] – [DATE] Press the down arrow key to interact with the calendar and sele…" at bounding box center [500, 125] width 921 height 21
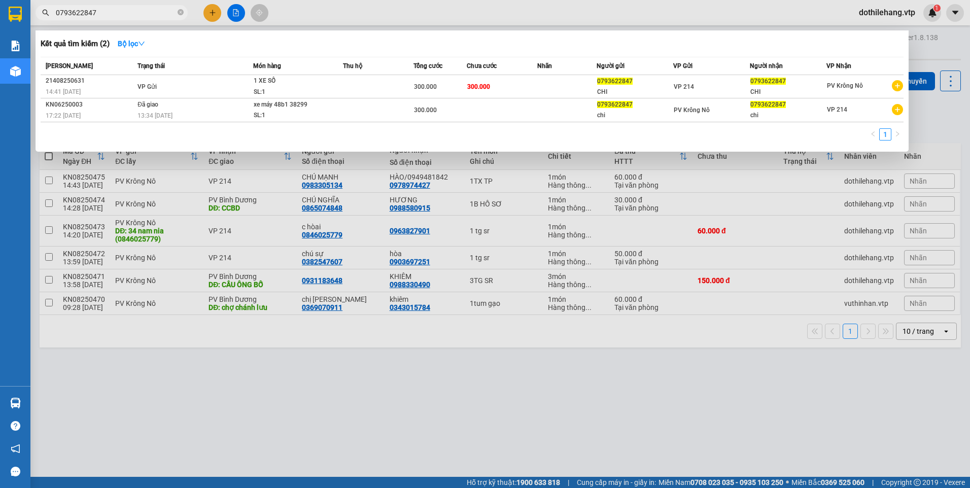
click at [152, 13] on input "0793622847" at bounding box center [116, 12] width 120 height 11
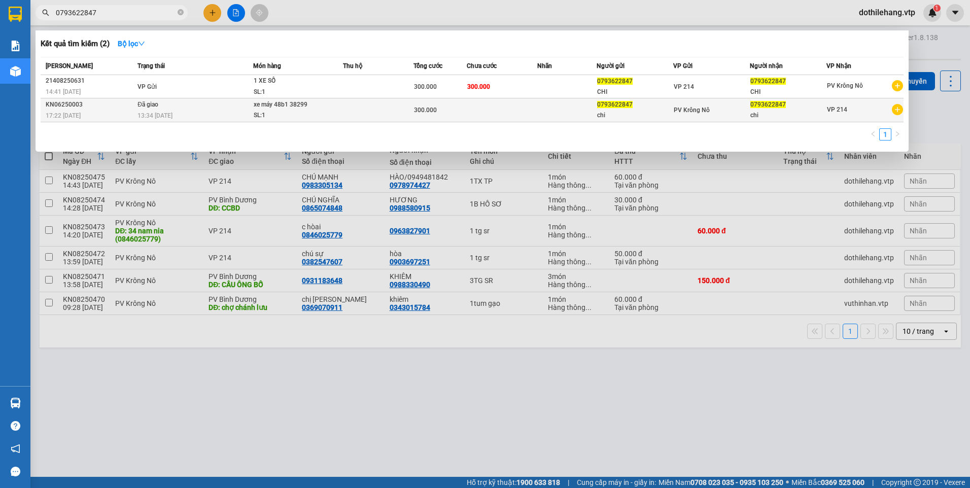
click at [203, 108] on td "Đã giao 13:34 [DATE]" at bounding box center [194, 110] width 118 height 24
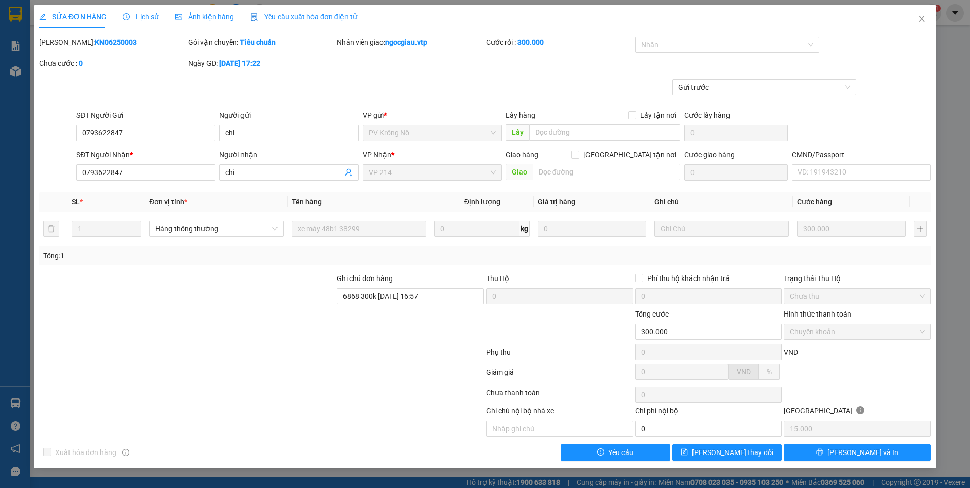
click at [153, 18] on span "Lịch sử" at bounding box center [141, 17] width 36 height 8
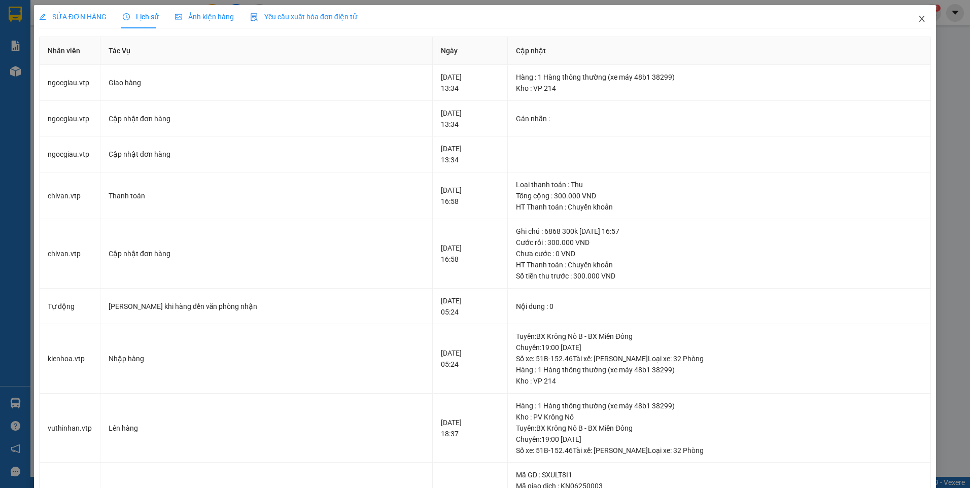
click at [918, 17] on icon "close" at bounding box center [922, 19] width 8 height 8
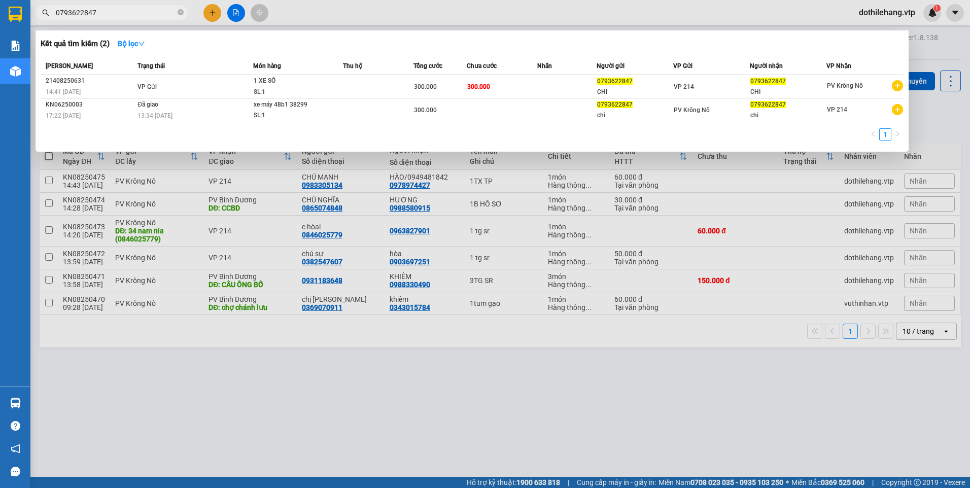
click at [144, 17] on input "0793622847" at bounding box center [116, 12] width 120 height 11
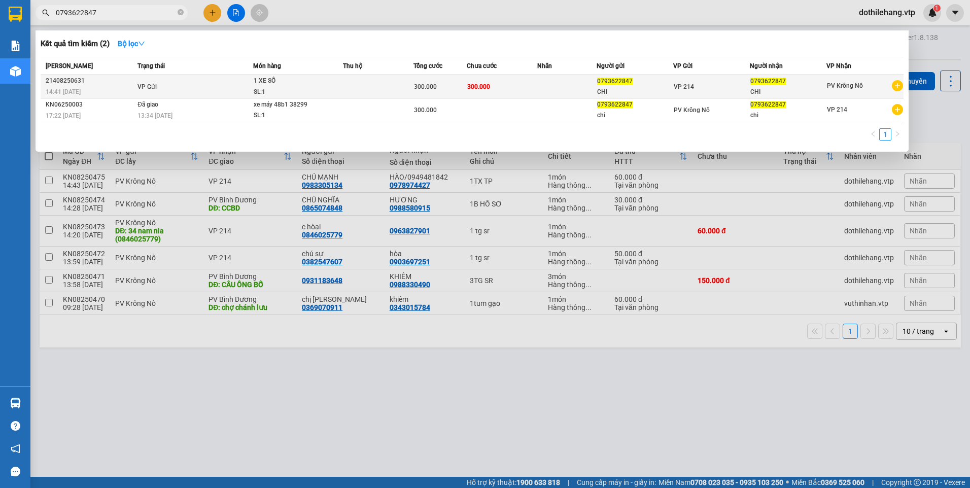
click at [463, 83] on div "300.000" at bounding box center [440, 86] width 52 height 11
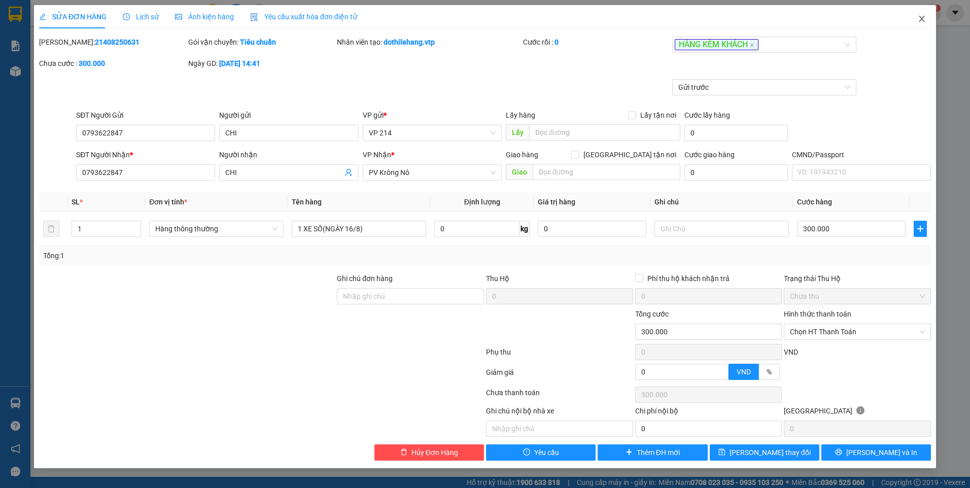
click at [925, 20] on icon "close" at bounding box center [922, 19] width 8 height 8
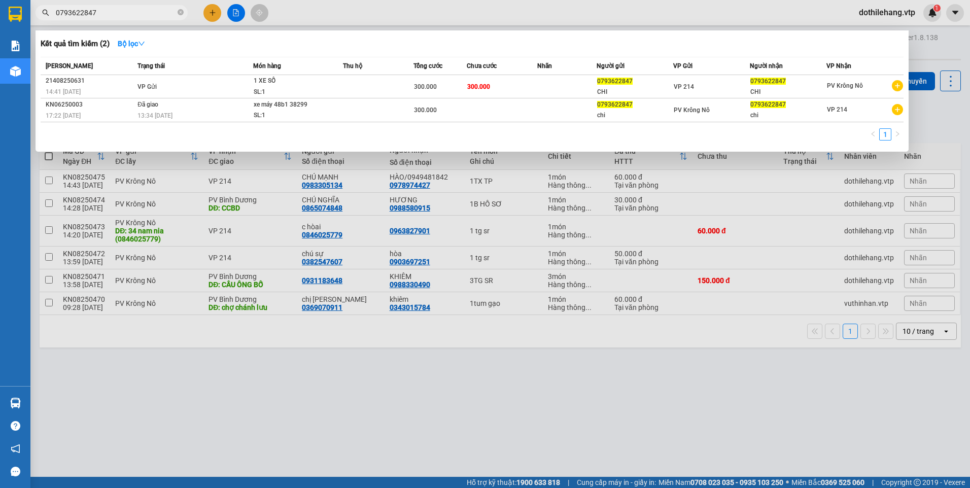
click at [110, 14] on input "0793622847" at bounding box center [116, 12] width 120 height 11
drag, startPoint x: 110, startPoint y: 14, endPoint x: -2, endPoint y: 14, distance: 112.1
click at [0, 14] on html "Kết quả tìm kiếm ( 2 ) Bộ lọc Mã ĐH Trạng thái Món hàng Thu hộ Tổng cước Chưa c…" at bounding box center [485, 244] width 970 height 488
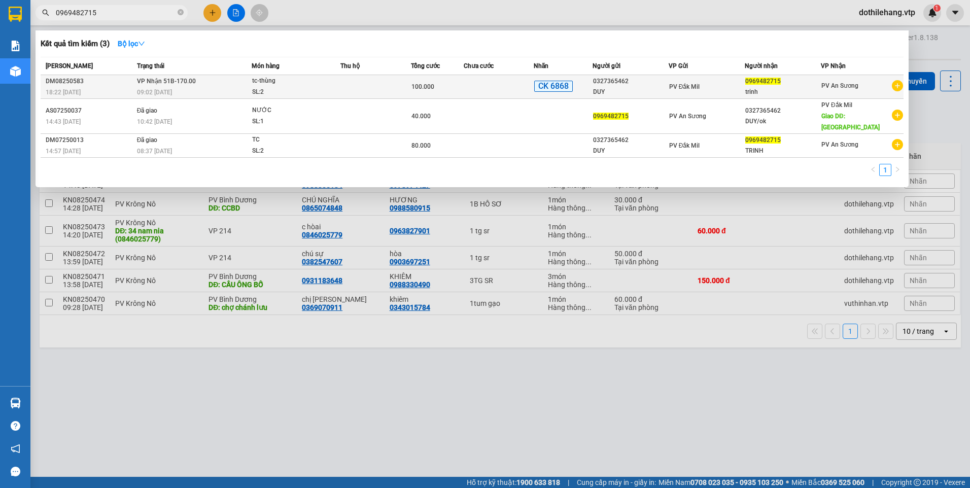
click at [312, 94] on div "SL: 2" at bounding box center [290, 92] width 76 height 11
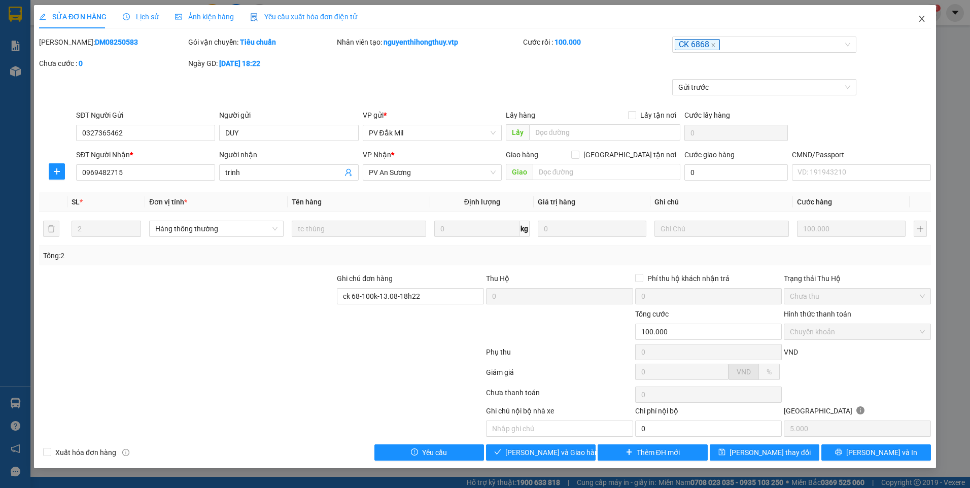
click at [922, 17] on icon "close" at bounding box center [922, 19] width 8 height 8
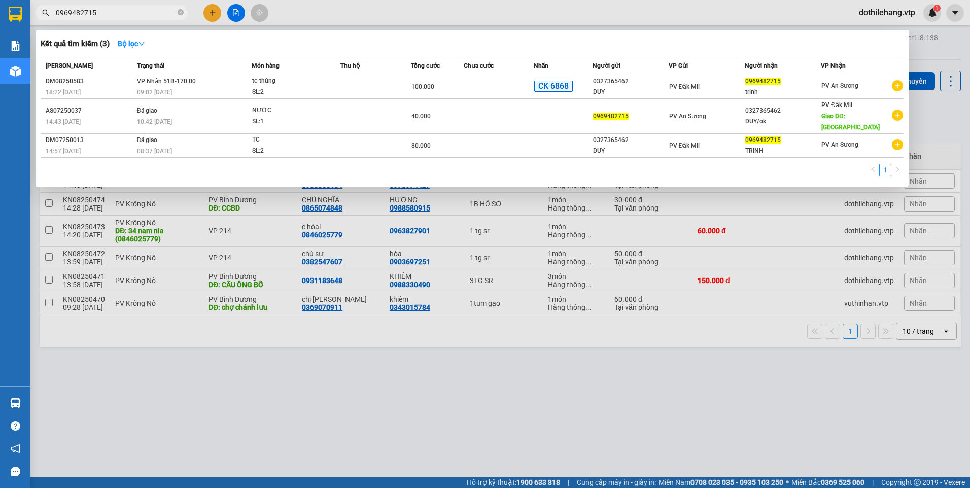
click at [118, 15] on input "0969482715" at bounding box center [116, 12] width 120 height 11
click at [181, 12] on icon "close-circle" at bounding box center [181, 12] width 6 height 6
